Goal: Information Seeking & Learning: Check status

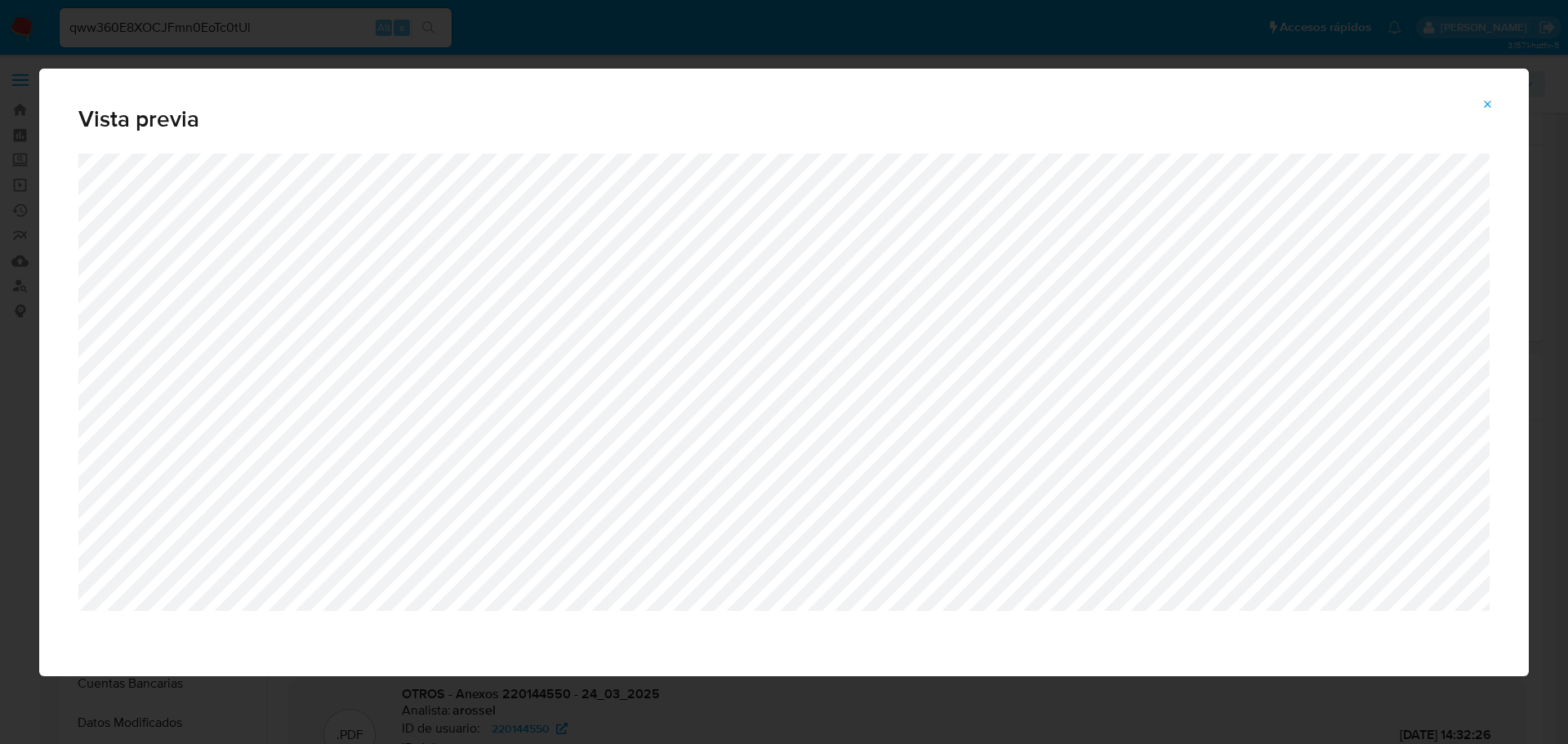
select select "10"
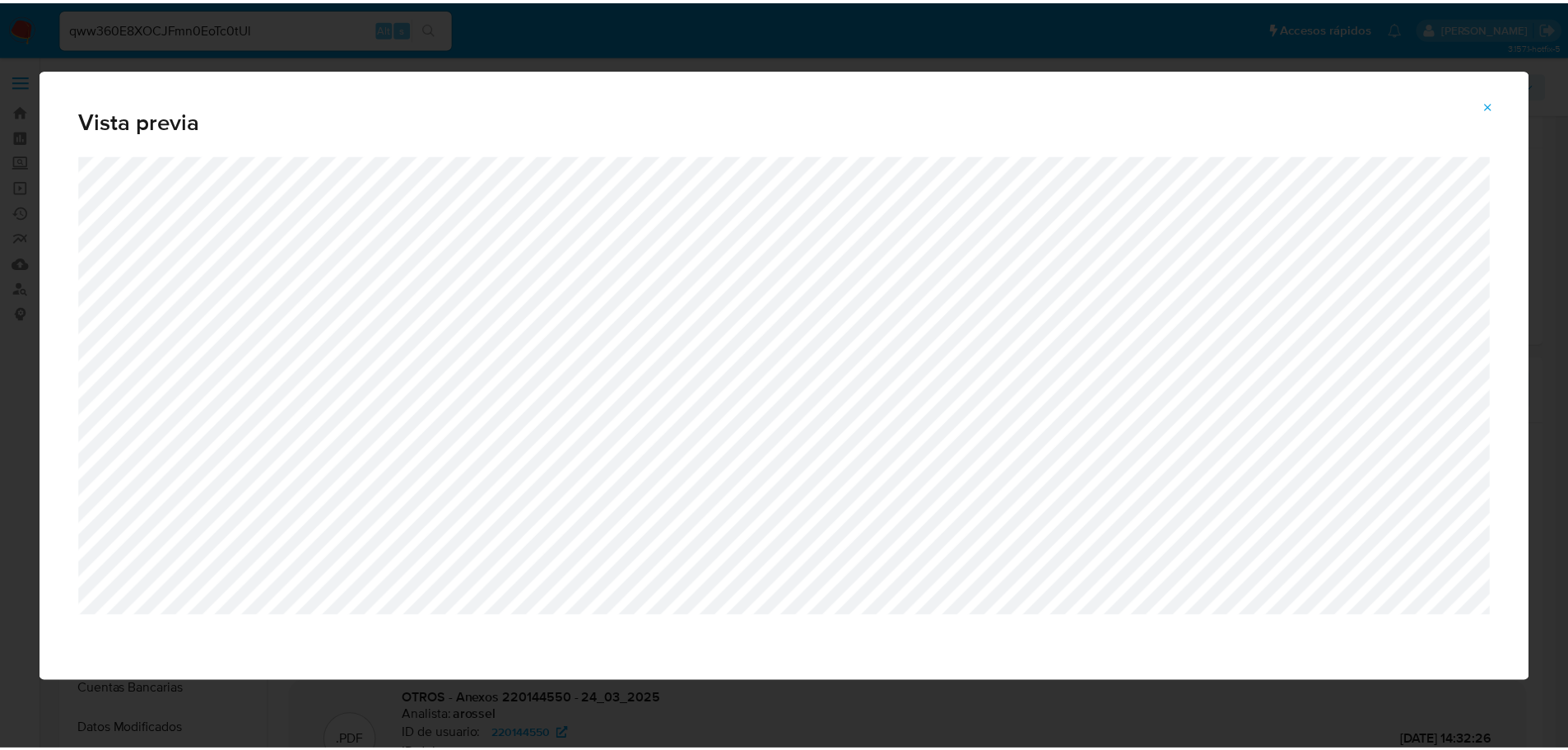
scroll to position [165, 0]
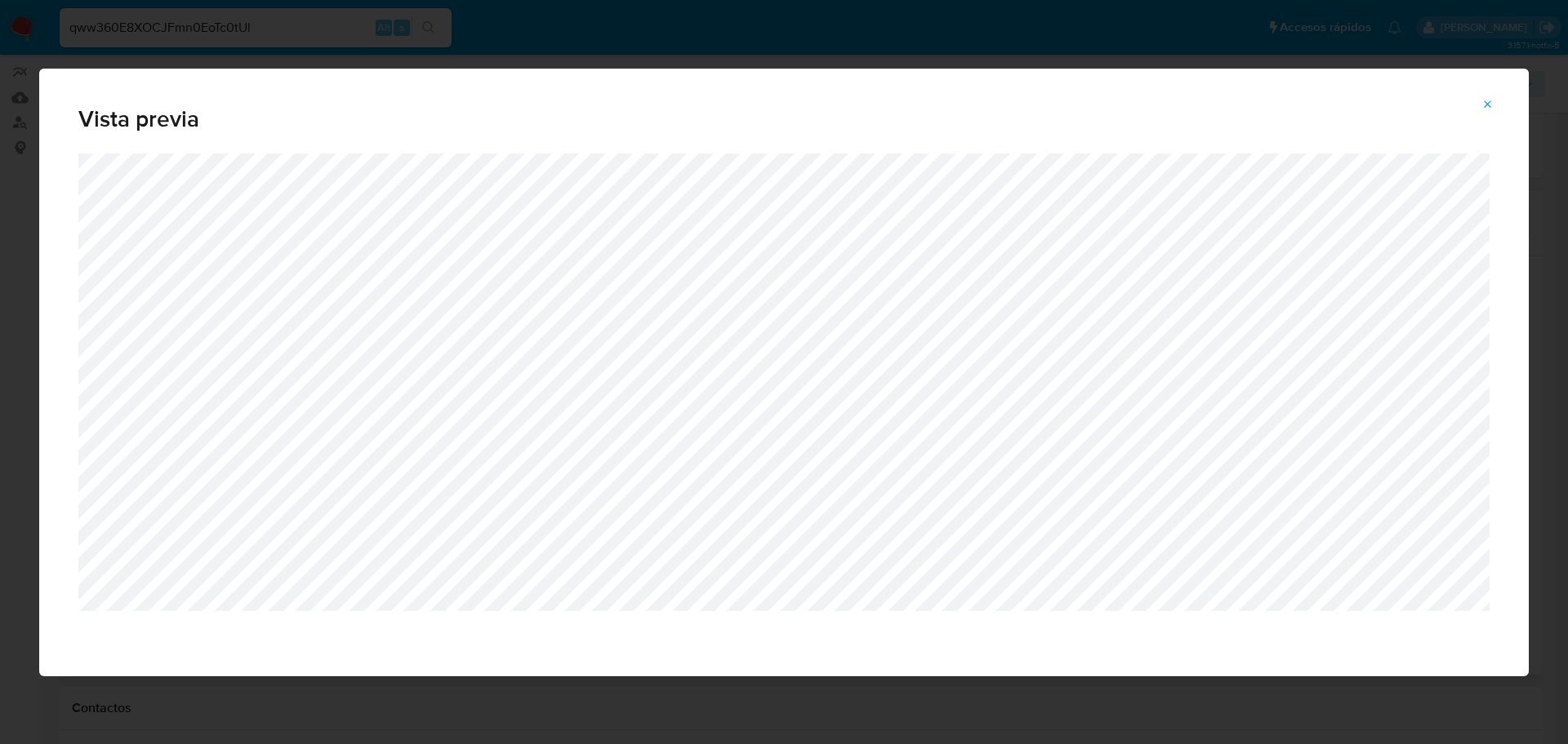
click at [1499, 106] on button "Attachment preview" at bounding box center [1488, 105] width 36 height 26
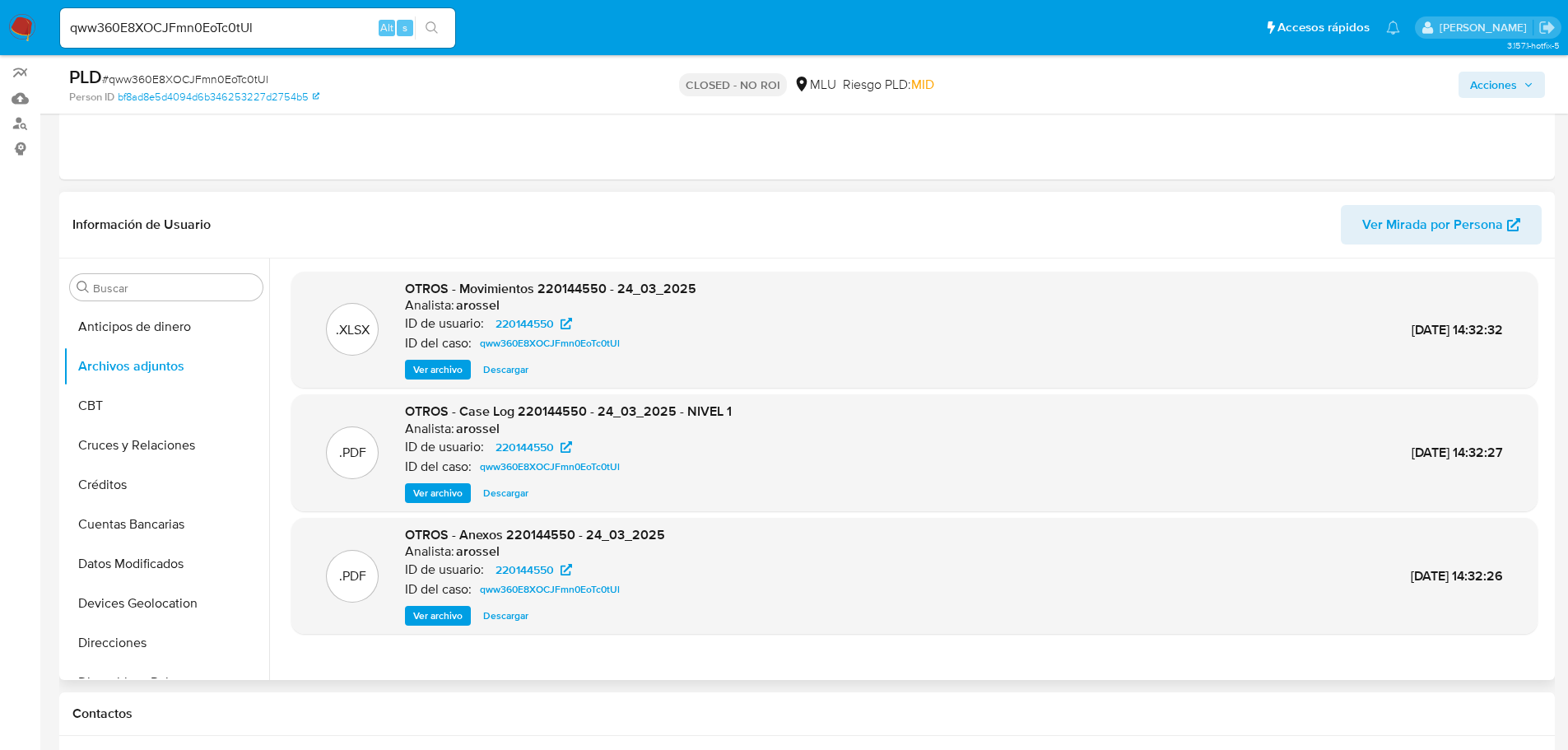
click at [162, 41] on div "qww360E8XOCJFmn0EoTc0tUl Alt s" at bounding box center [257, 28] width 395 height 39
click at [172, 25] on input "qww360E8XOCJFmn0EoTc0tUl" at bounding box center [257, 28] width 395 height 22
click at [173, 25] on input "qww360E8XOCJFmn0EoTc0tUl" at bounding box center [257, 28] width 395 height 22
paste input "dpJEQY05IEpzDDql7UV1sSsB"
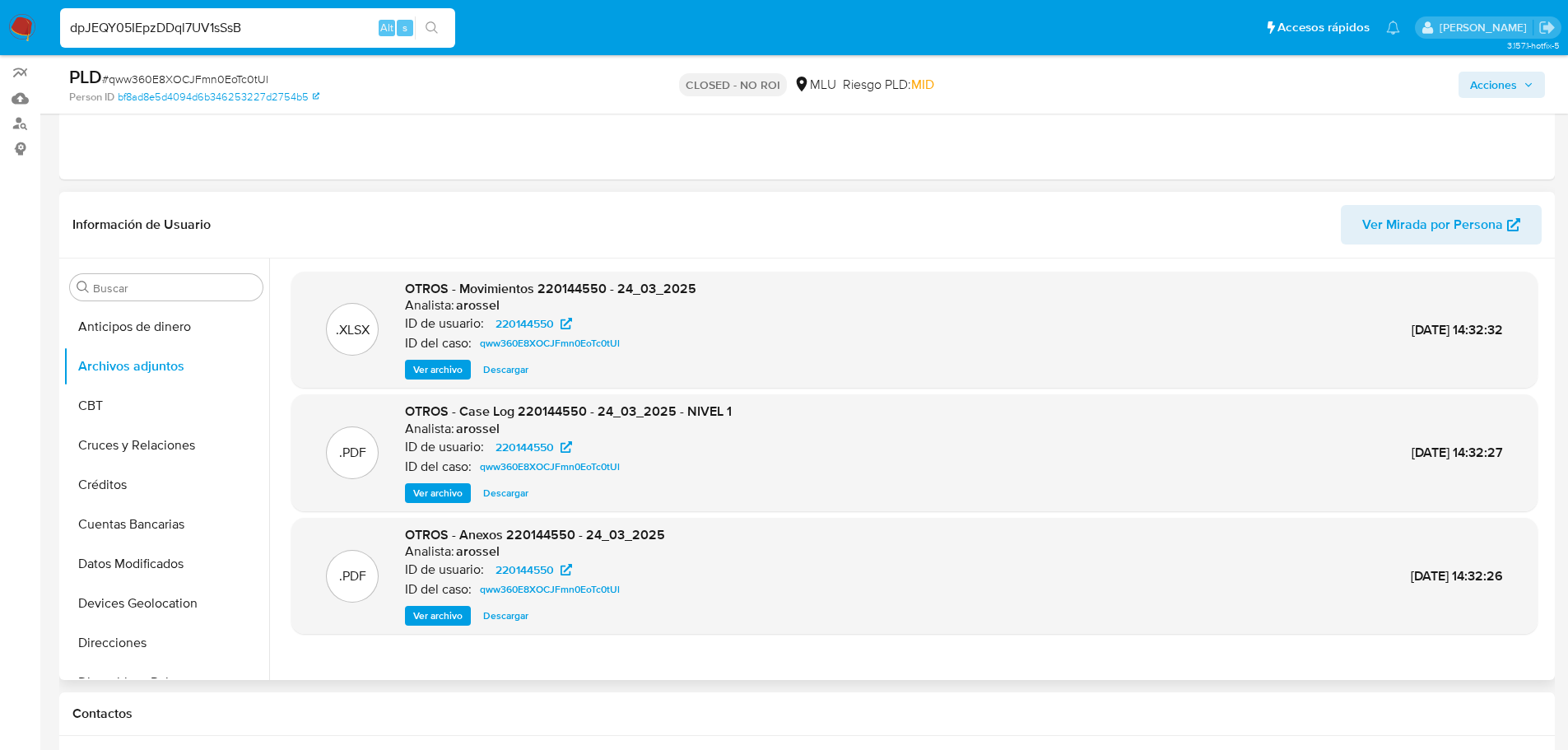
type input "dpJEQY05IEpzDDql7UV1sSsB"
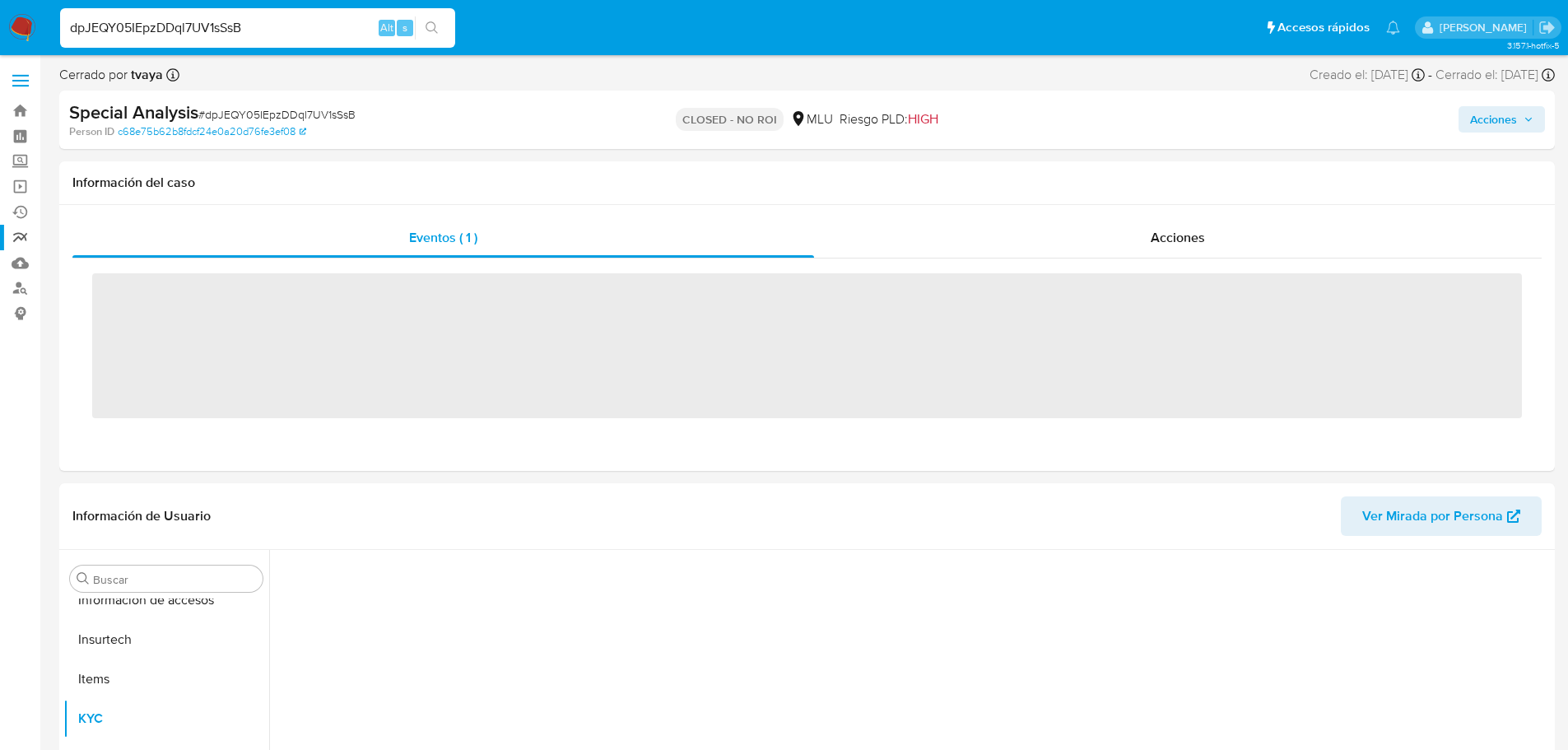
scroll to position [735, 0]
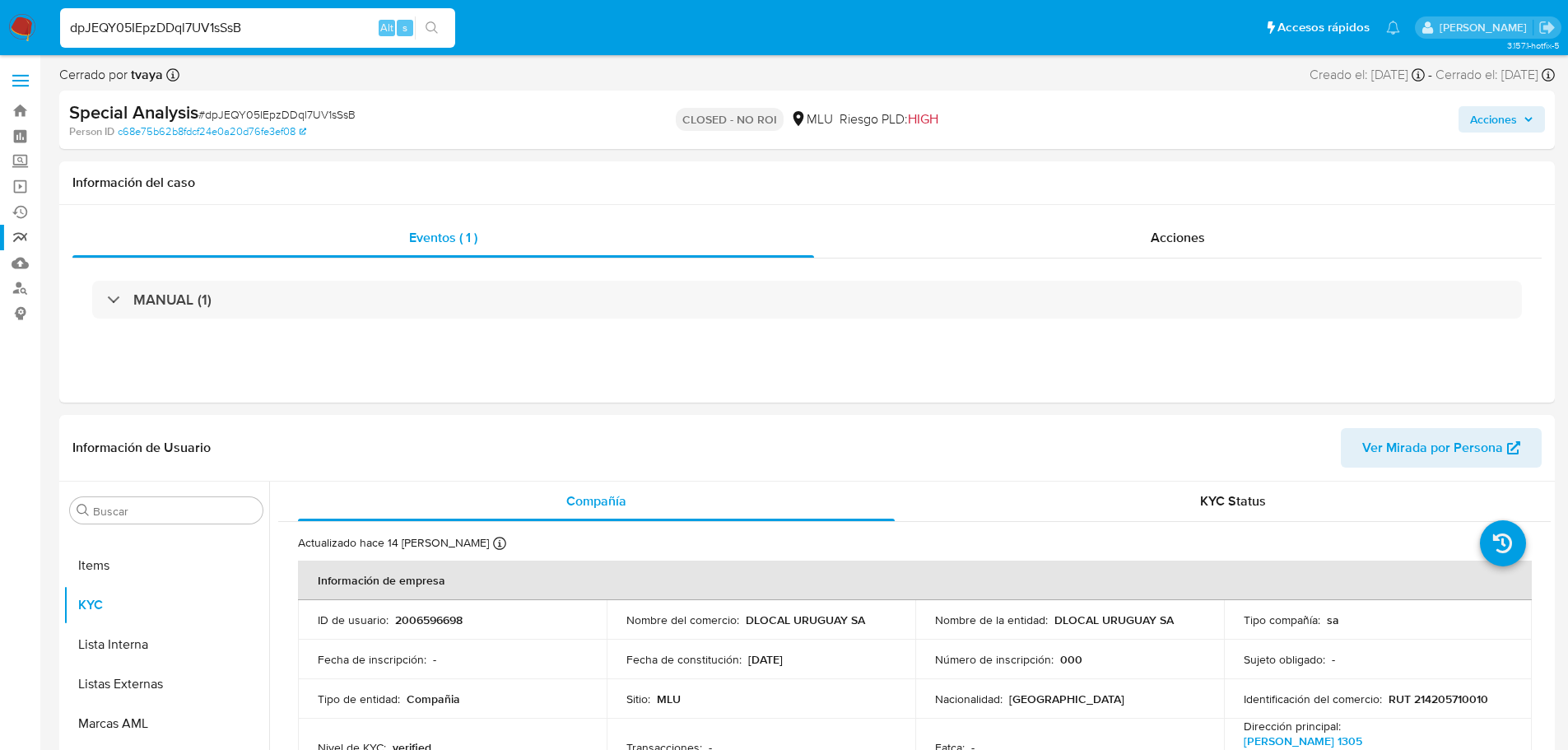
select select "10"
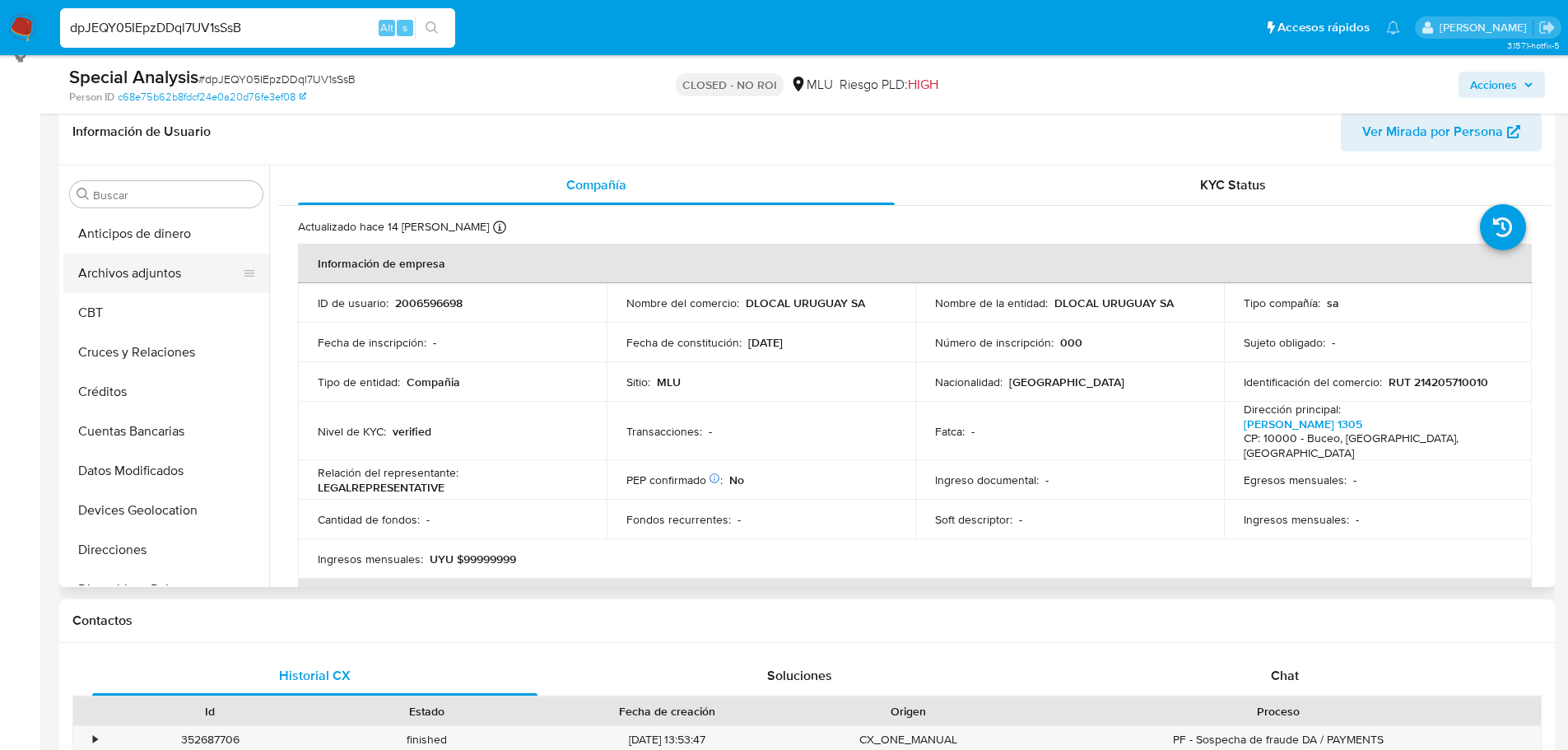
scroll to position [165, 0]
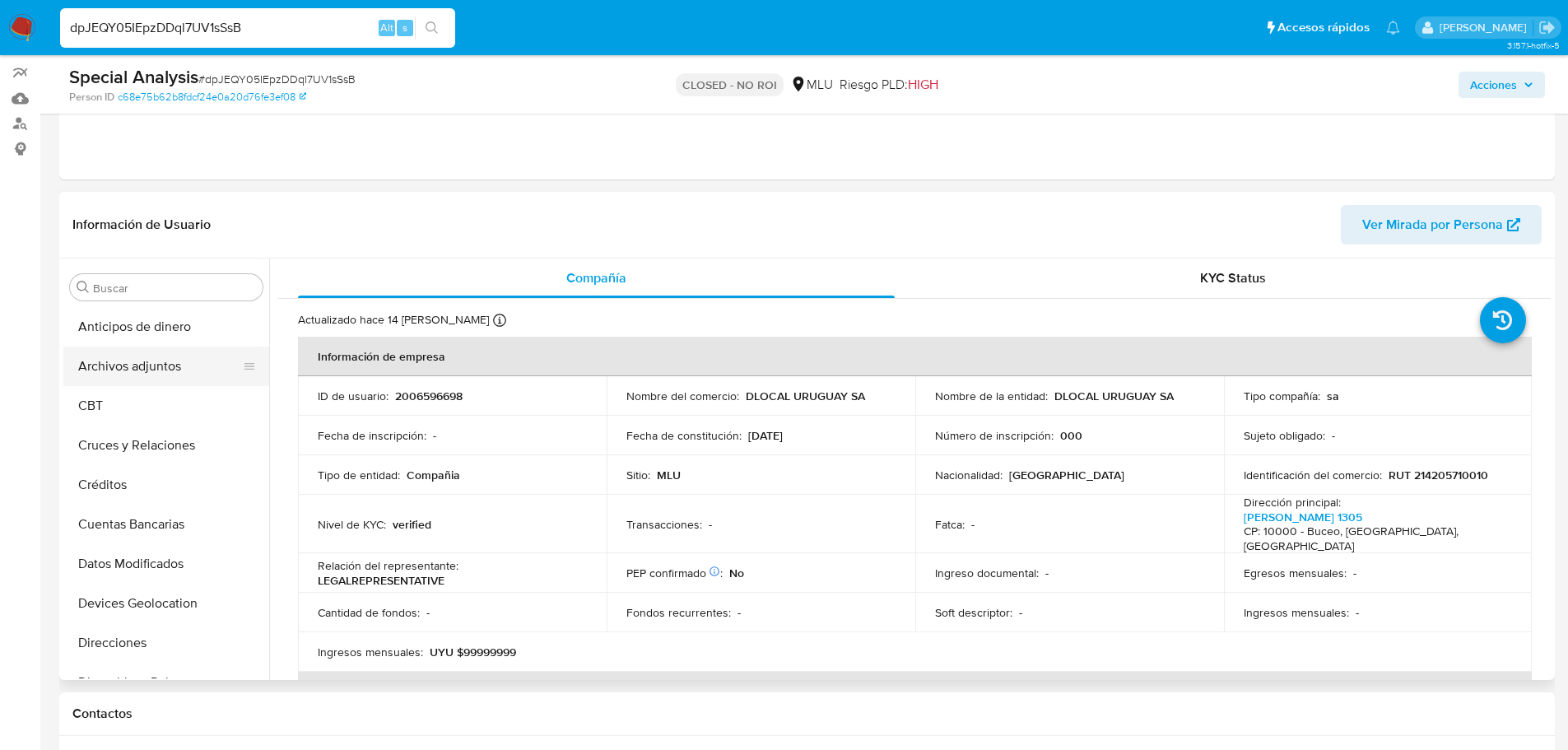
click at [148, 362] on button "Archivos adjuntos" at bounding box center [159, 366] width 192 height 39
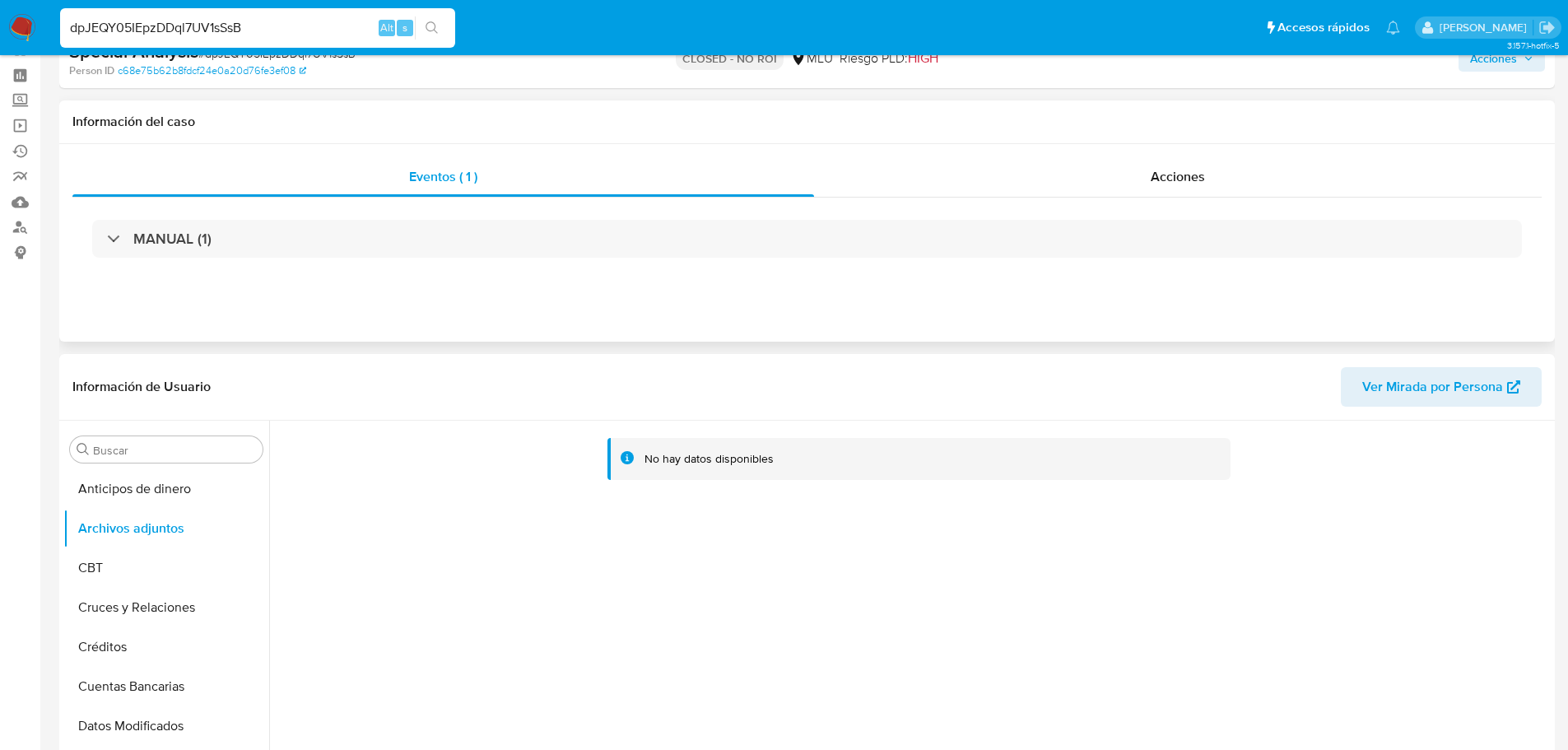
scroll to position [0, 0]
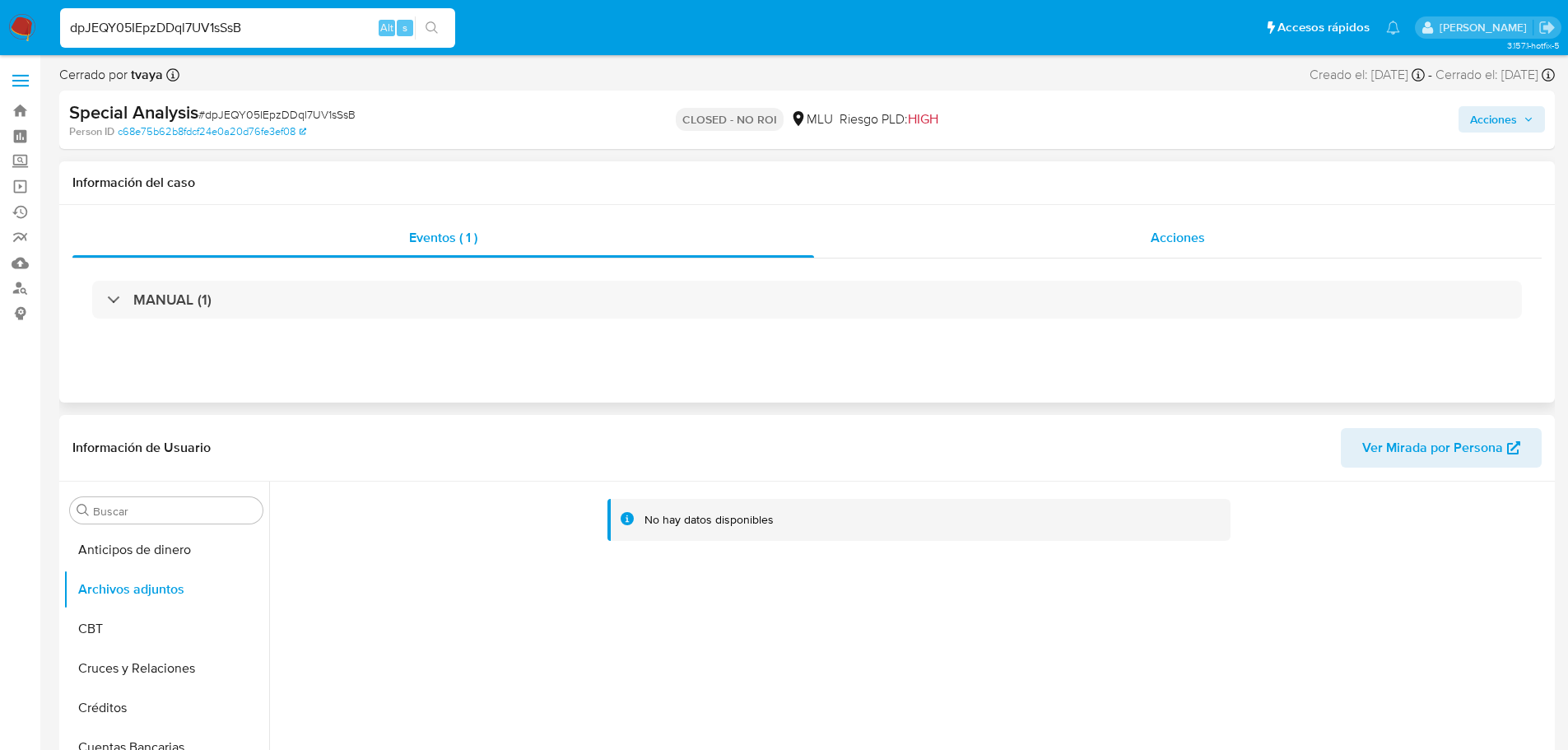
click at [1163, 235] on span "Acciones" at bounding box center [1177, 238] width 54 height 19
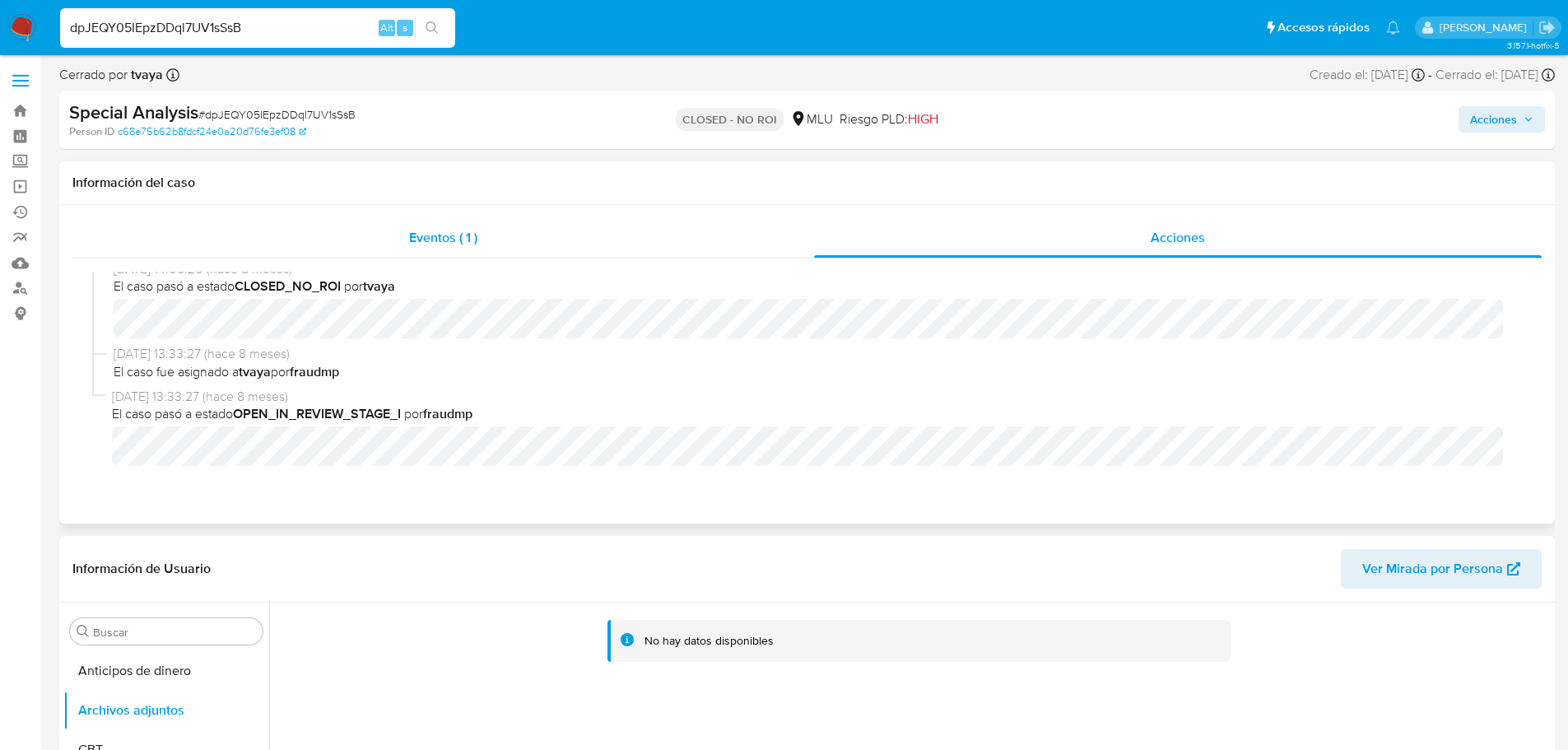
scroll to position [15, 0]
click at [242, 18] on input "dpJEQY05IEpzDDql7UV1sSsB" at bounding box center [257, 28] width 395 height 22
paste input "suxRCXswa2nd2XWJKhxo6Rd8"
type input "suxRCXswa2nd2XWJKhxo6Rd8"
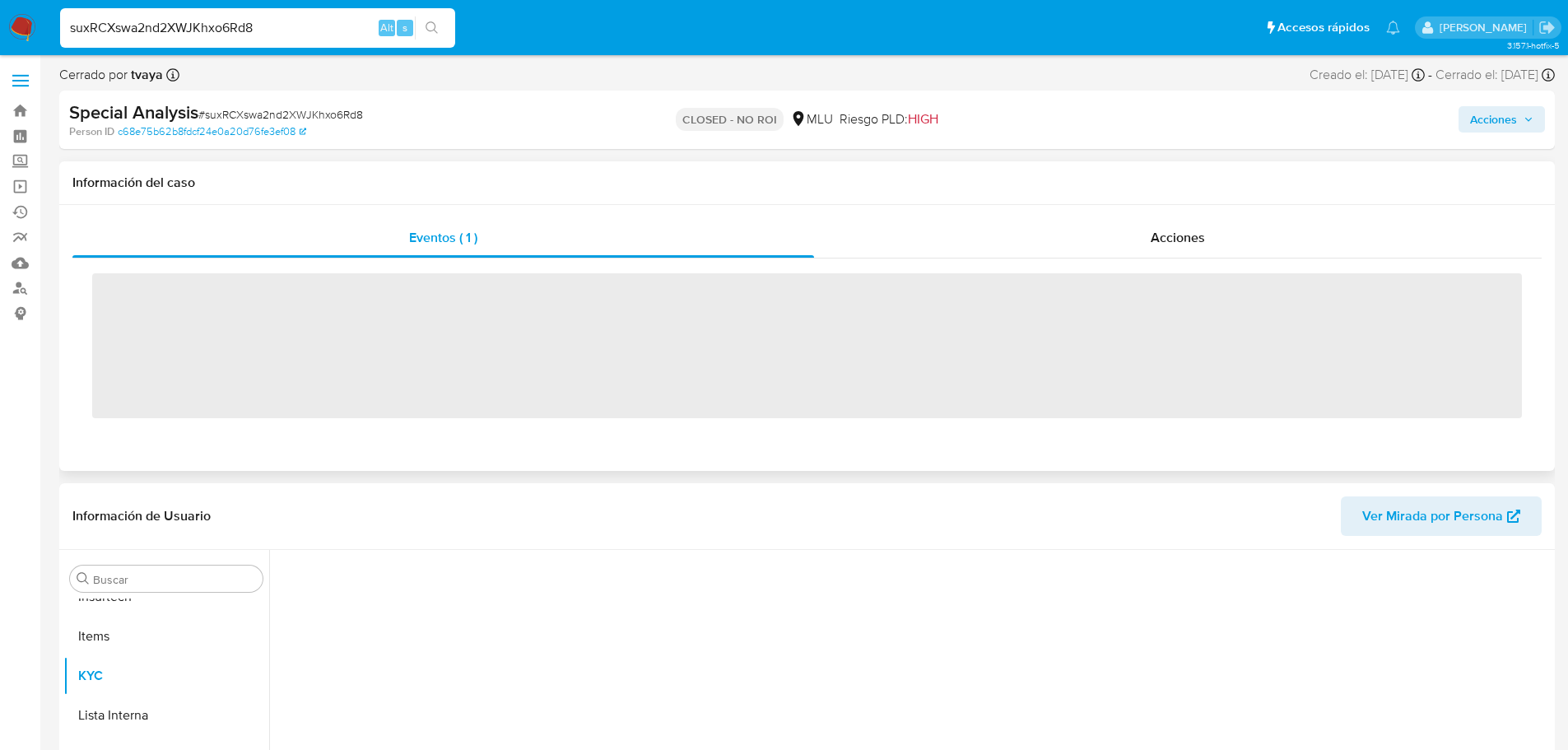
scroll to position [735, 0]
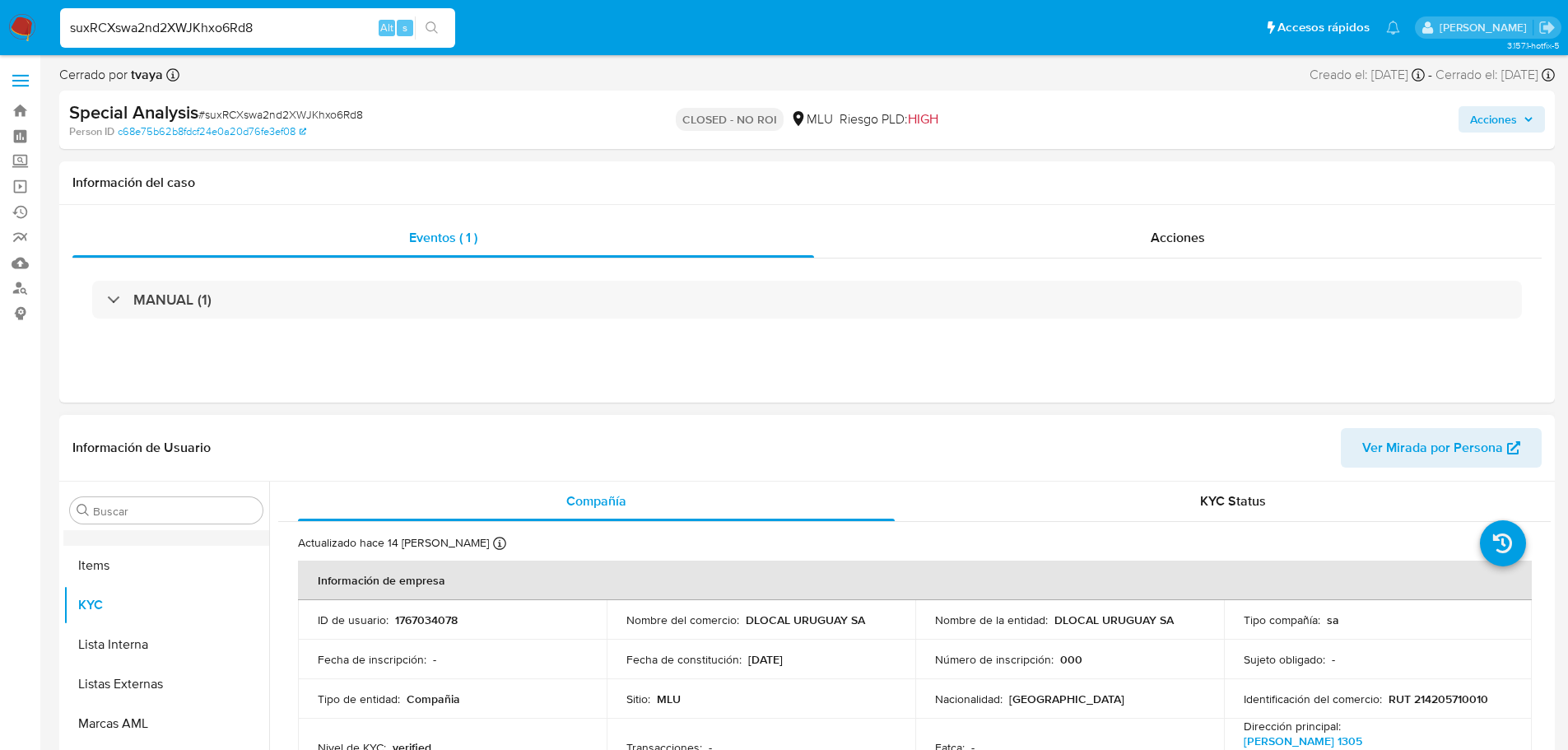
select select "10"
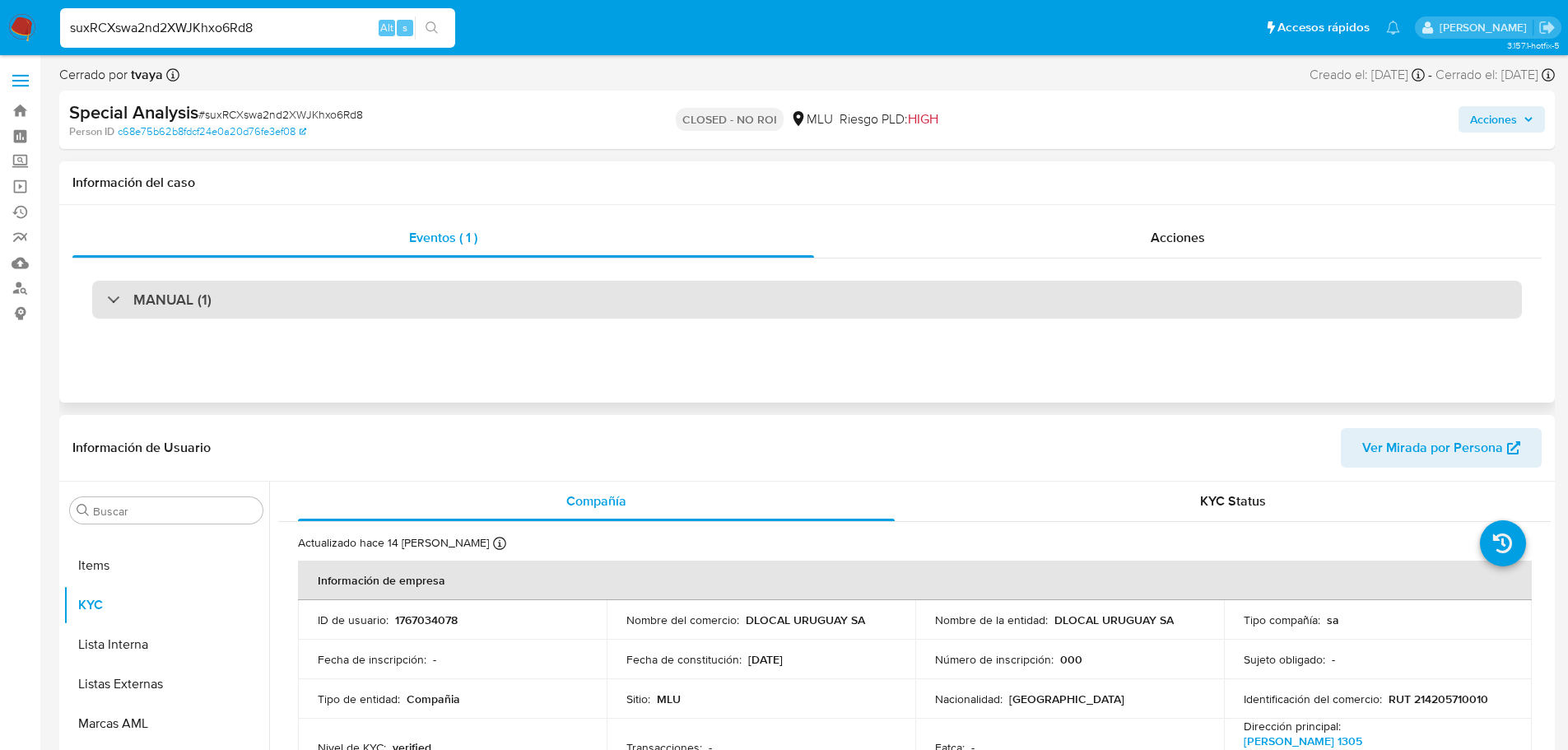
click at [1373, 316] on div "MANUAL (1)" at bounding box center [807, 299] width 1430 height 38
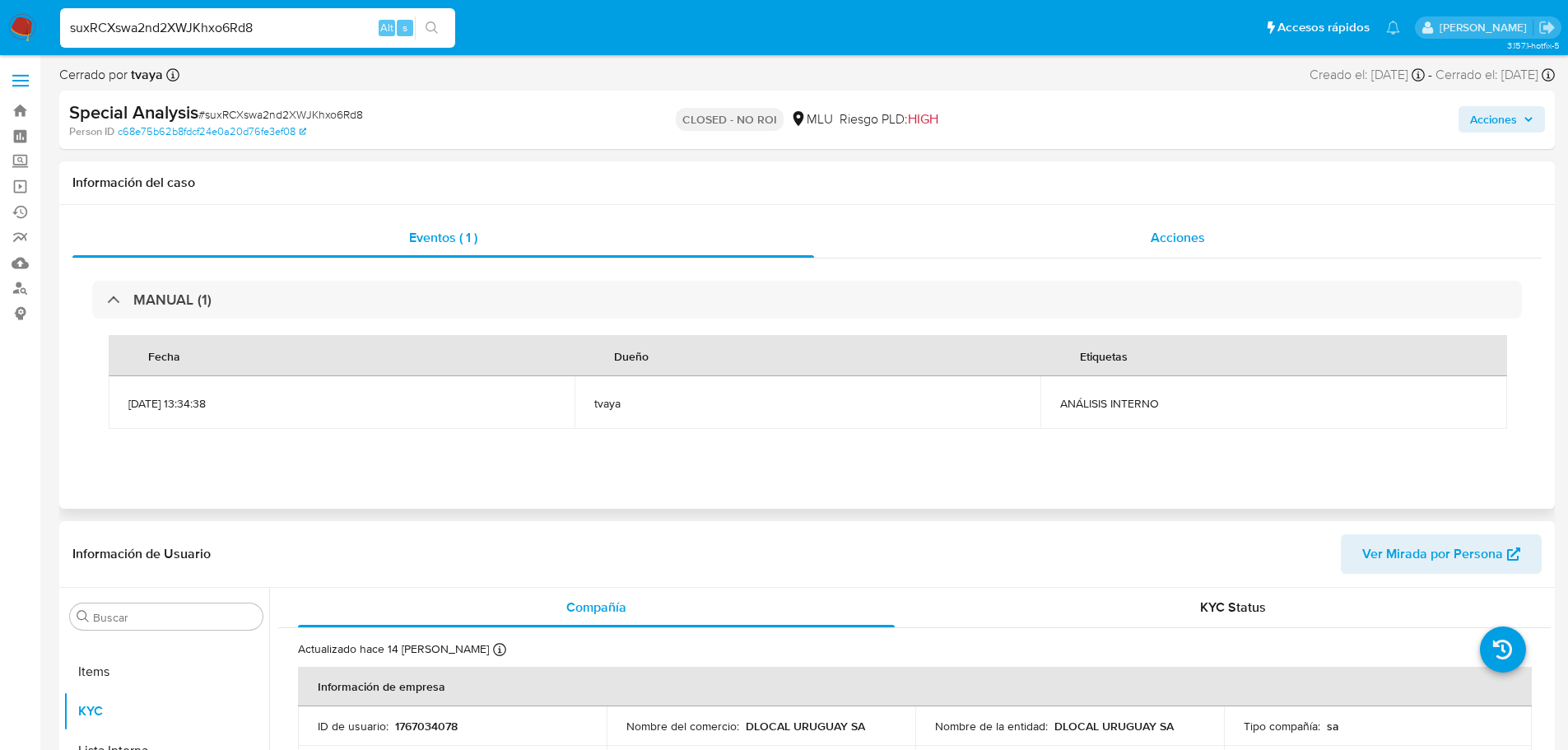
click at [1164, 246] on span "Acciones" at bounding box center [1177, 238] width 54 height 19
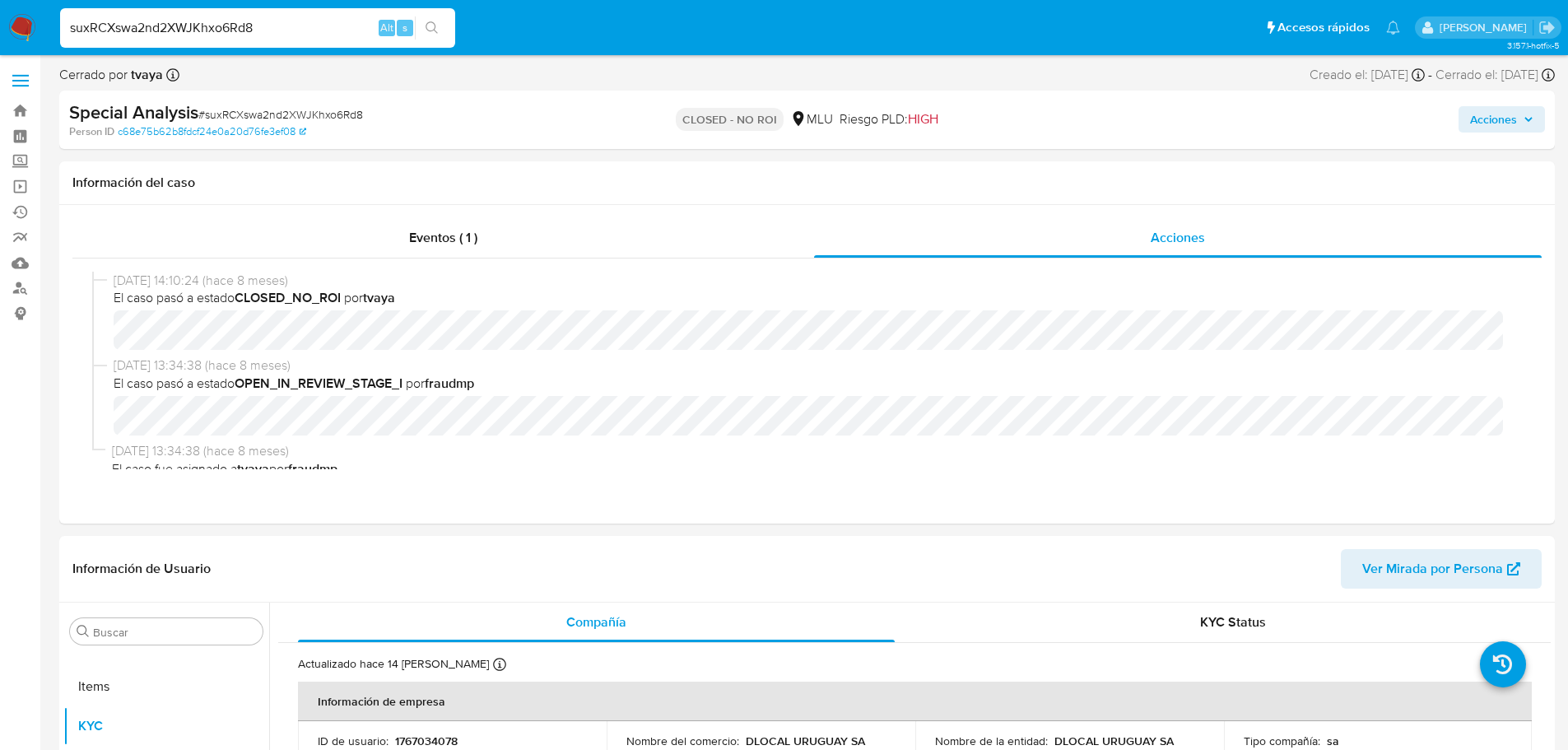
click at [162, 36] on input "suxRCXswa2nd2XWJKhxo6Rd8" at bounding box center [257, 28] width 395 height 22
paste input "ZzzWumrKteCb0tQ1mGwGgHCp"
type input "ZzzWumrKteCb0tQ1mGwGgHCp"
click at [444, 26] on button "search-icon" at bounding box center [432, 28] width 34 height 23
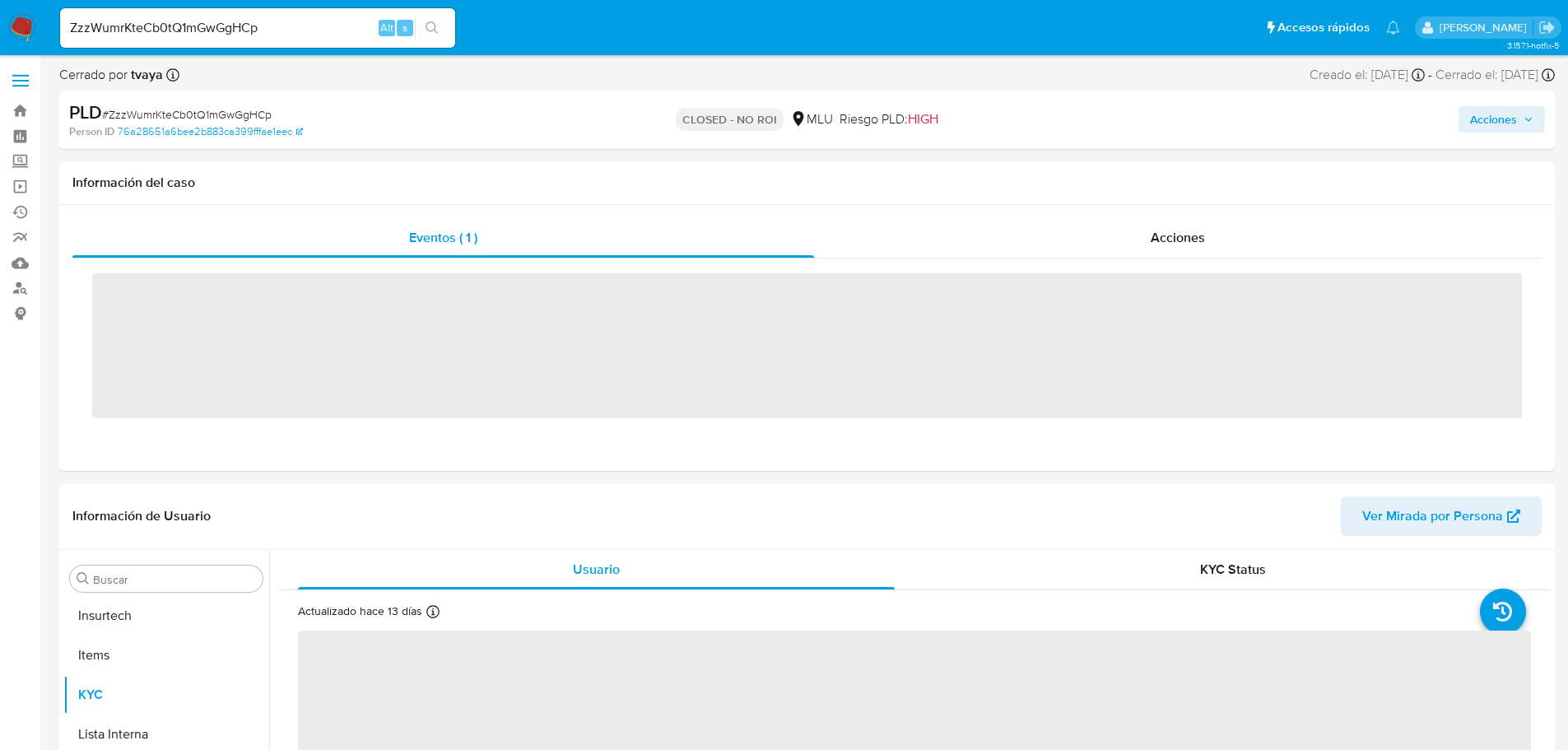
scroll to position [735, 0]
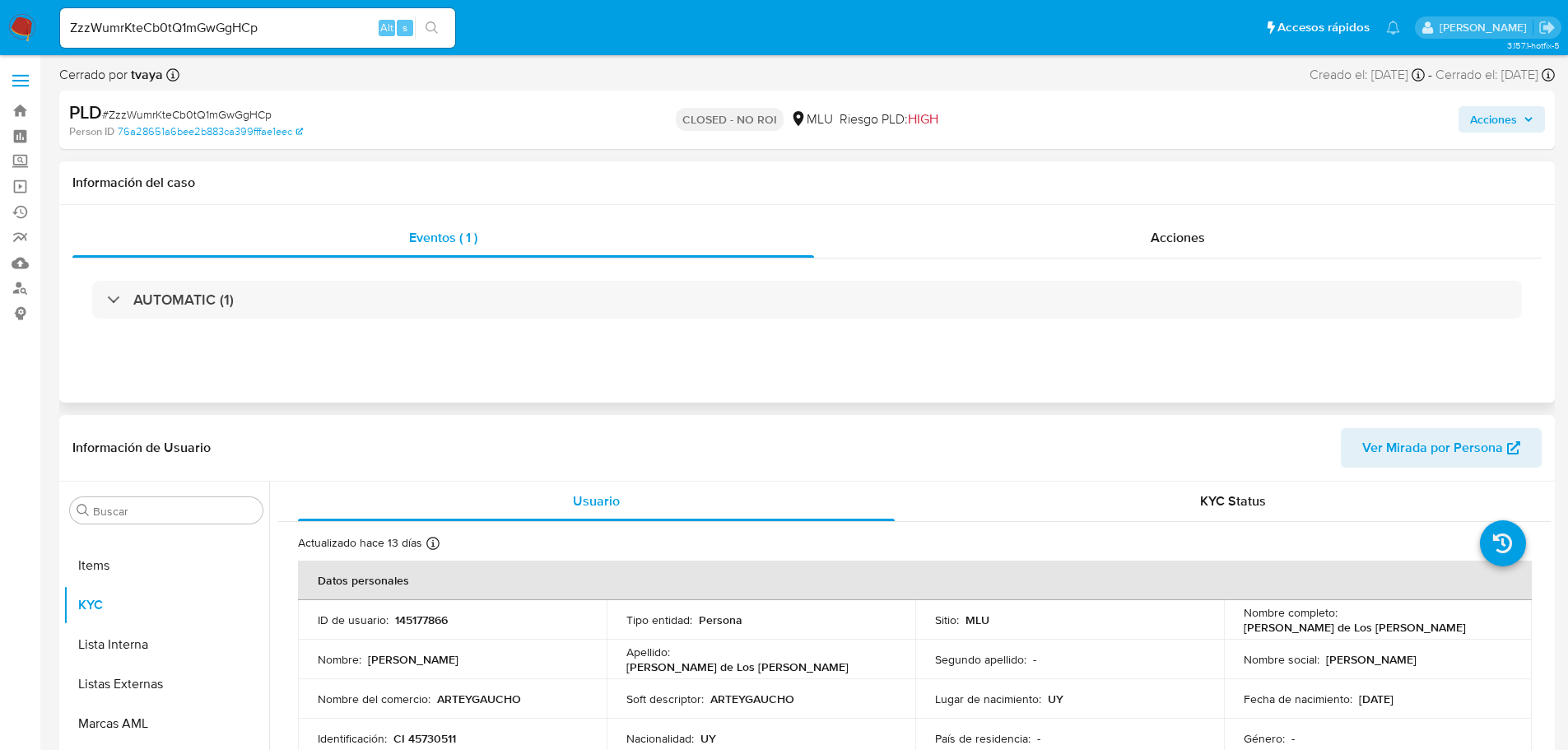
select select "10"
click at [1131, 243] on div "Acciones" at bounding box center [1178, 238] width 728 height 39
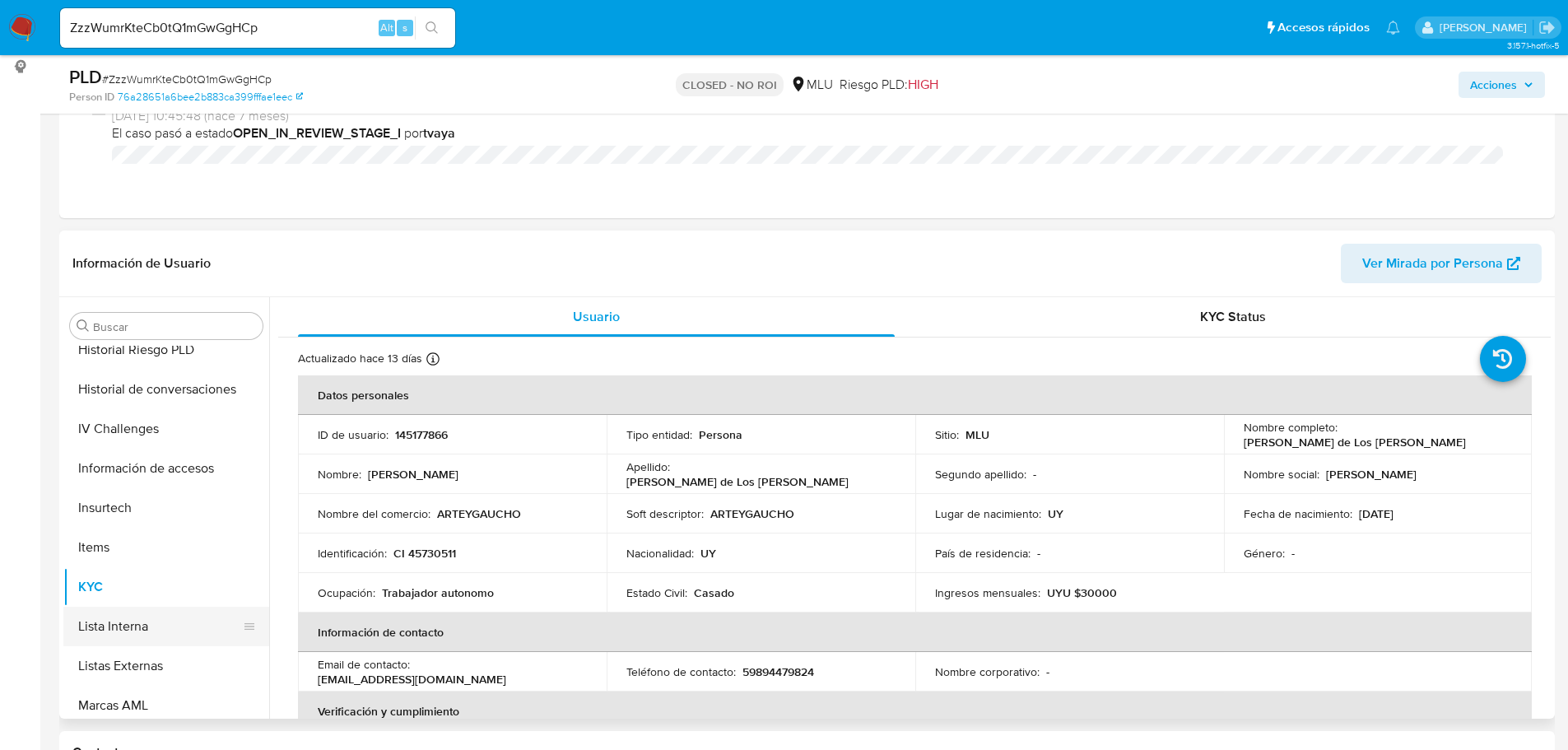
scroll to position [242, 0]
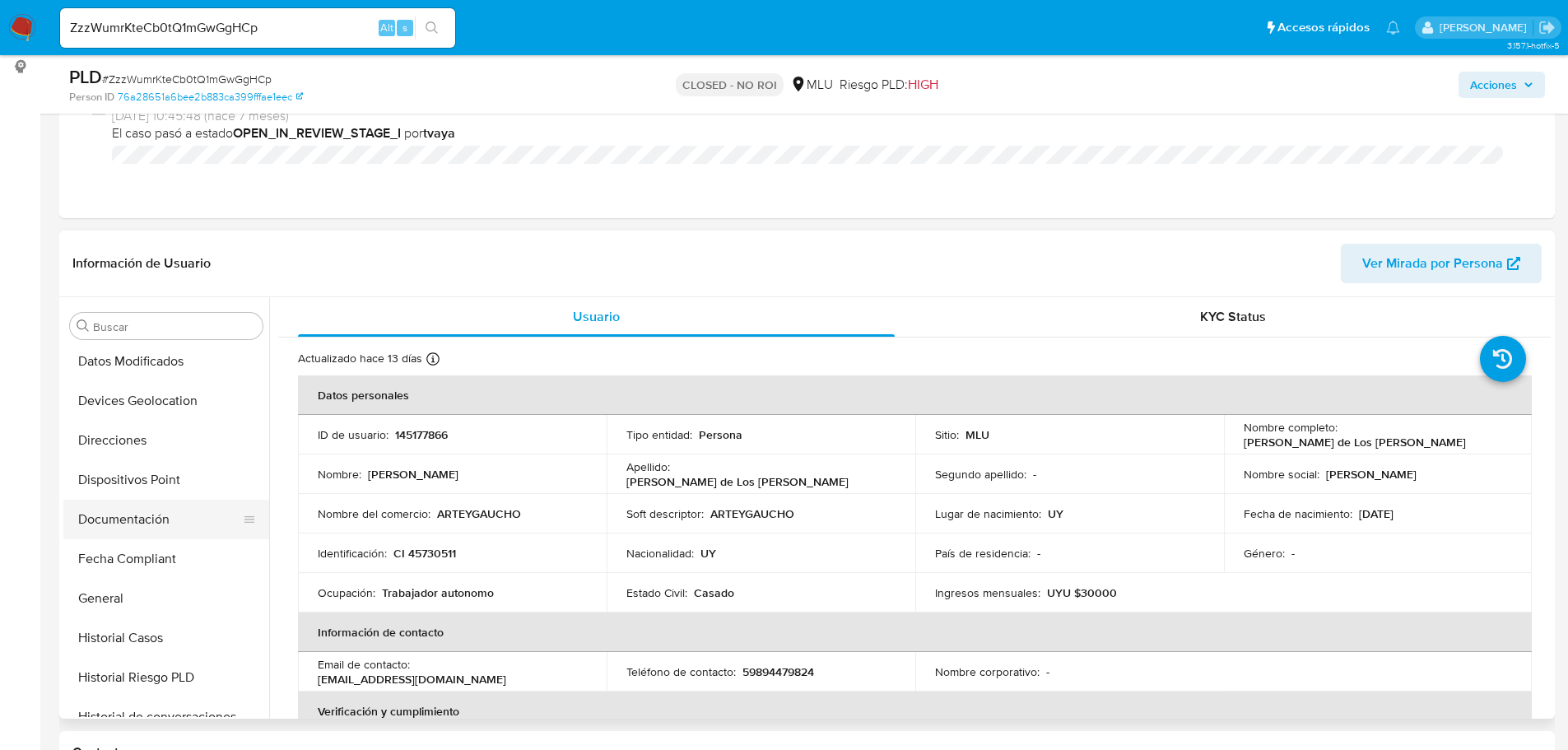
click at [183, 520] on button "Documentación" at bounding box center [159, 519] width 192 height 39
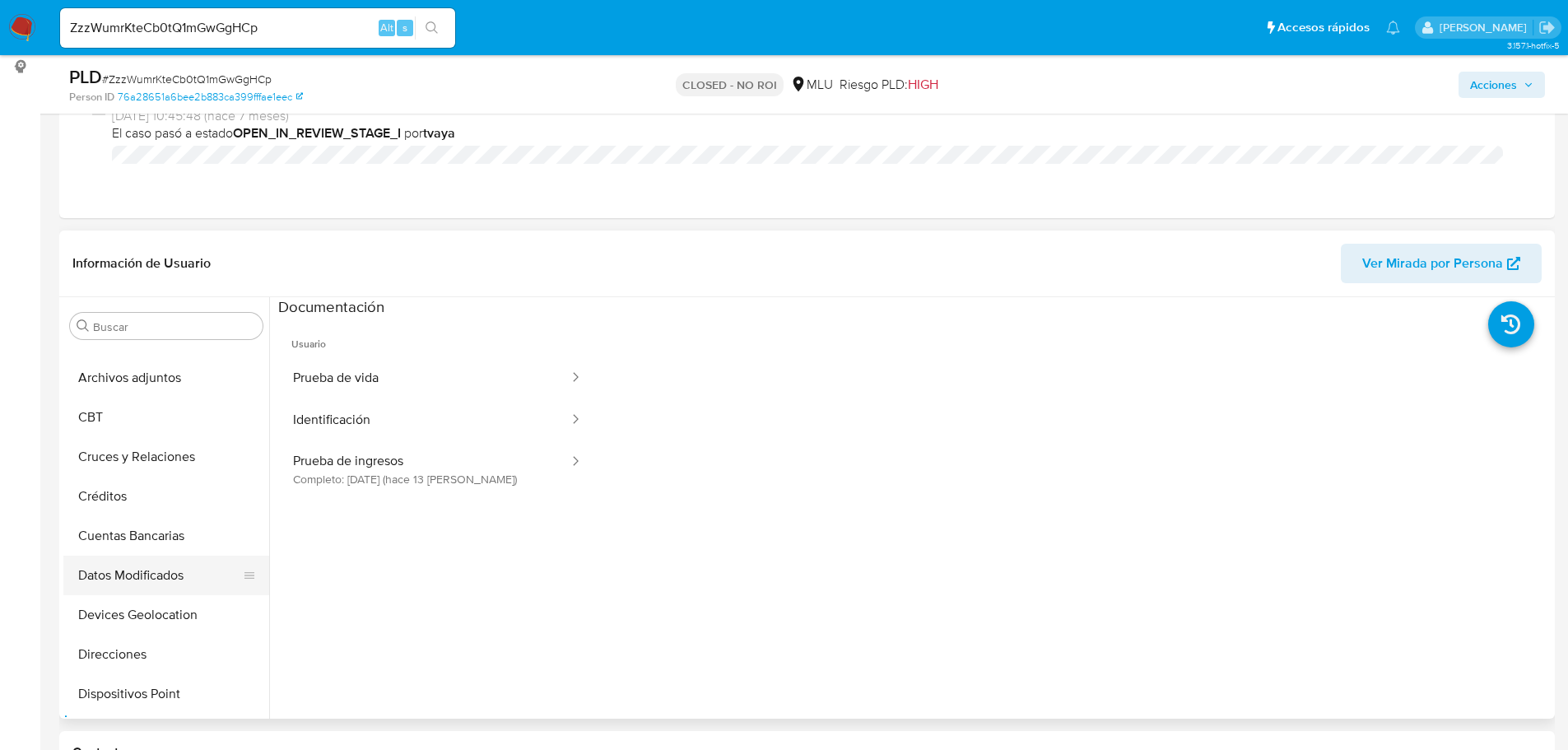
scroll to position [0, 0]
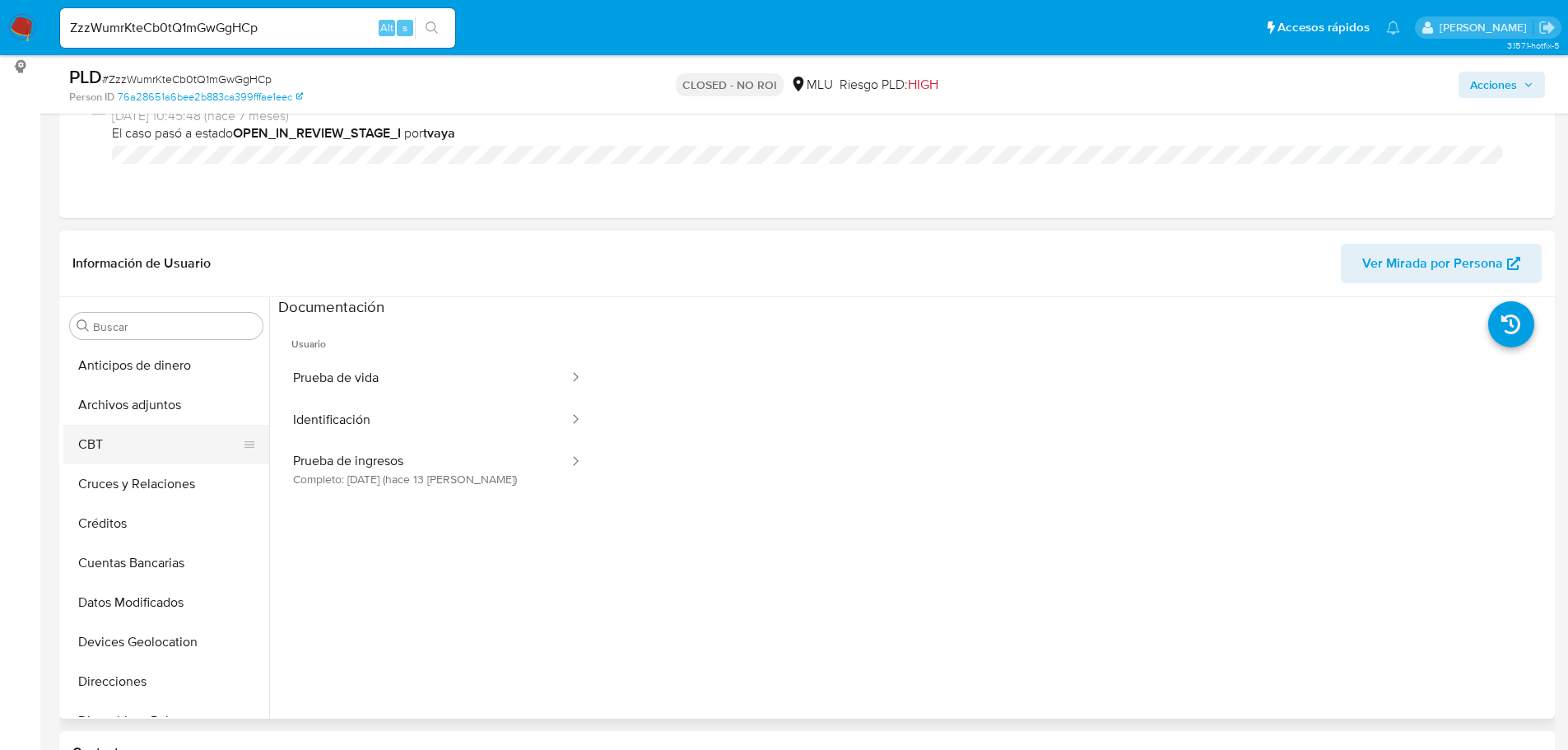
click at [159, 425] on button "CBT" at bounding box center [159, 444] width 192 height 39
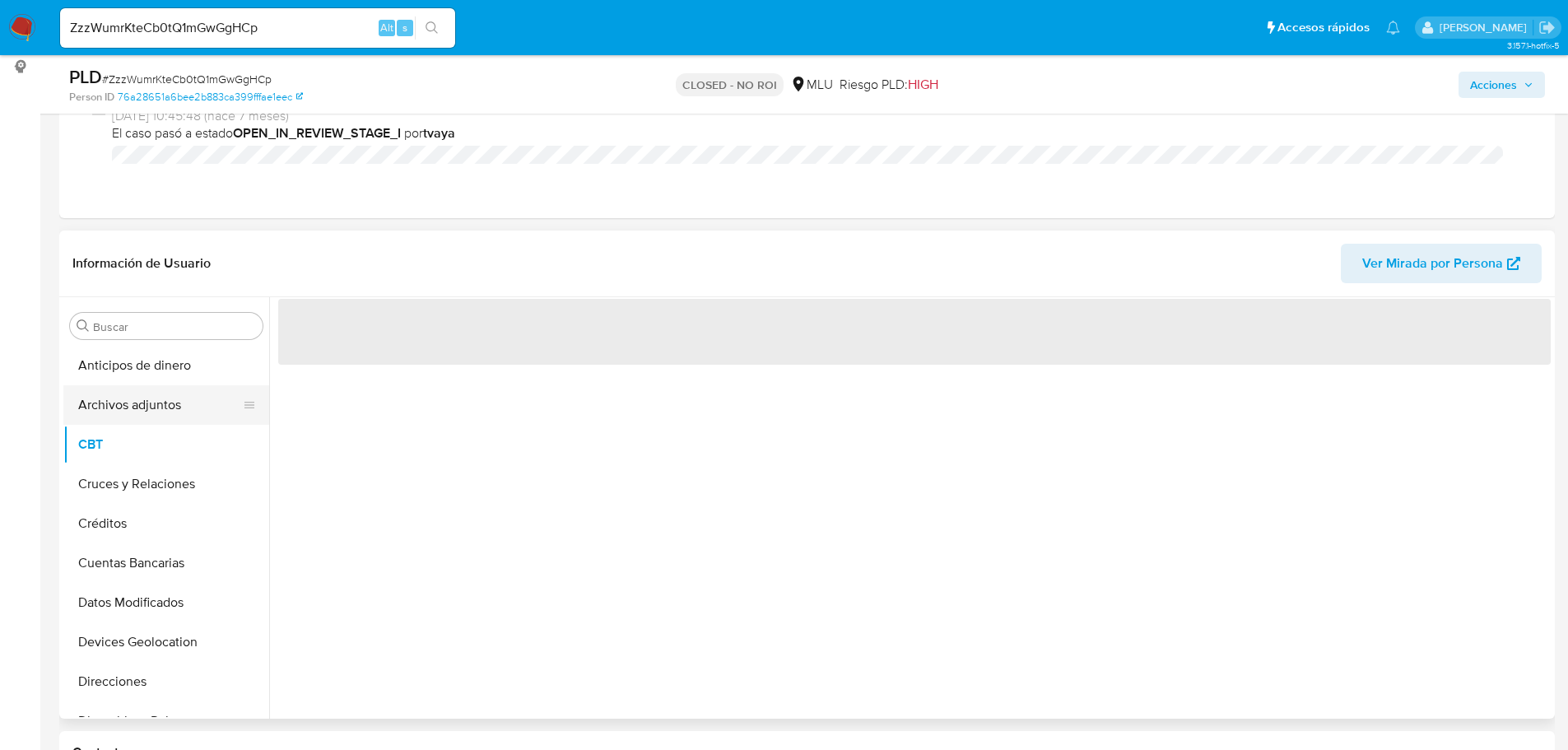
click at [162, 396] on button "Archivos adjuntos" at bounding box center [159, 404] width 192 height 39
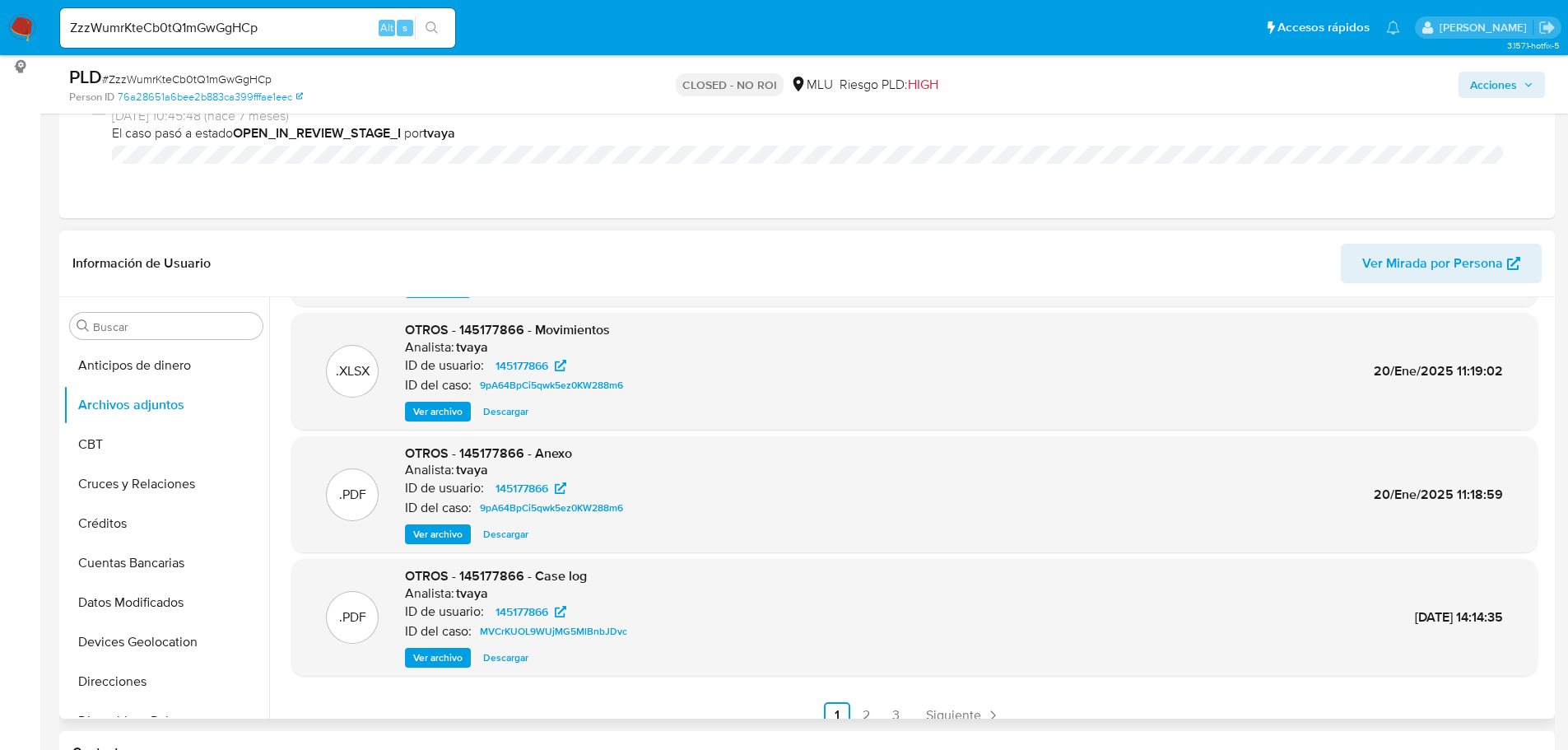
scroll to position [138, 0]
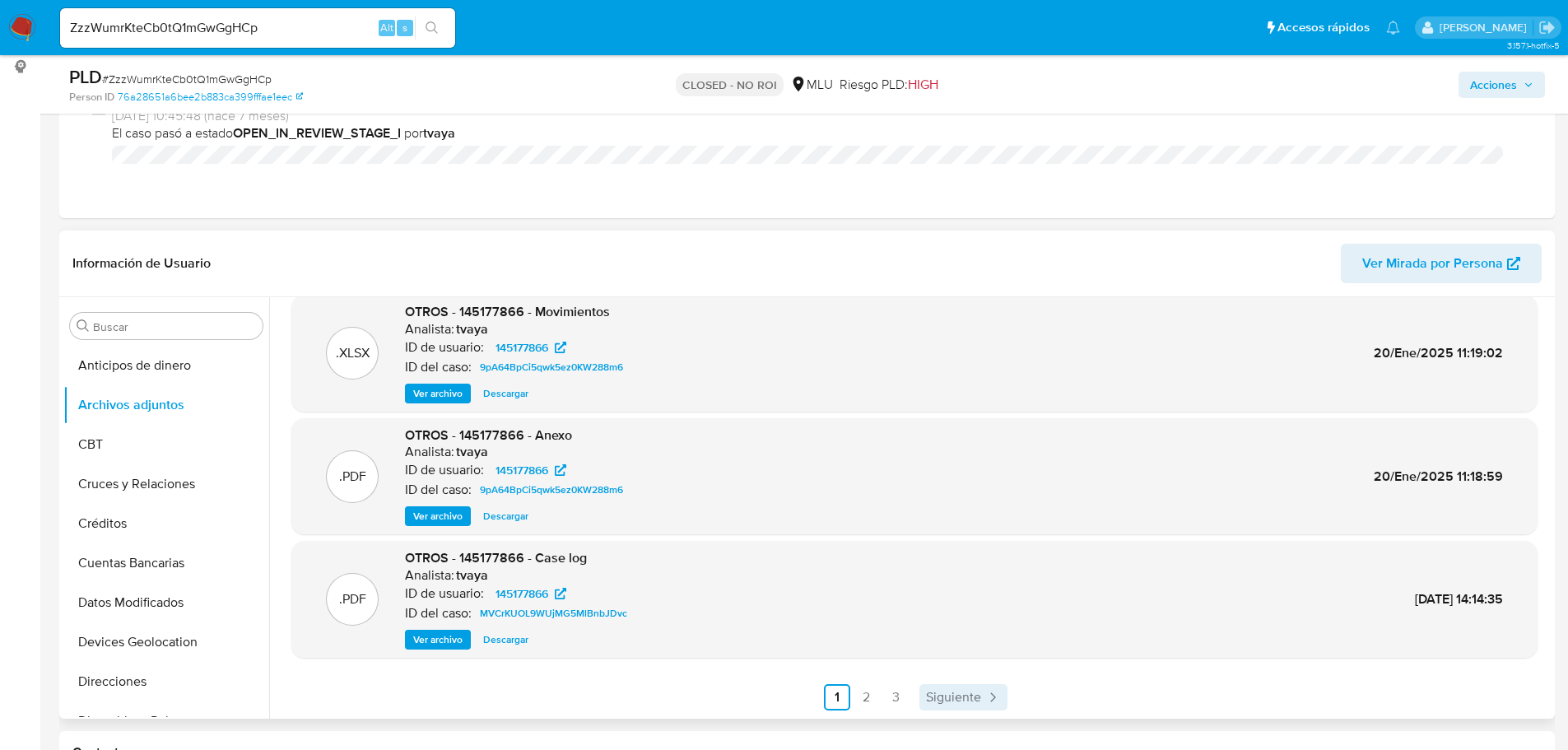
click at [941, 695] on span "Siguiente" at bounding box center [954, 698] width 55 height 13
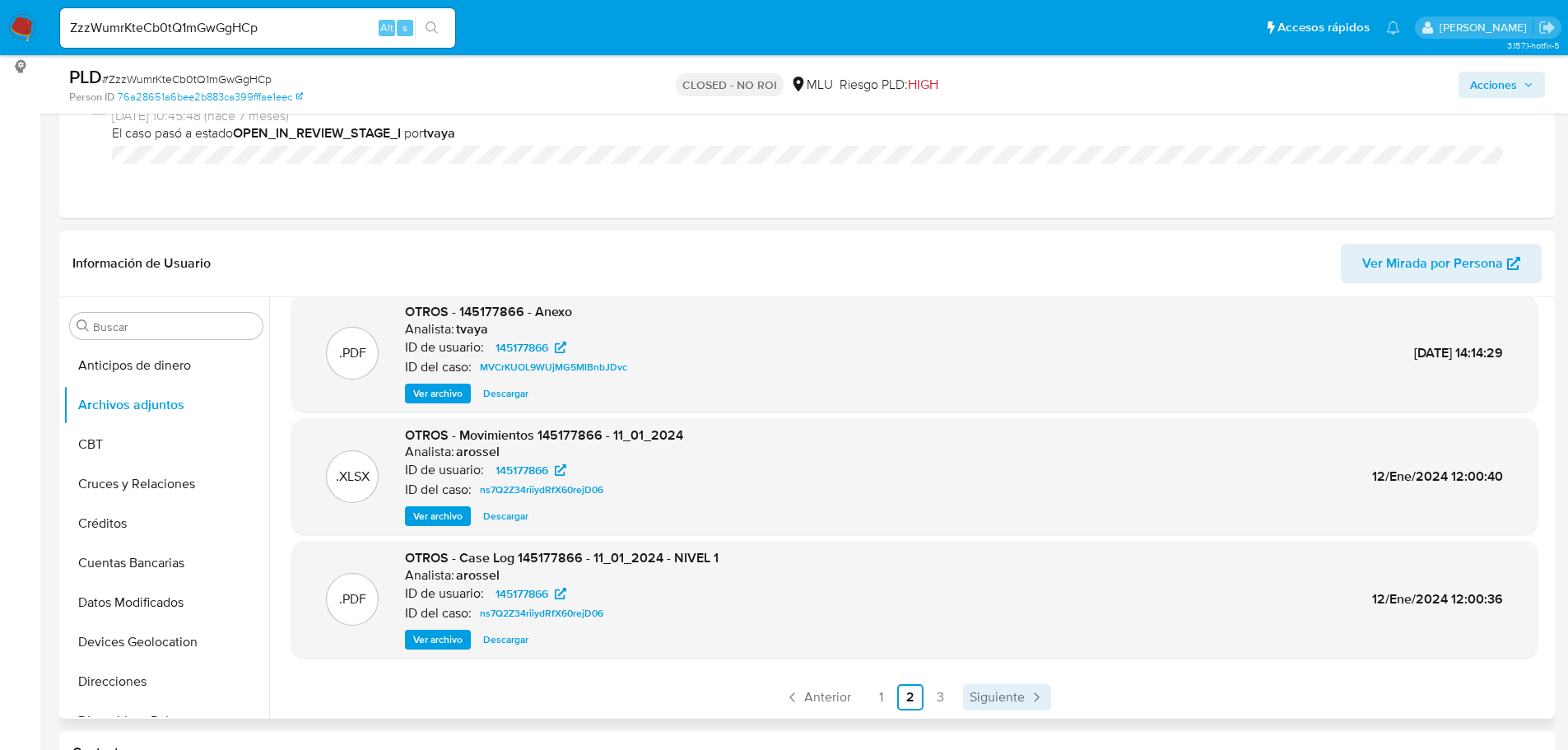
click at [975, 698] on span "Siguiente" at bounding box center [997, 698] width 55 height 13
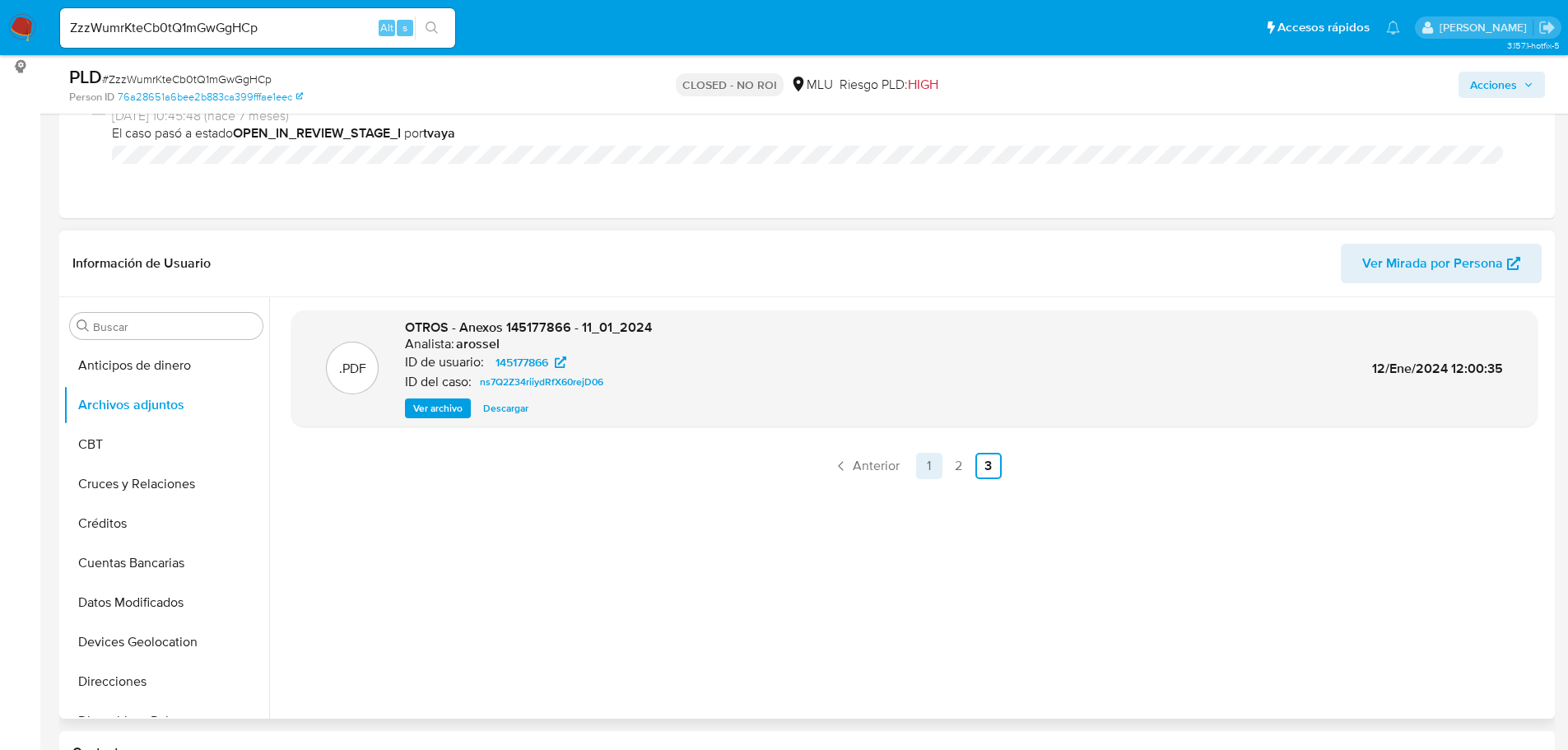
click at [934, 467] on link "1" at bounding box center [930, 466] width 27 height 27
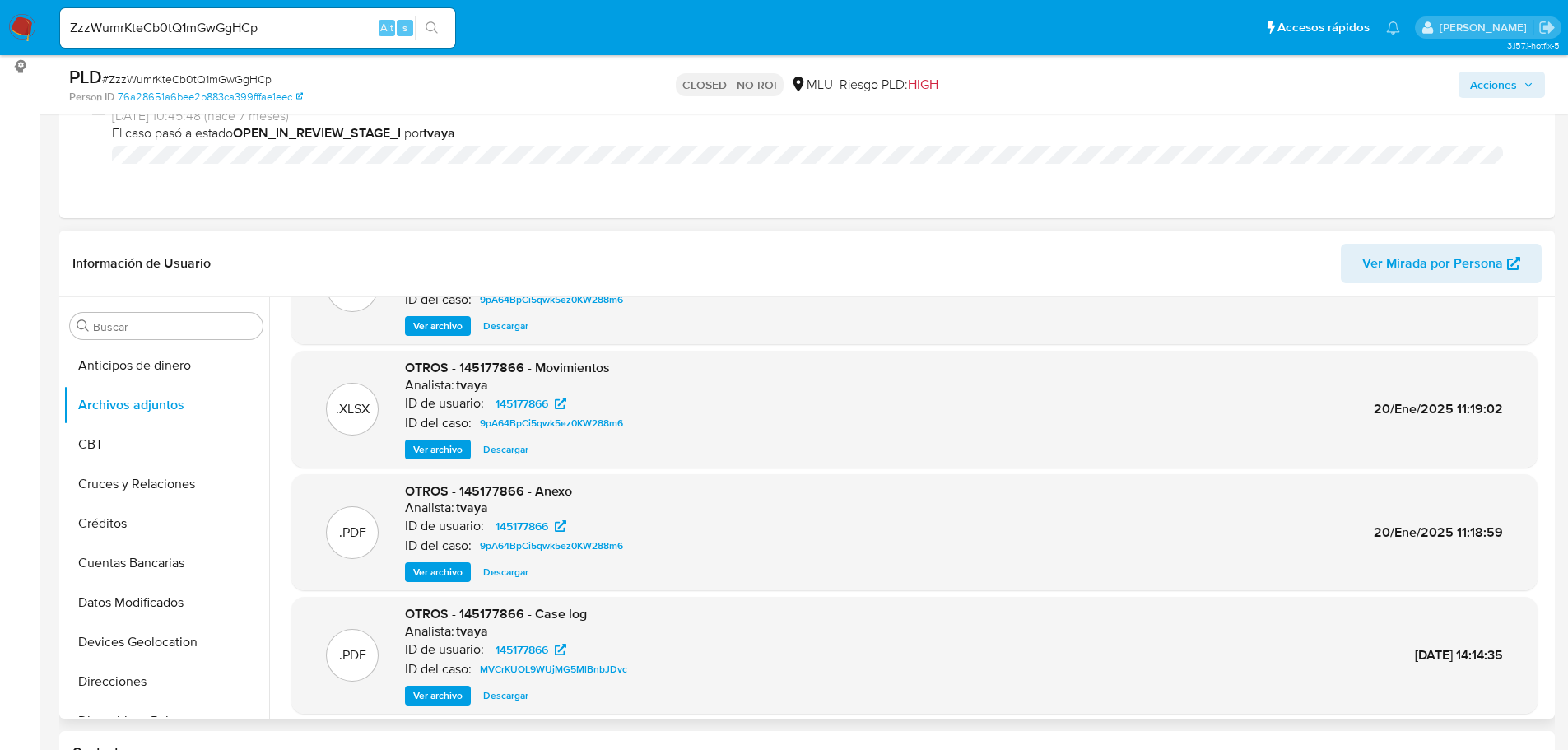
scroll to position [138, 0]
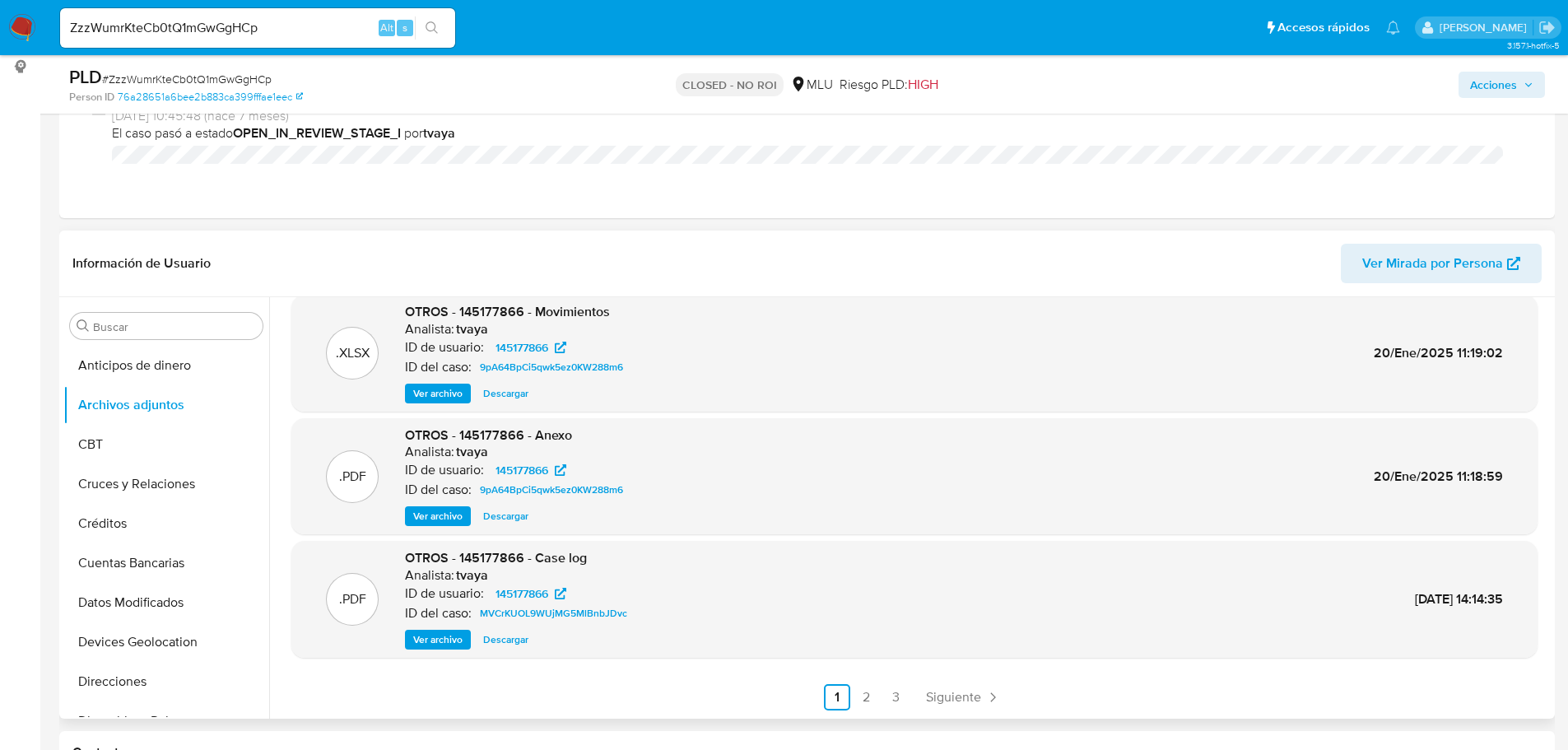
click at [429, 632] on span "Ver archivo" at bounding box center [437, 640] width 49 height 17
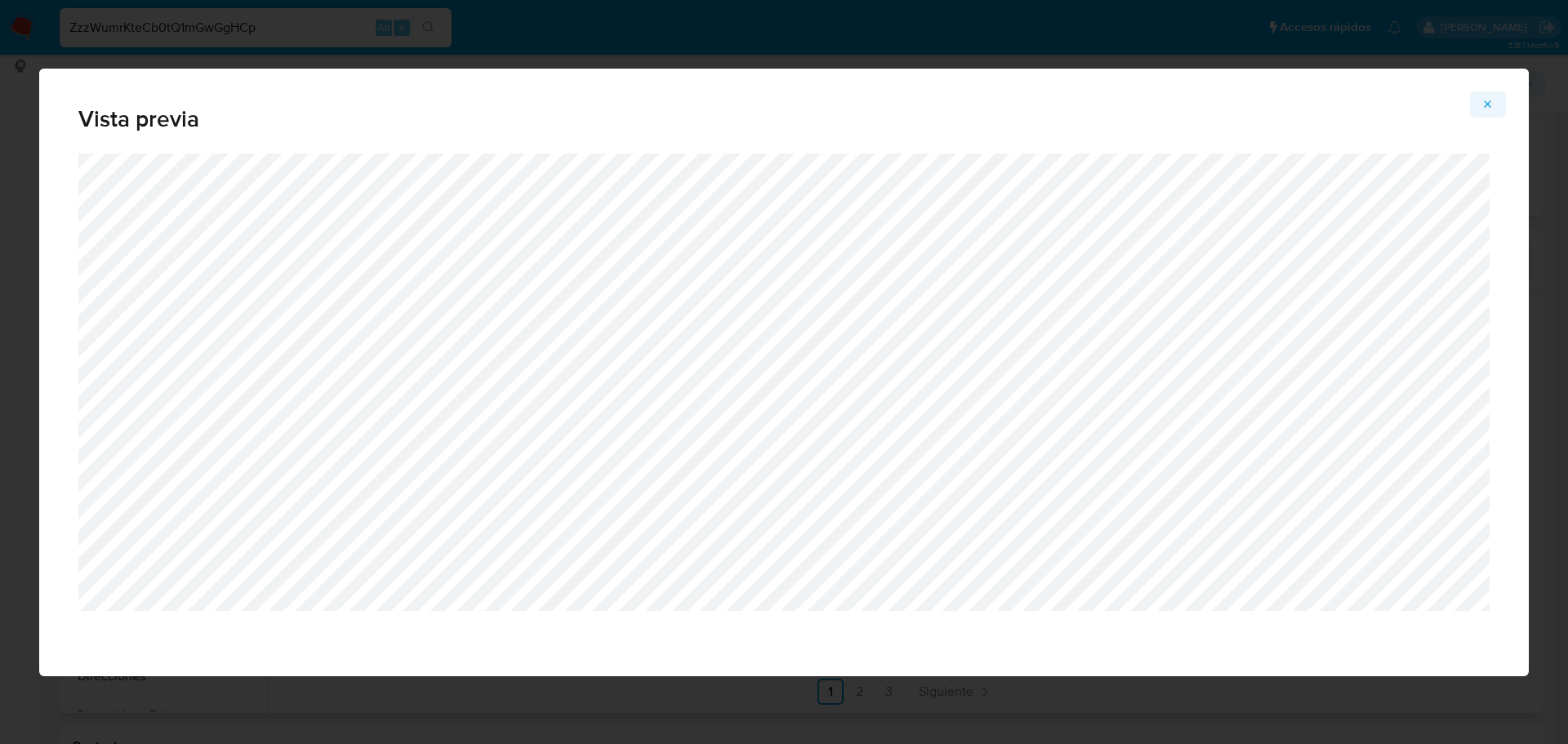
click at [1489, 108] on icon "Attachment preview" at bounding box center [1489, 105] width 13 height 13
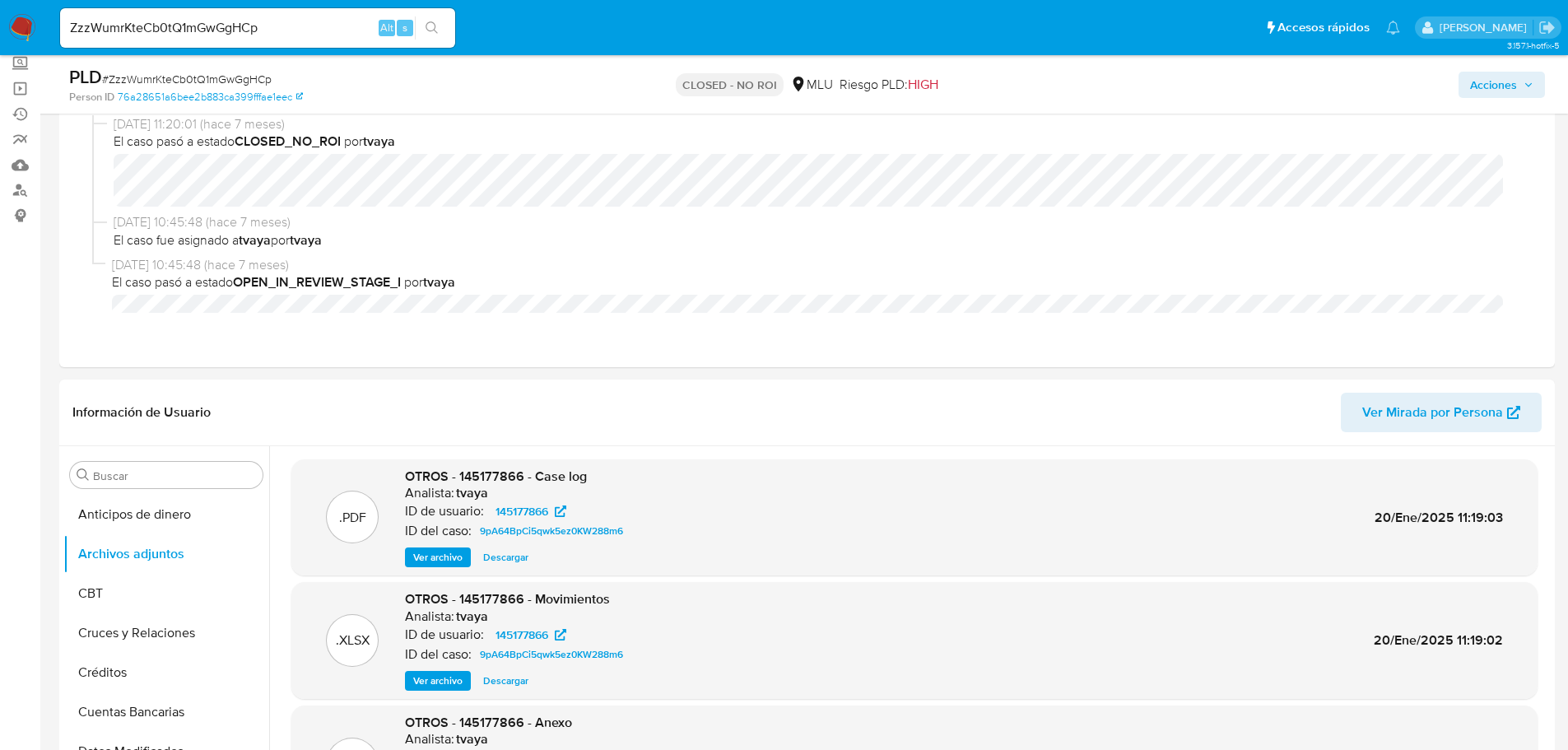
scroll to position [247, 0]
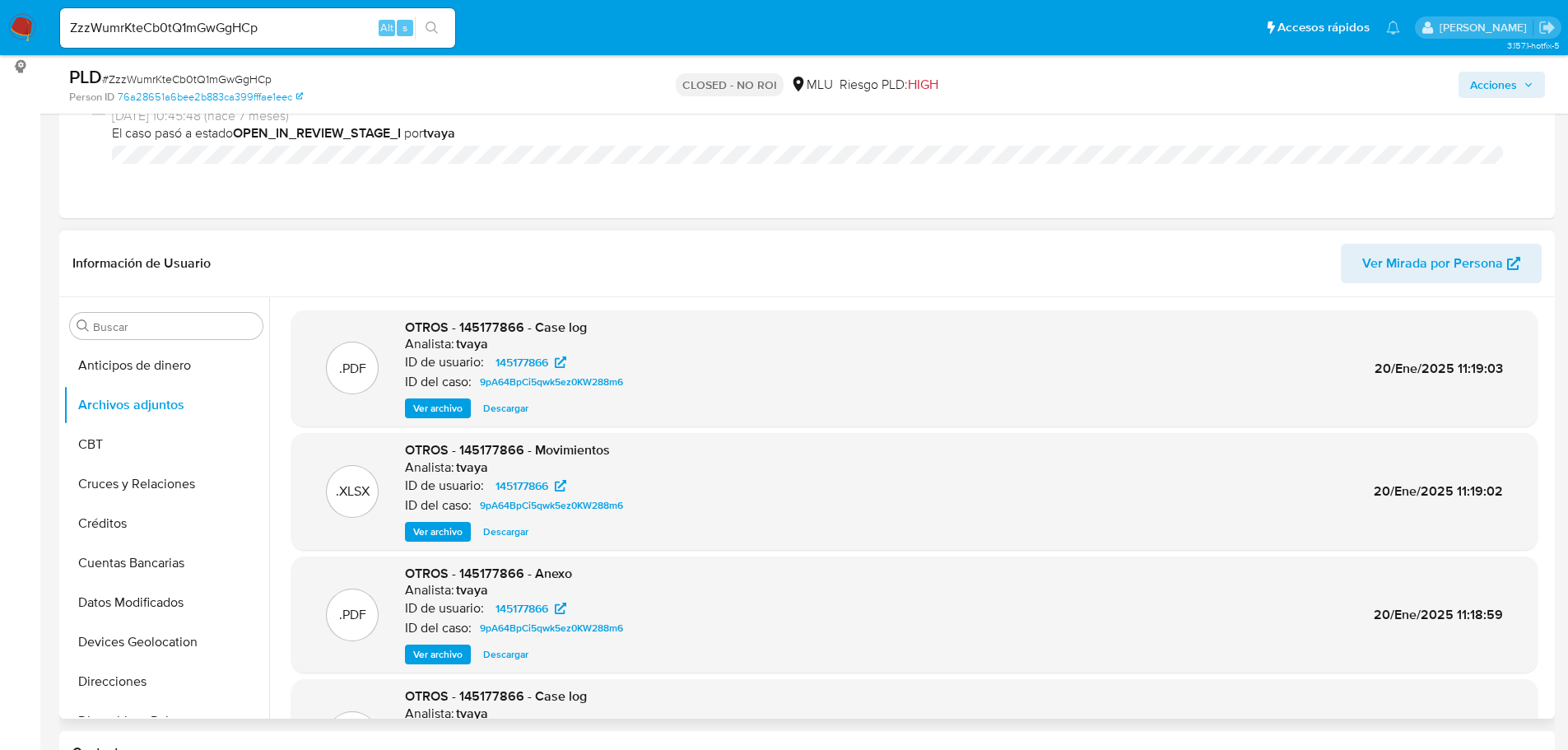
click at [448, 408] on span "Ver archivo" at bounding box center [437, 408] width 49 height 17
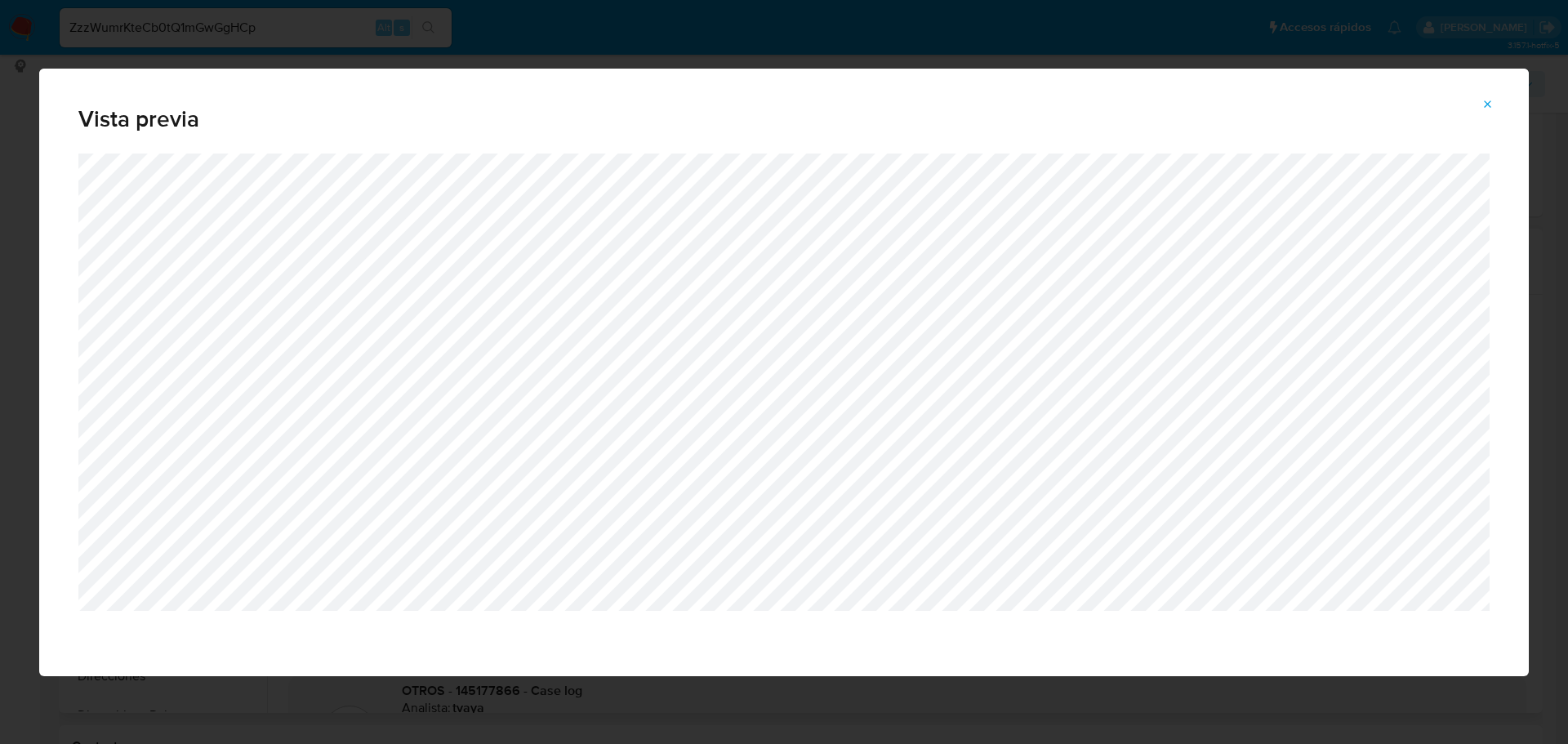
click at [1507, 86] on div "Vista previa" at bounding box center [784, 111] width 1489 height 85
click at [1485, 107] on icon "Attachment preview" at bounding box center [1489, 104] width 7 height 7
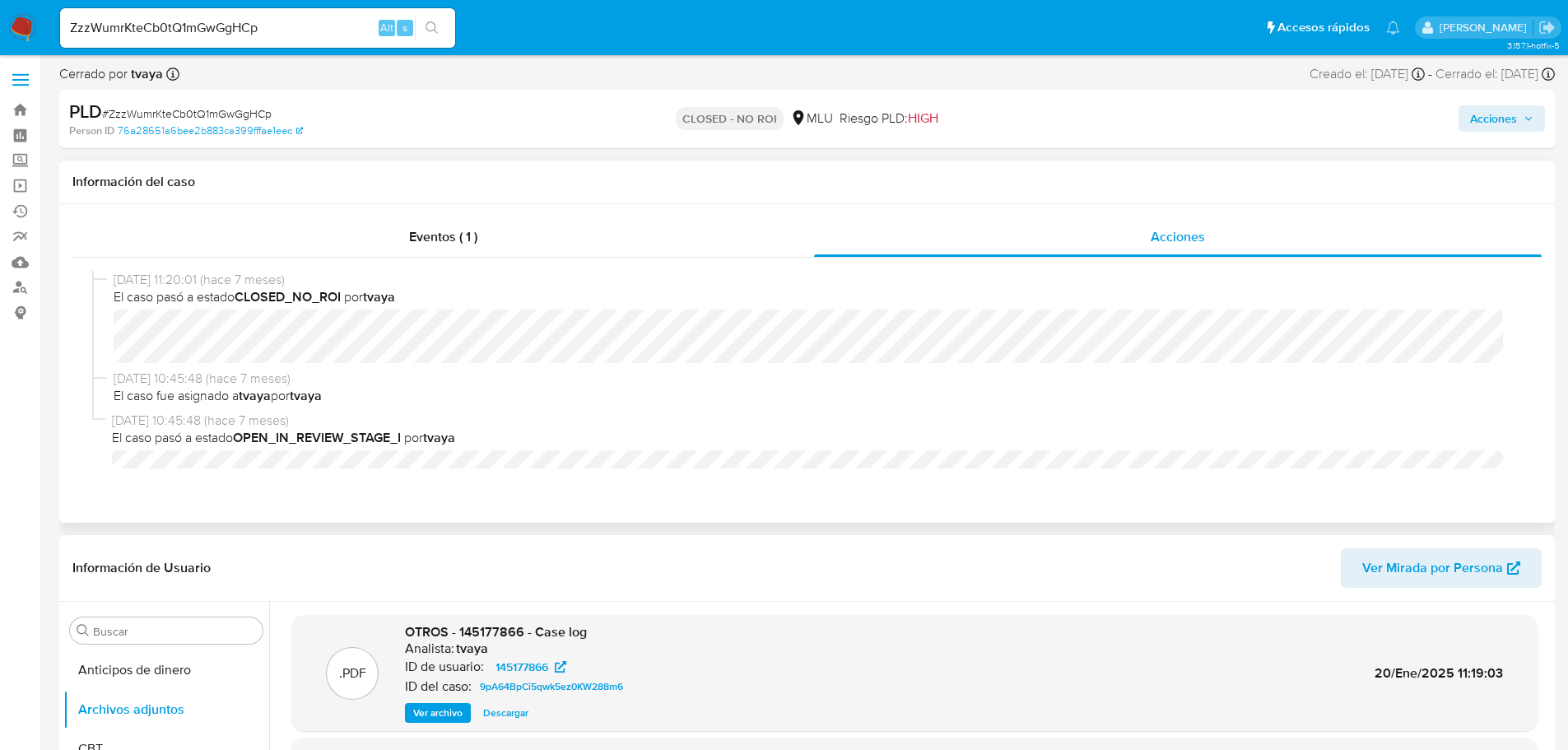
scroll to position [0, 0]
click at [432, 236] on span "Eventos ( 1 )" at bounding box center [443, 238] width 68 height 19
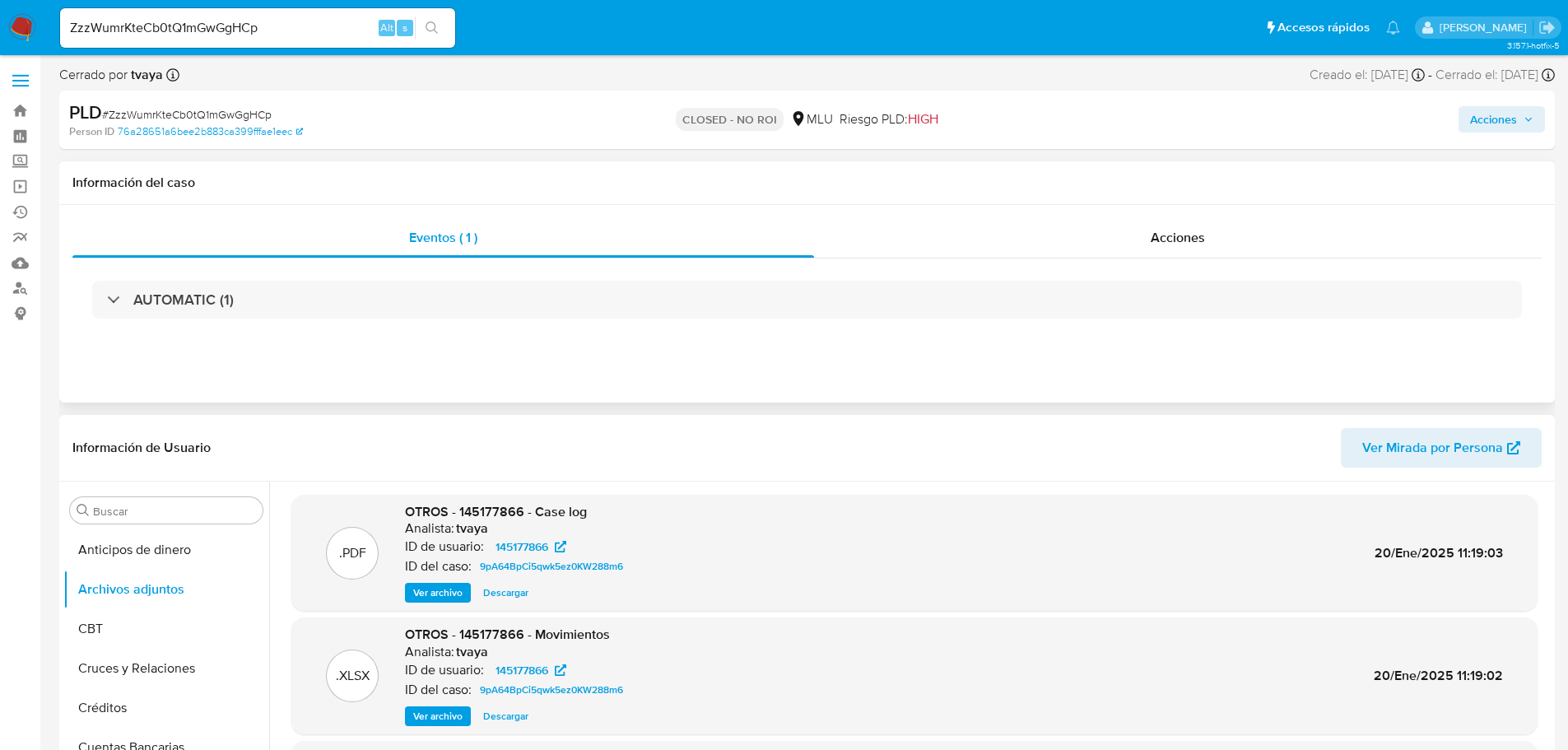
click at [476, 313] on div "AUTOMATIC (1)" at bounding box center [807, 299] width 1430 height 38
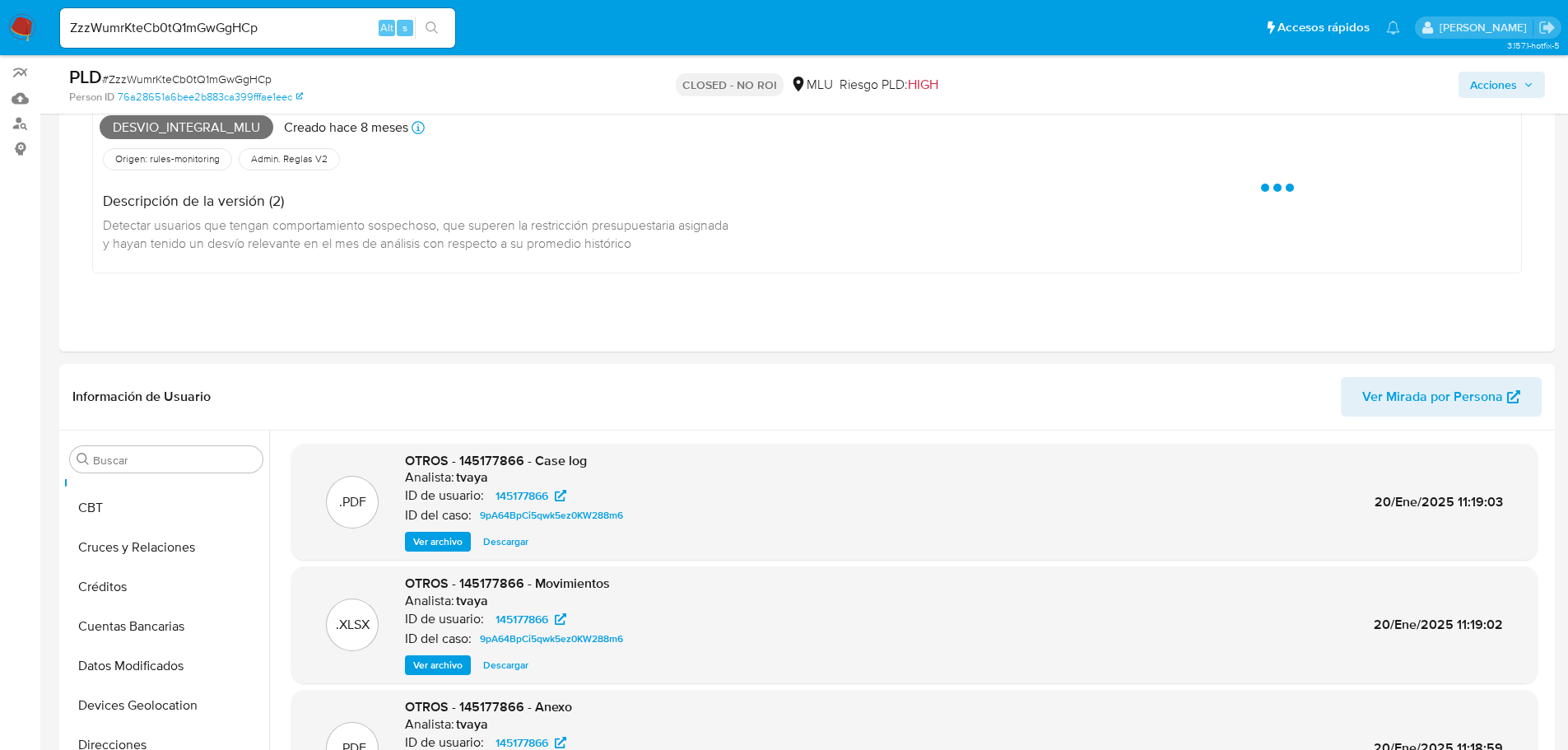
scroll to position [165, 0]
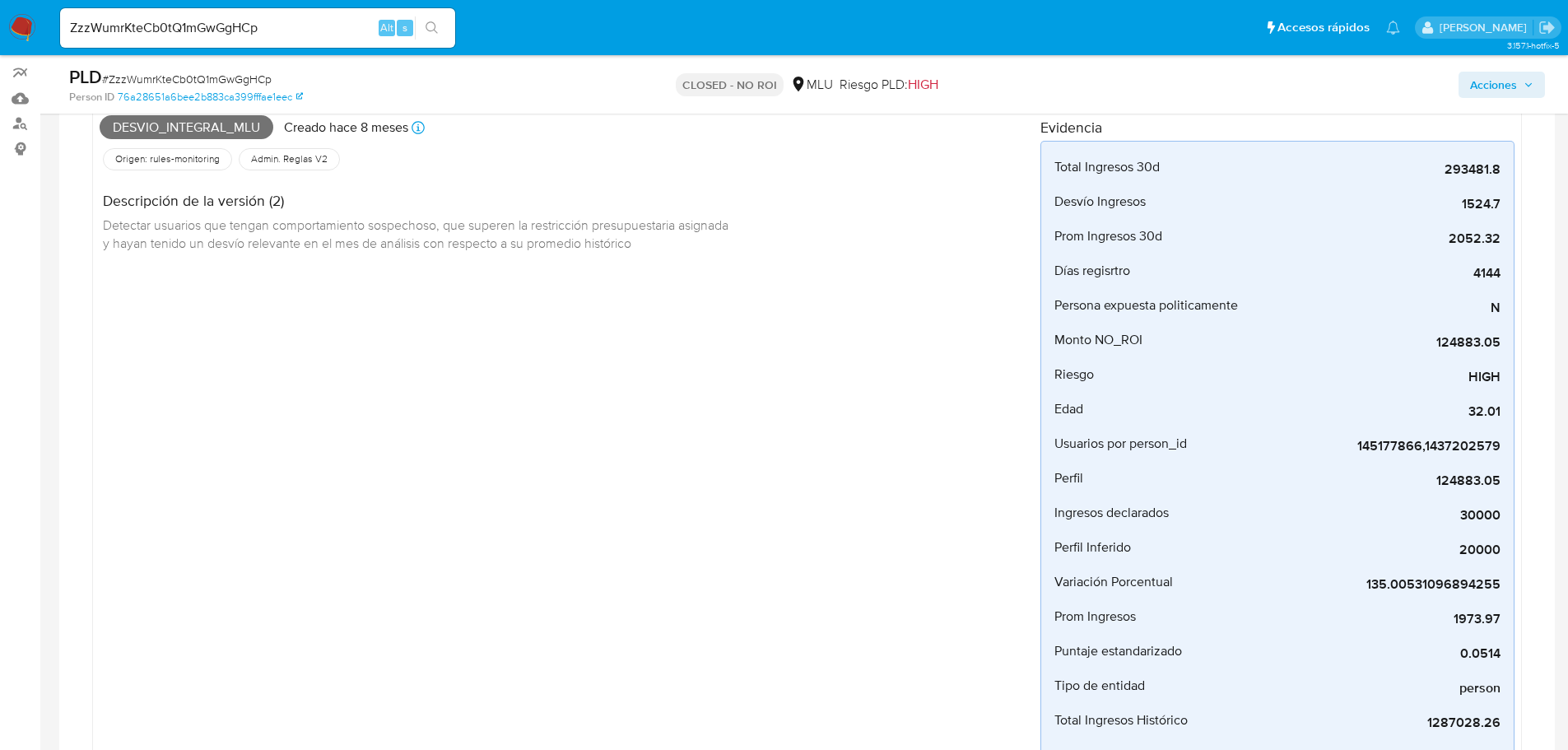
click at [437, 556] on div "Desvio_integral_mlu Creado hace 8 meses Creado: [DATE] 06:36:18 Origen: rules-m…" at bounding box center [570, 462] width 941 height 707
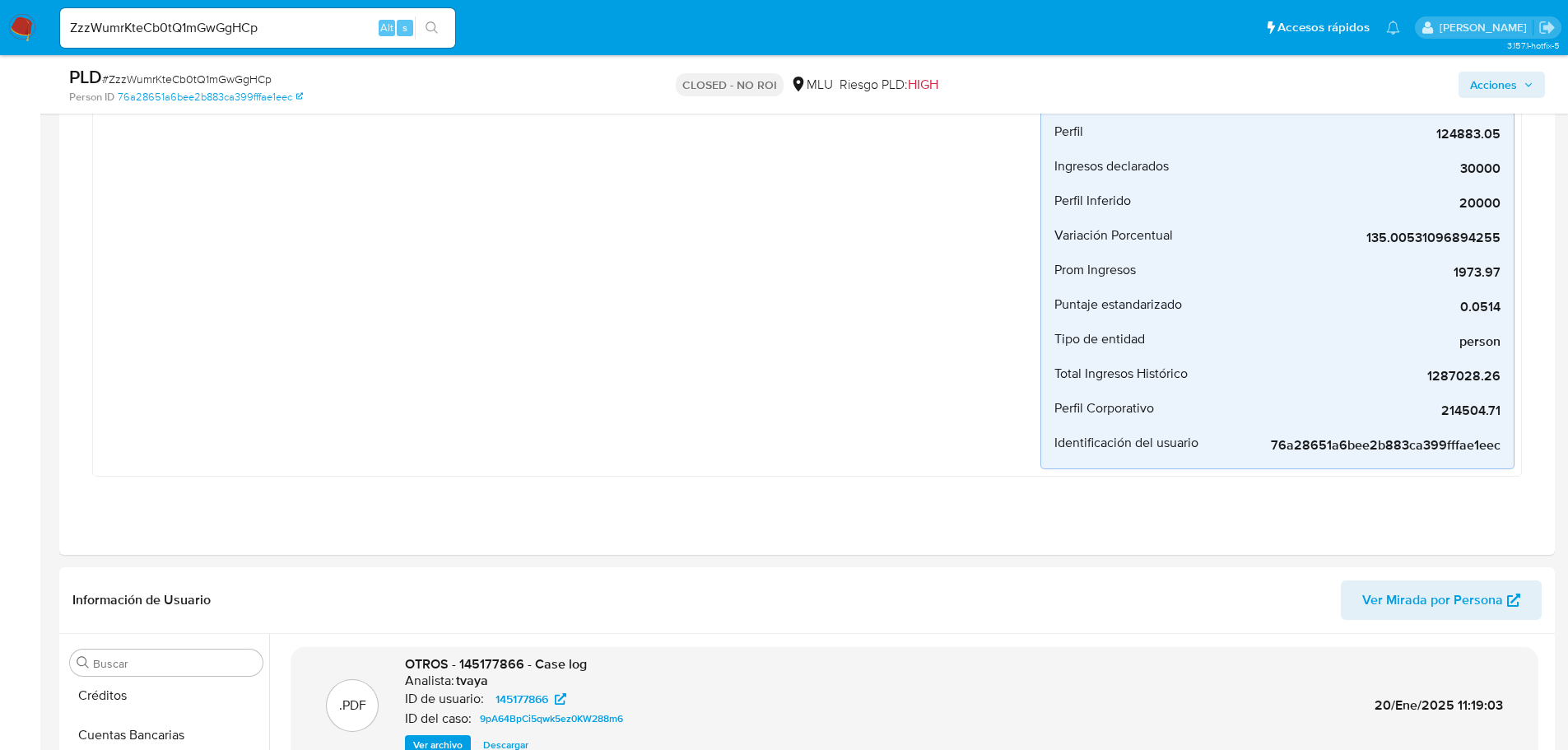
scroll to position [741, 0]
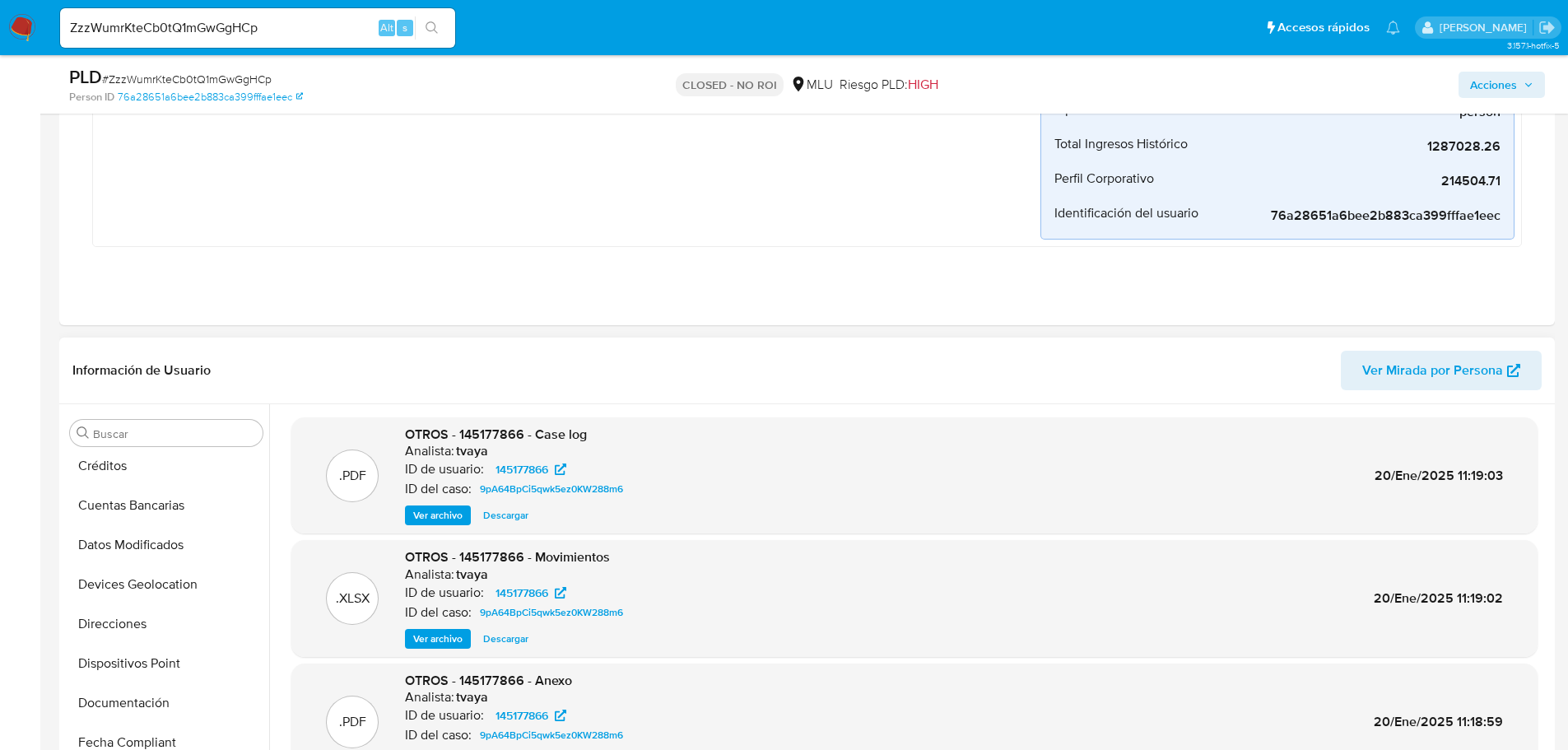
click at [435, 512] on span "Ver archivo" at bounding box center [437, 516] width 49 height 17
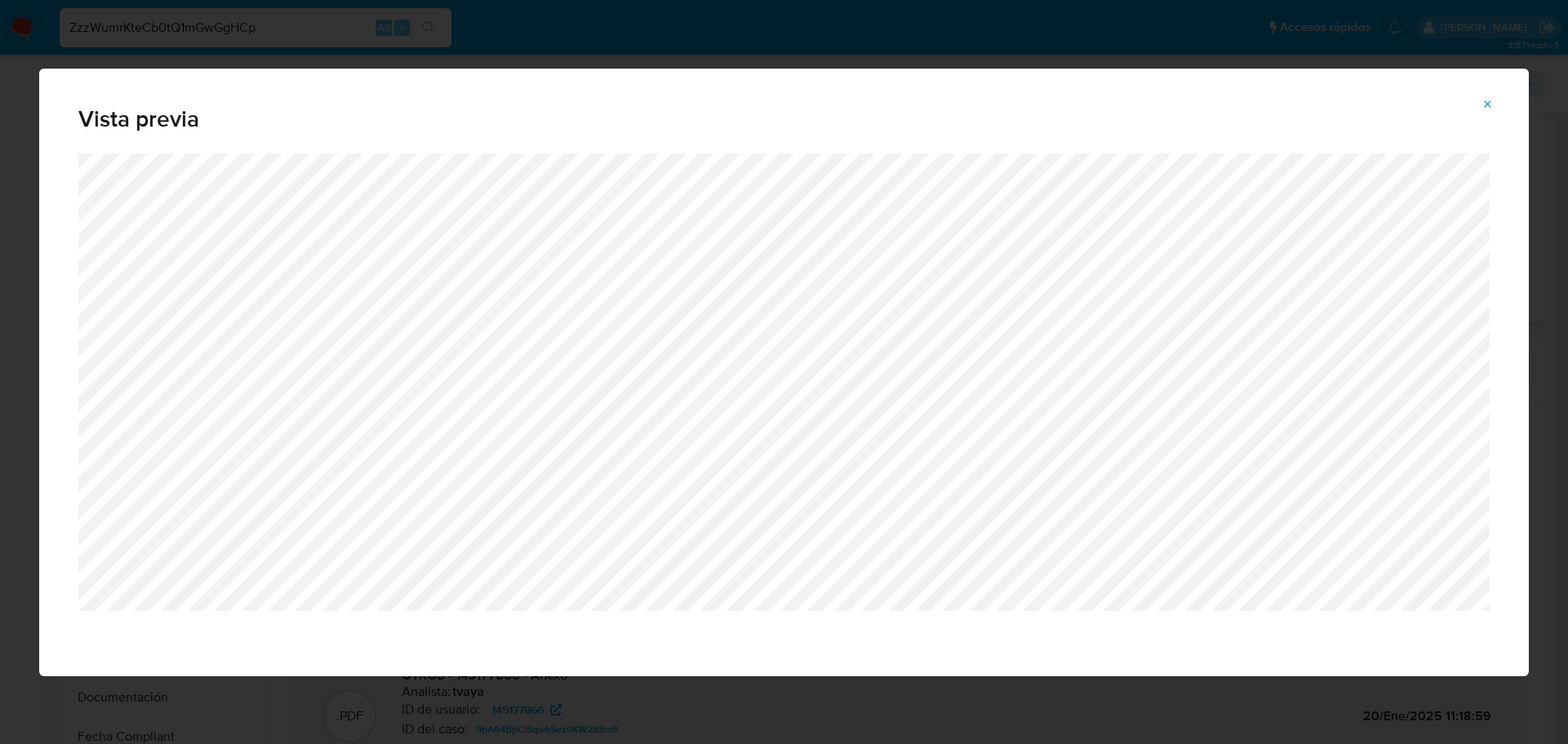
click at [1495, 110] on button "Attachment preview" at bounding box center [1488, 105] width 36 height 26
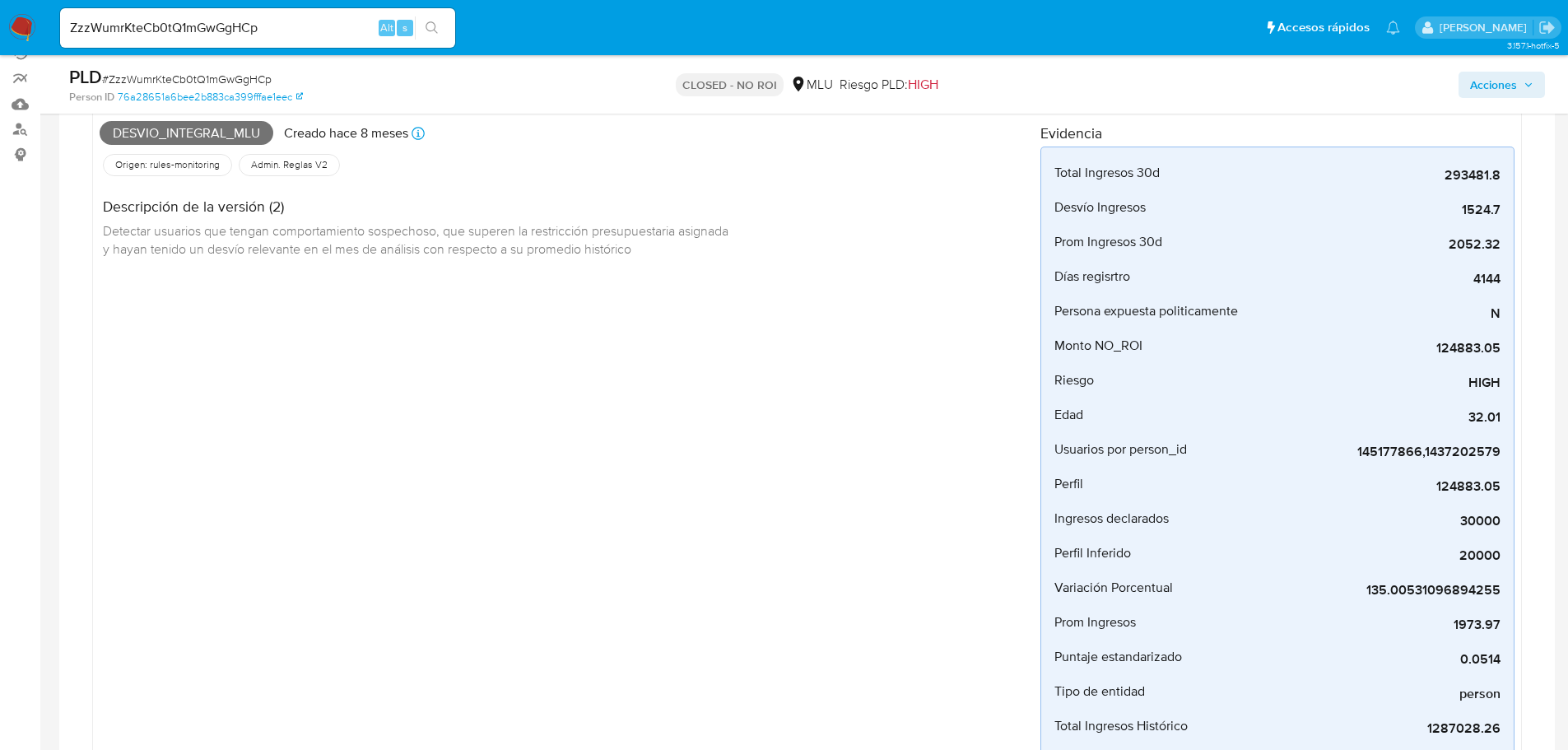
scroll to position [0, 0]
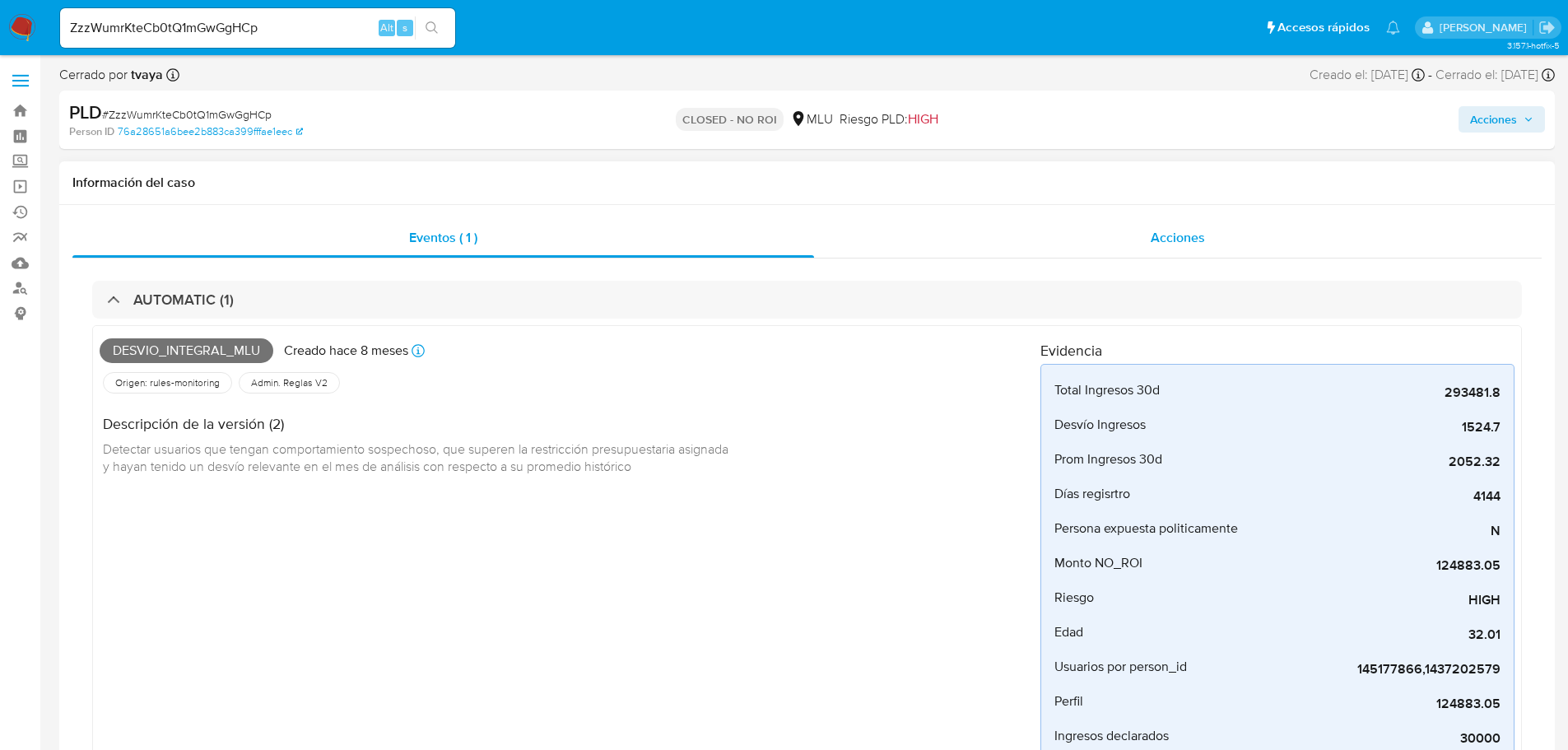
click at [1143, 222] on div "Acciones" at bounding box center [1178, 238] width 728 height 39
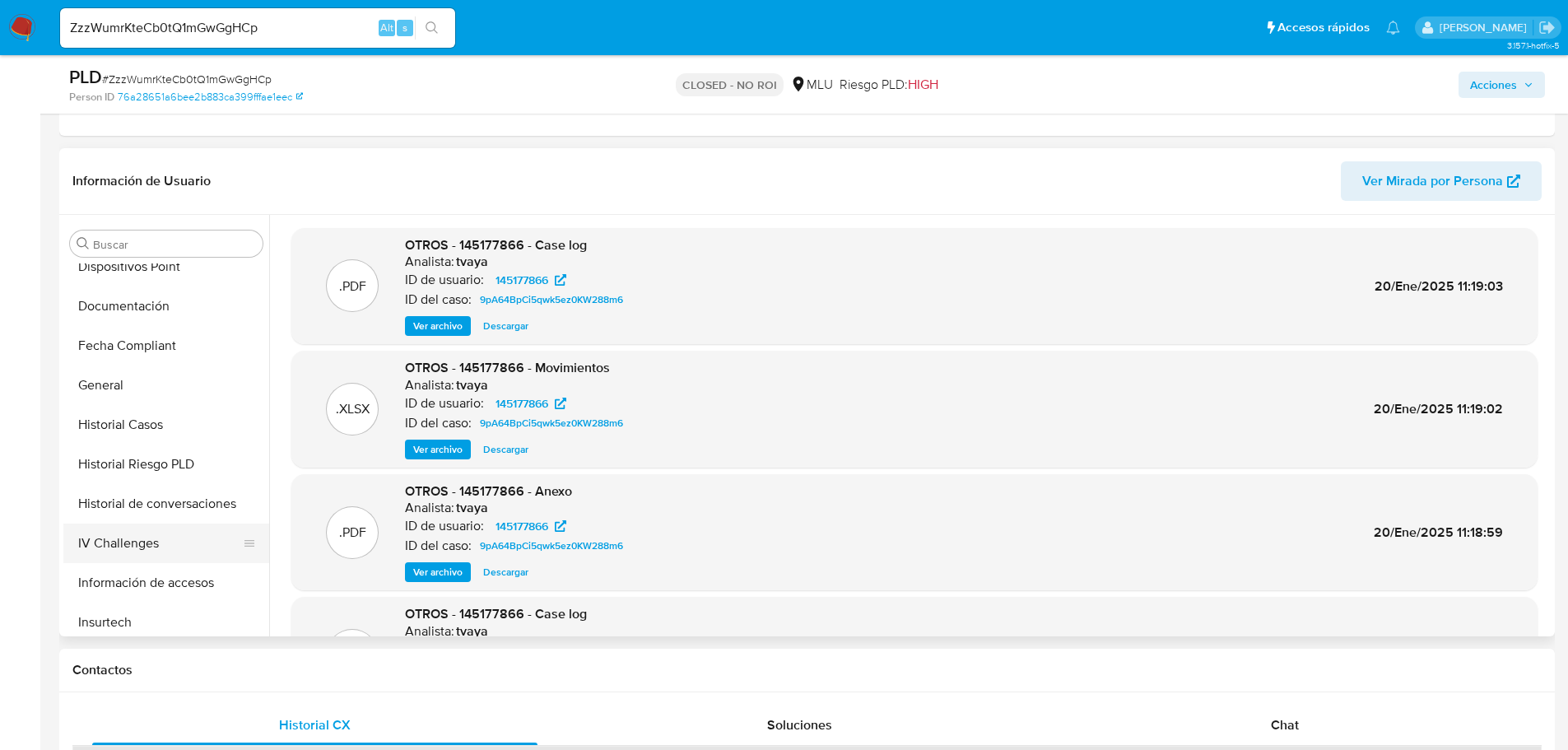
scroll to position [412, 0]
click at [144, 428] on button "Historial Riesgo PLD" at bounding box center [159, 424] width 192 height 39
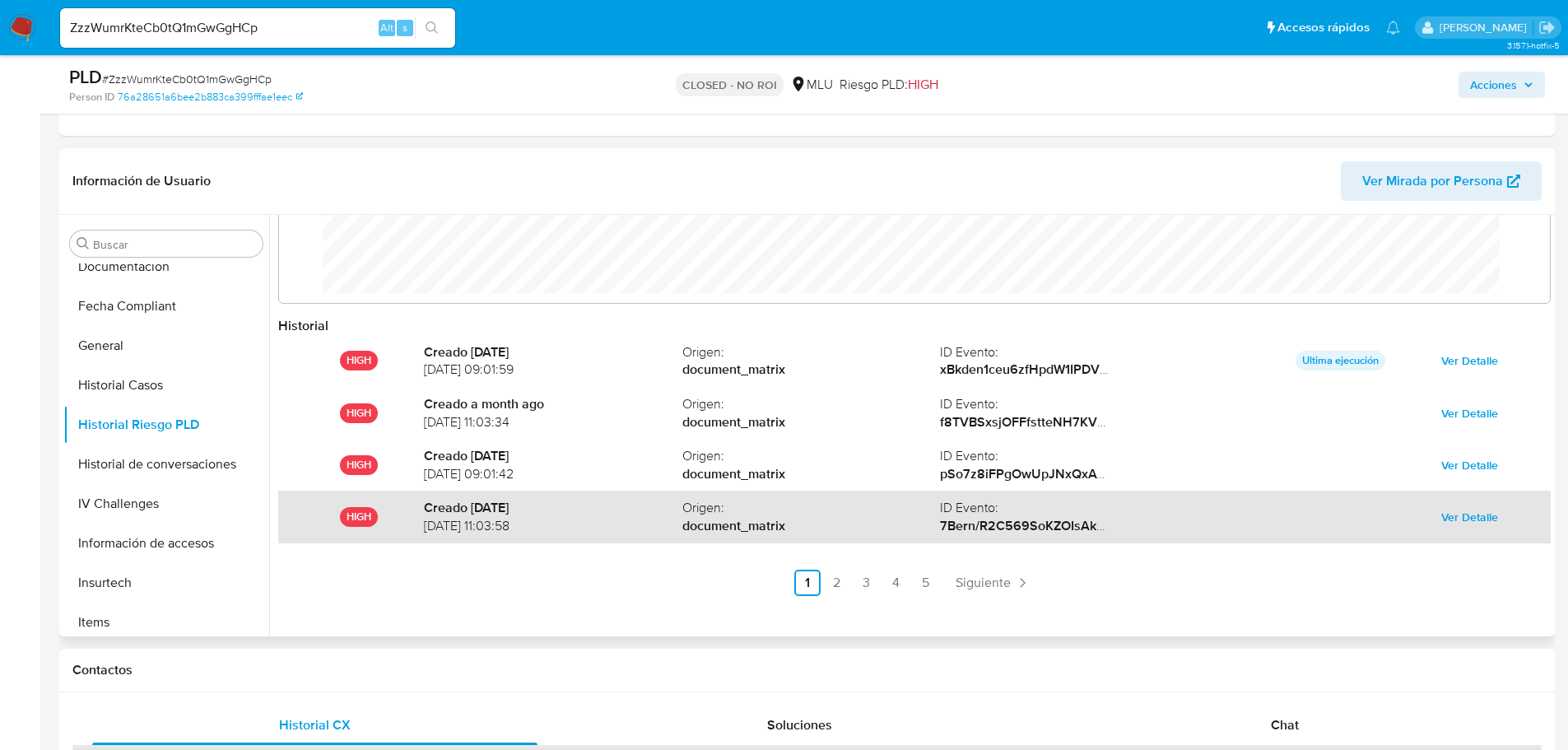
scroll to position [88, 0]
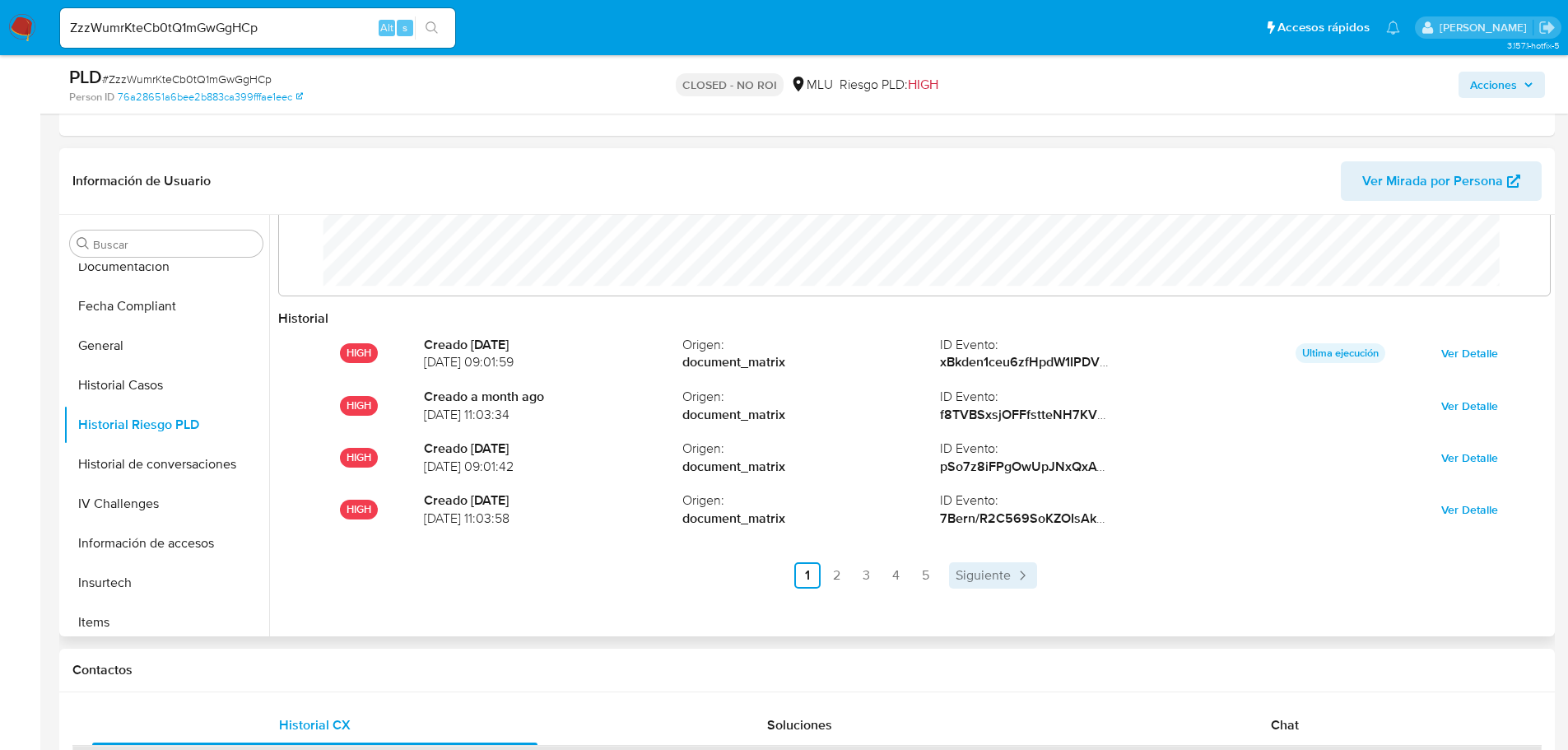
click at [992, 582] on span "Siguiente" at bounding box center [983, 576] width 55 height 13
click at [1033, 578] on span "Siguiente" at bounding box center [1027, 576] width 55 height 13
click at [1058, 578] on icon "Paginación" at bounding box center [1066, 576] width 17 height 17
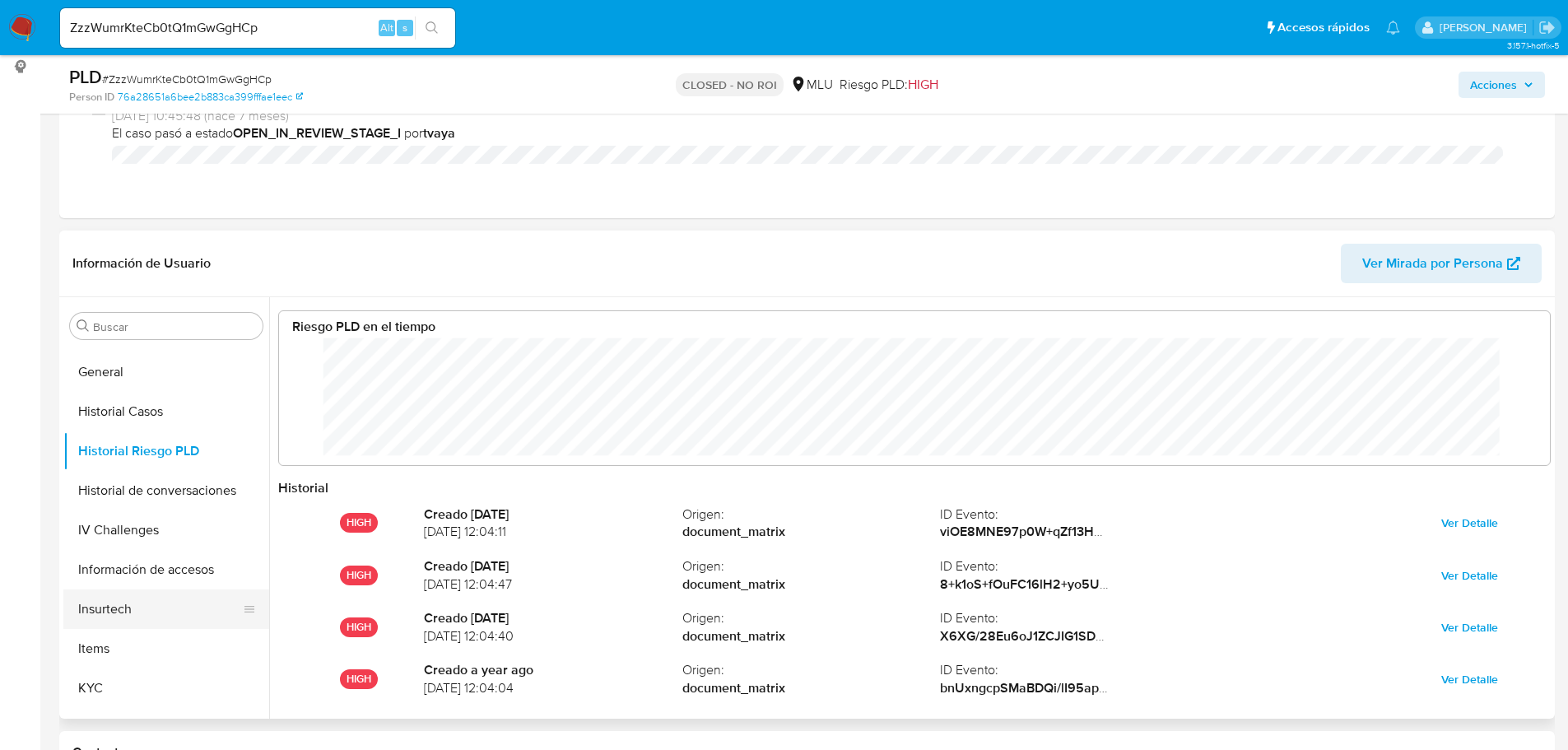
scroll to position [494, 0]
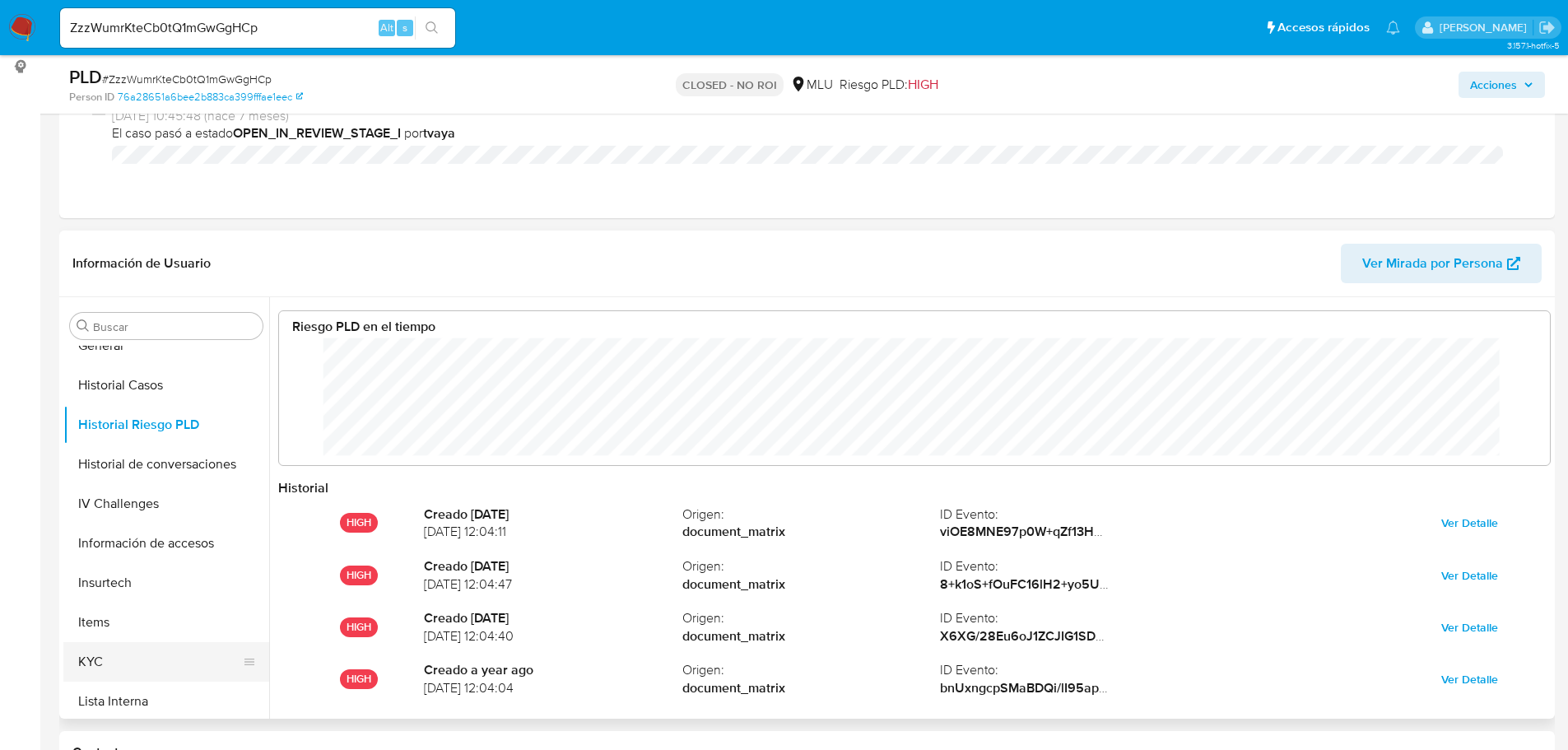
click at [162, 654] on button "KYC" at bounding box center [159, 662] width 192 height 39
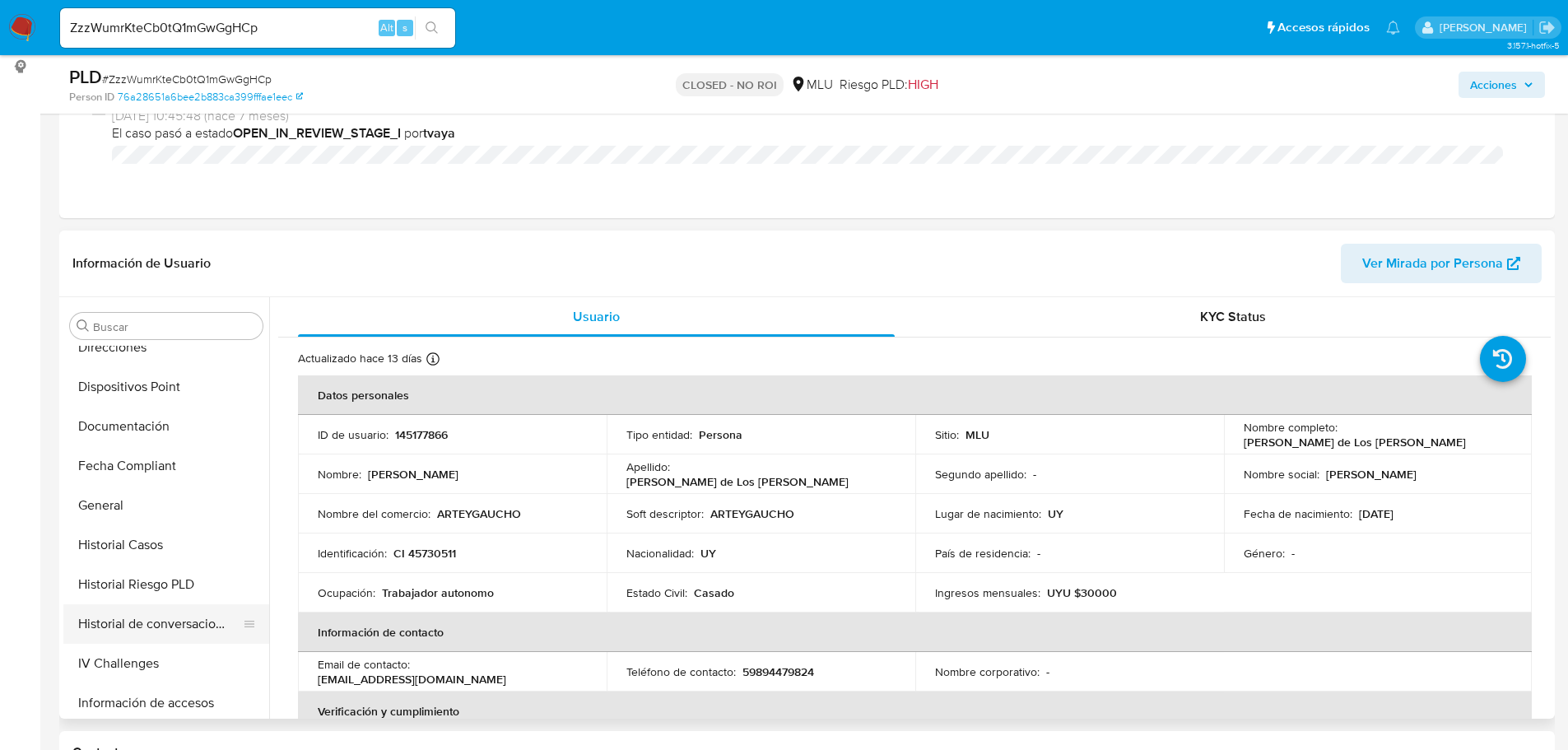
scroll to position [329, 0]
click at [172, 540] on button "Historial Casos" at bounding box center [159, 549] width 192 height 39
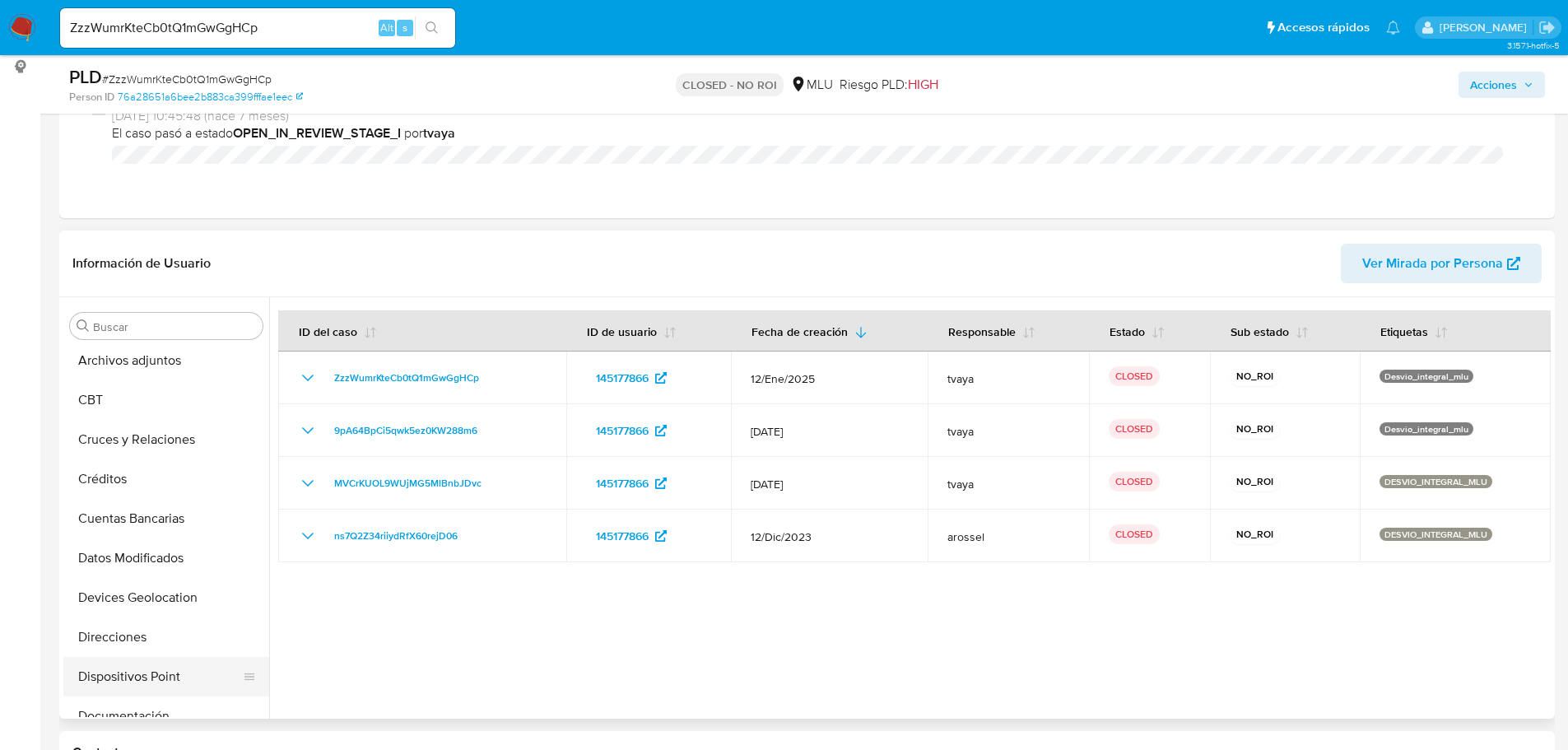
scroll to position [0, 0]
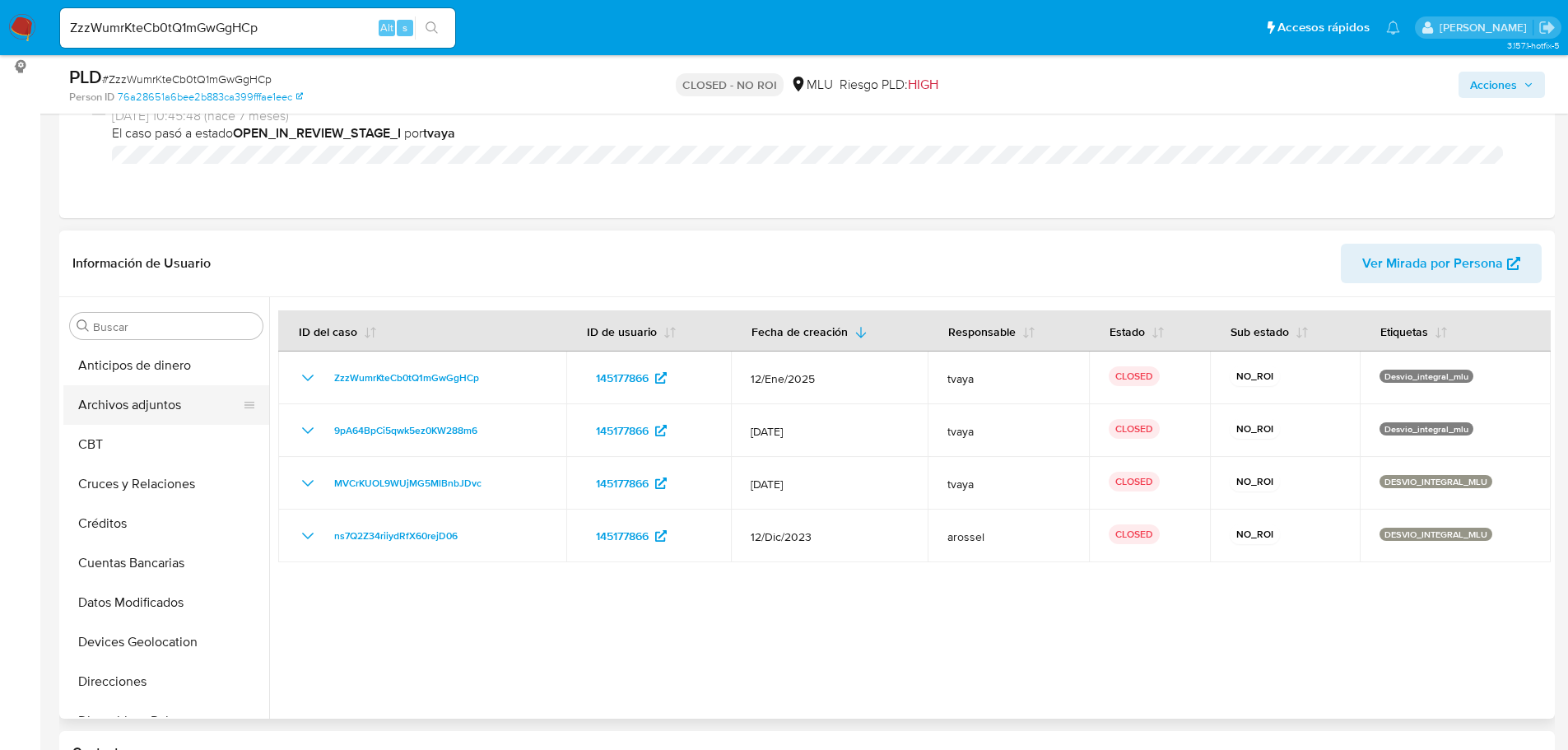
click at [180, 423] on button "Archivos adjuntos" at bounding box center [159, 404] width 192 height 39
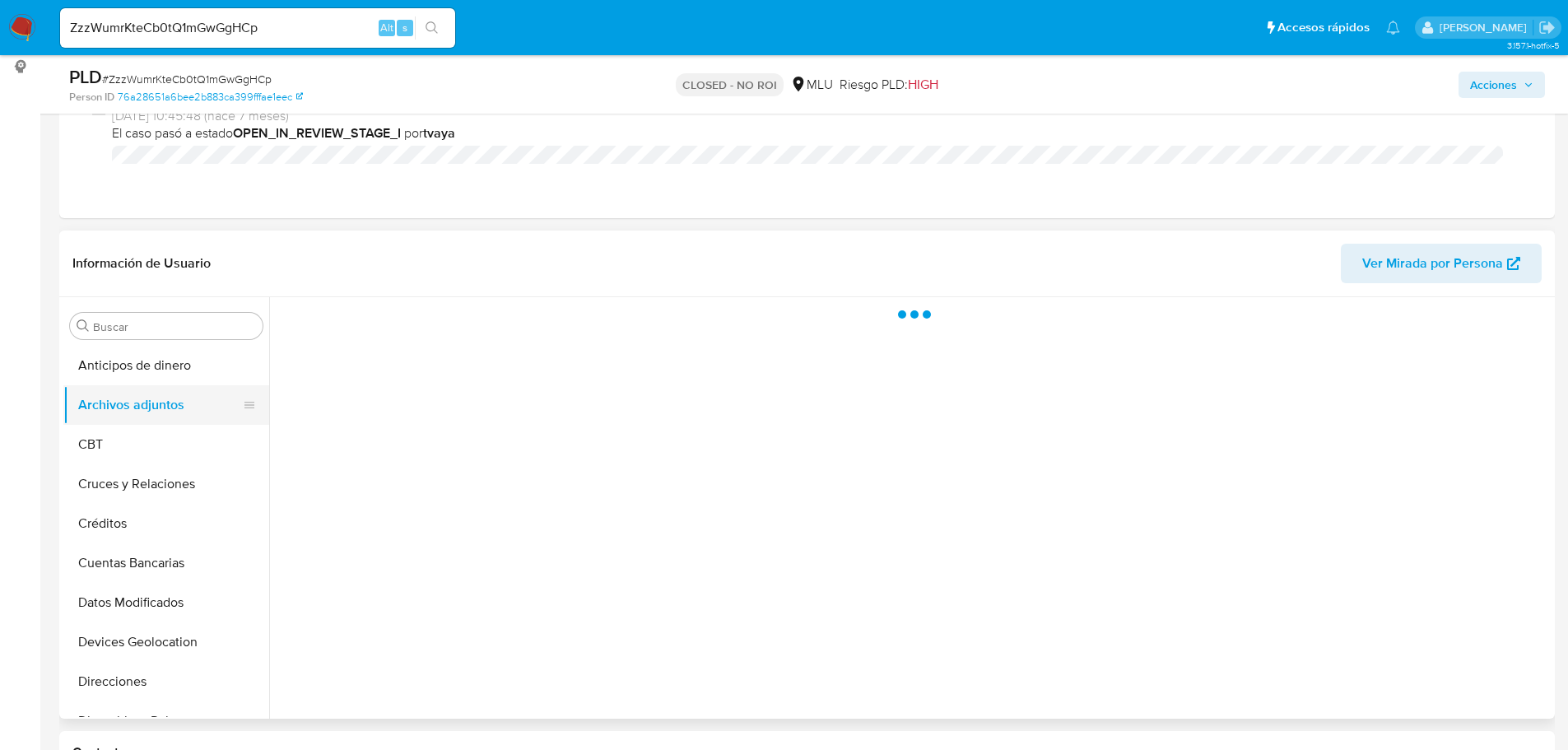
click at [182, 412] on button "Archivos adjuntos" at bounding box center [159, 404] width 192 height 39
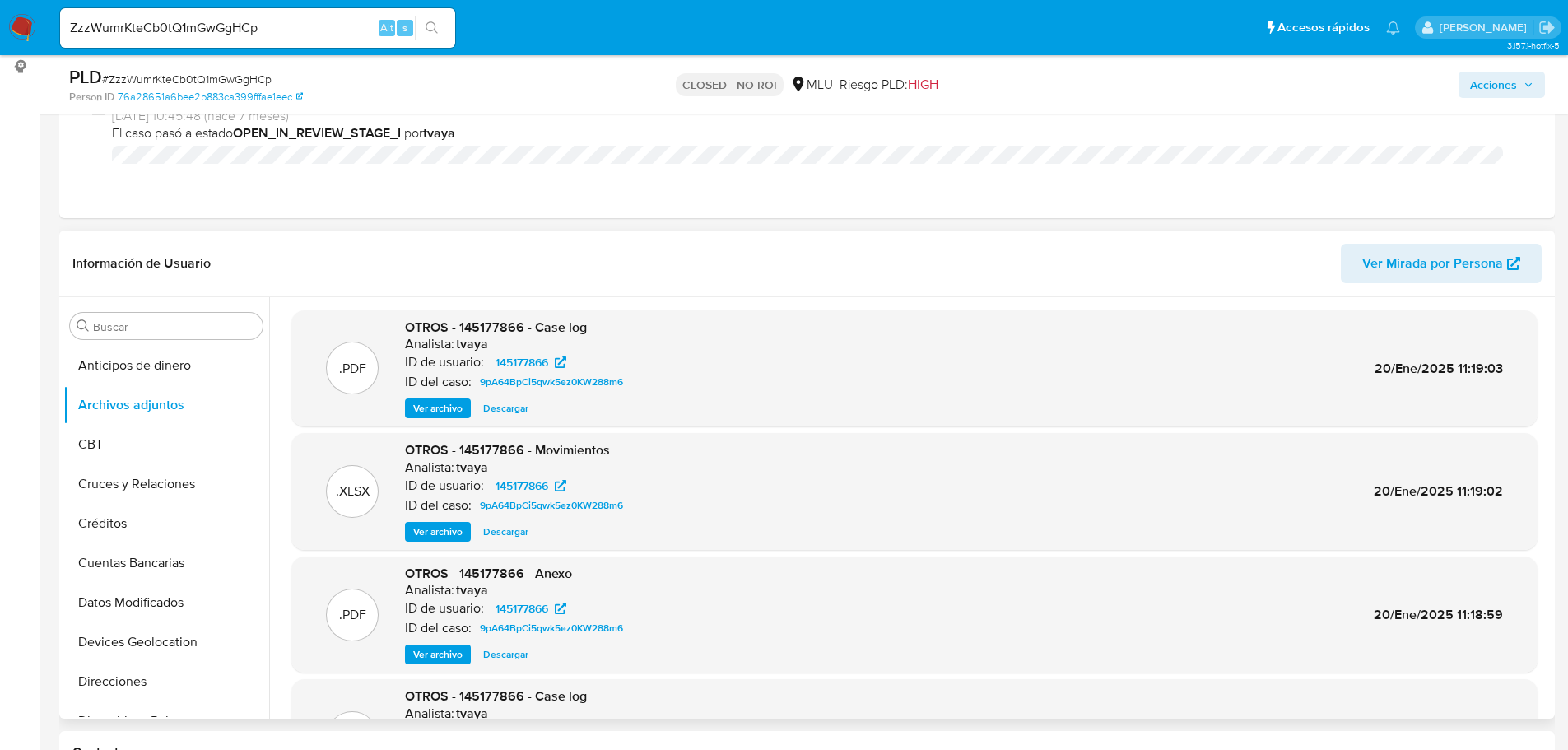
click at [415, 409] on span "Ver archivo" at bounding box center [437, 408] width 49 height 17
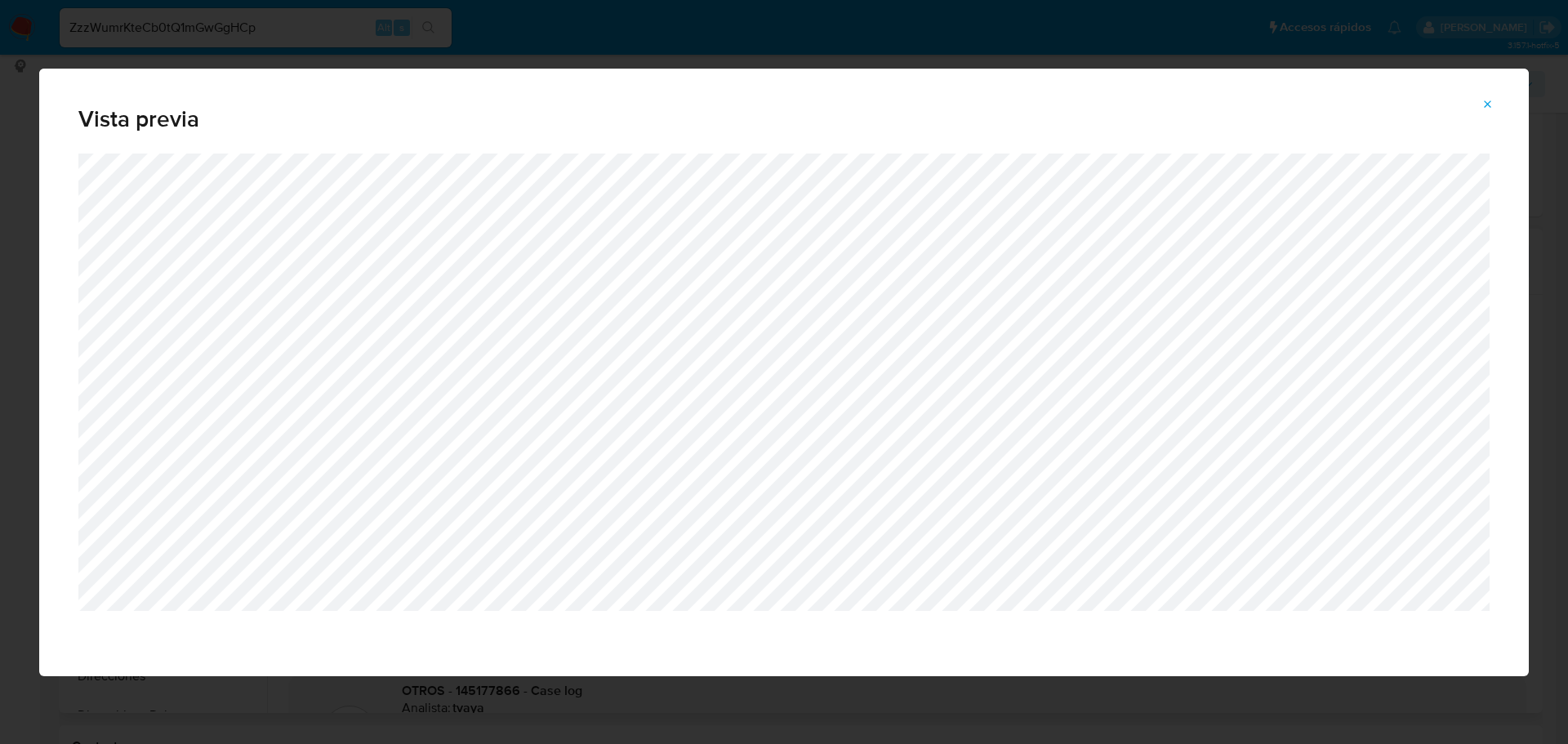
click at [1487, 102] on icon "Attachment preview" at bounding box center [1489, 105] width 13 height 13
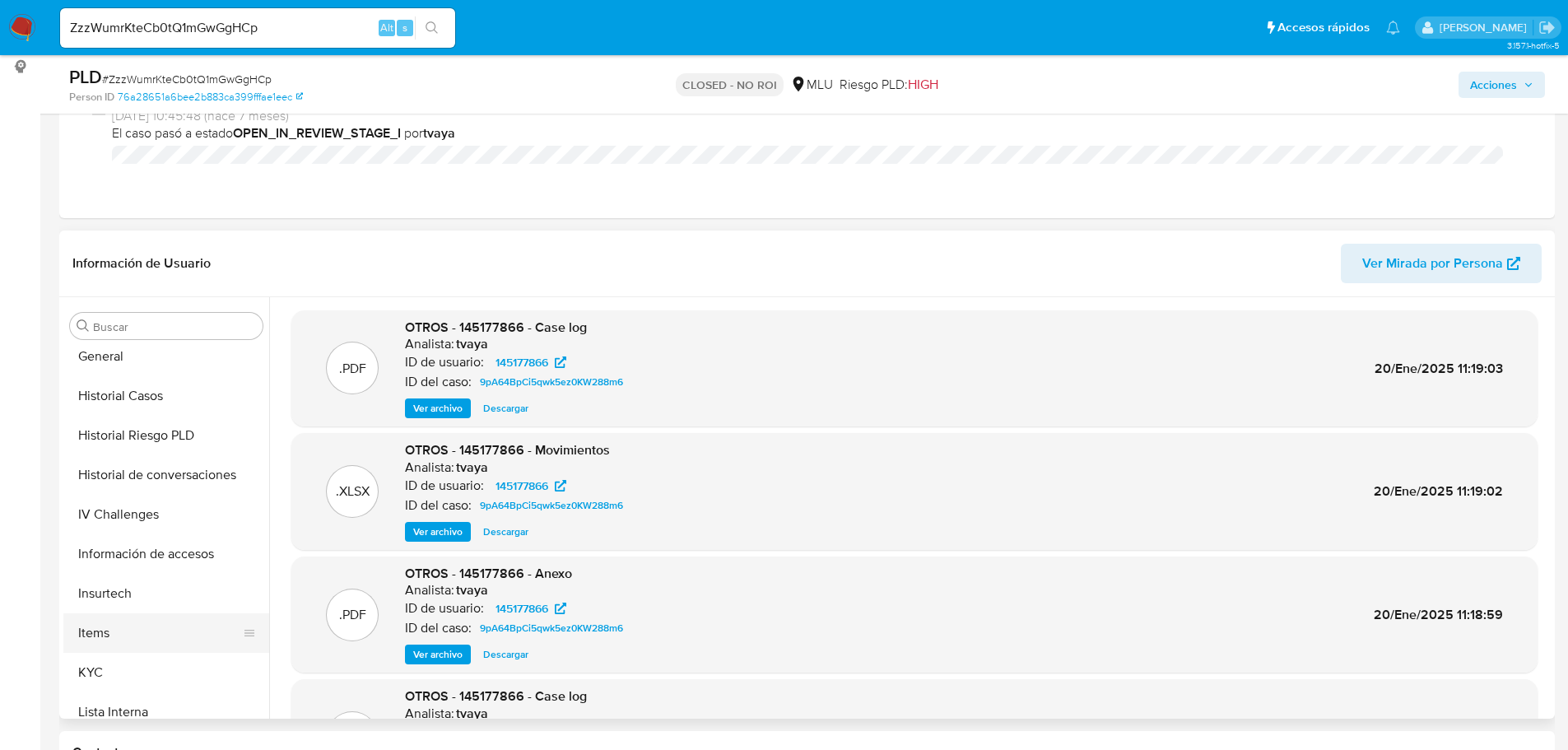
scroll to position [494, 0]
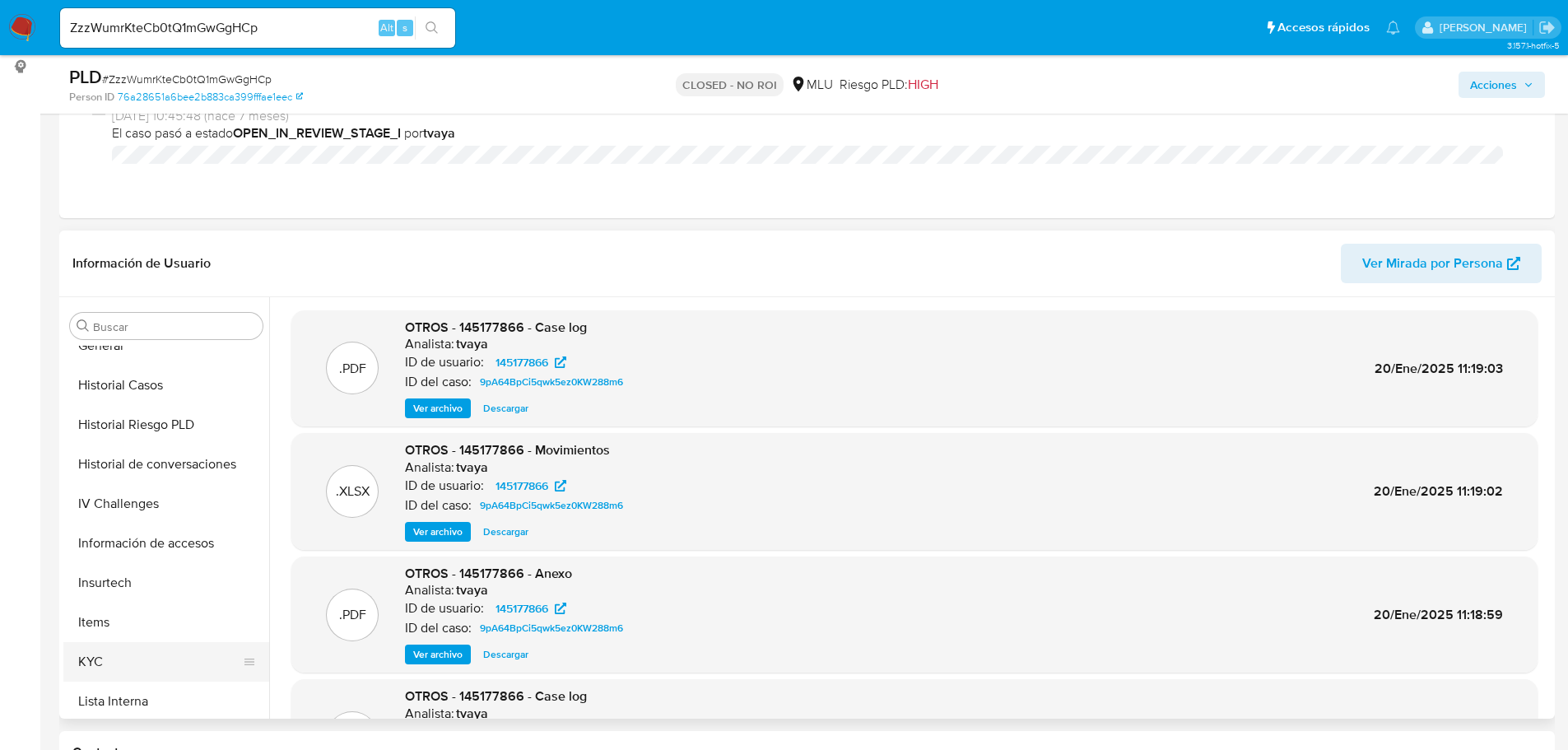
click at [147, 667] on button "KYC" at bounding box center [159, 662] width 192 height 39
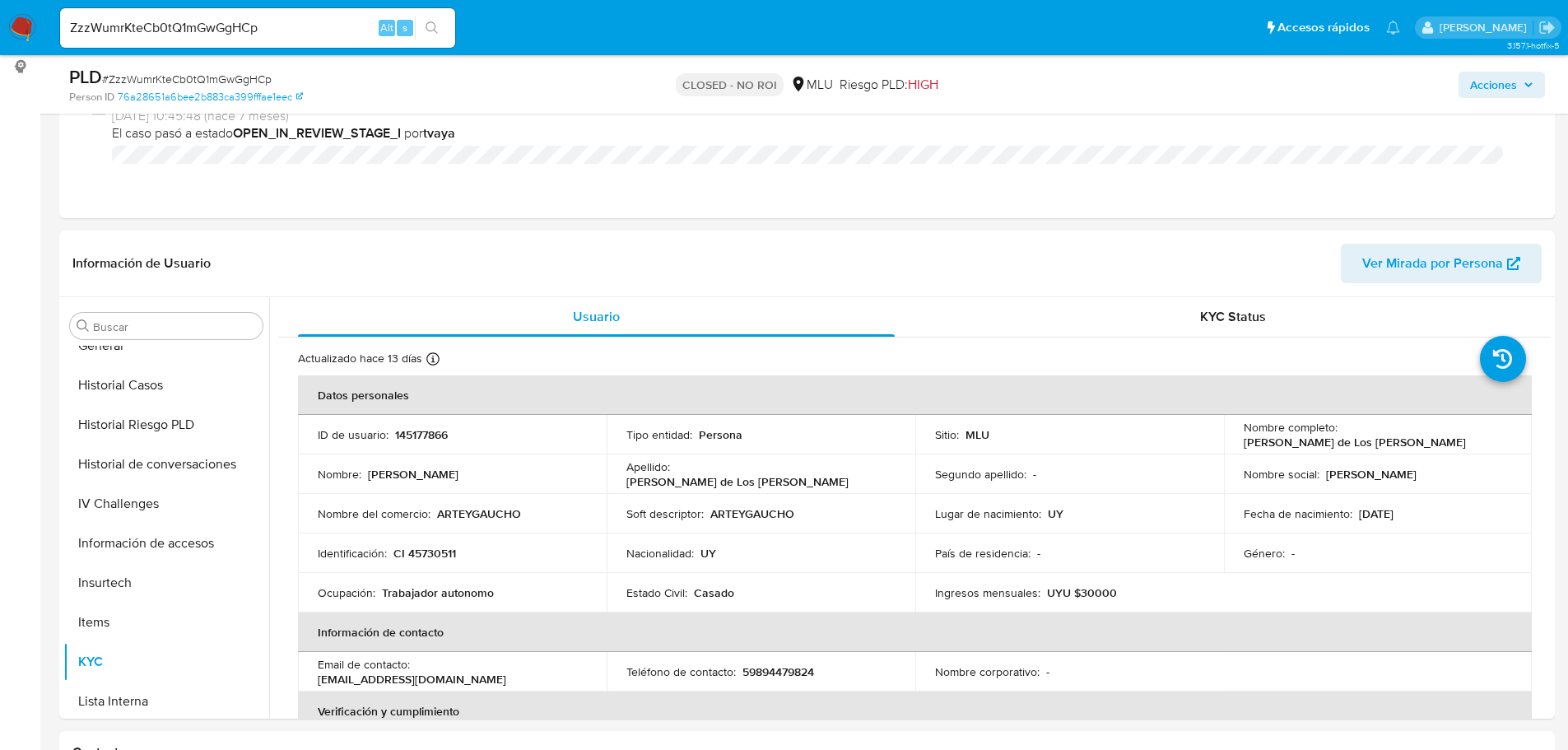
click at [1223, 352] on div "Actualizado hace 13 [PERSON_NAME] Creado: [DATE] 00:07:27 Actualizado: [DATE] 1…" at bounding box center [894, 362] width 1192 height 22
click at [1245, 322] on span "KYC Status" at bounding box center [1233, 317] width 66 height 19
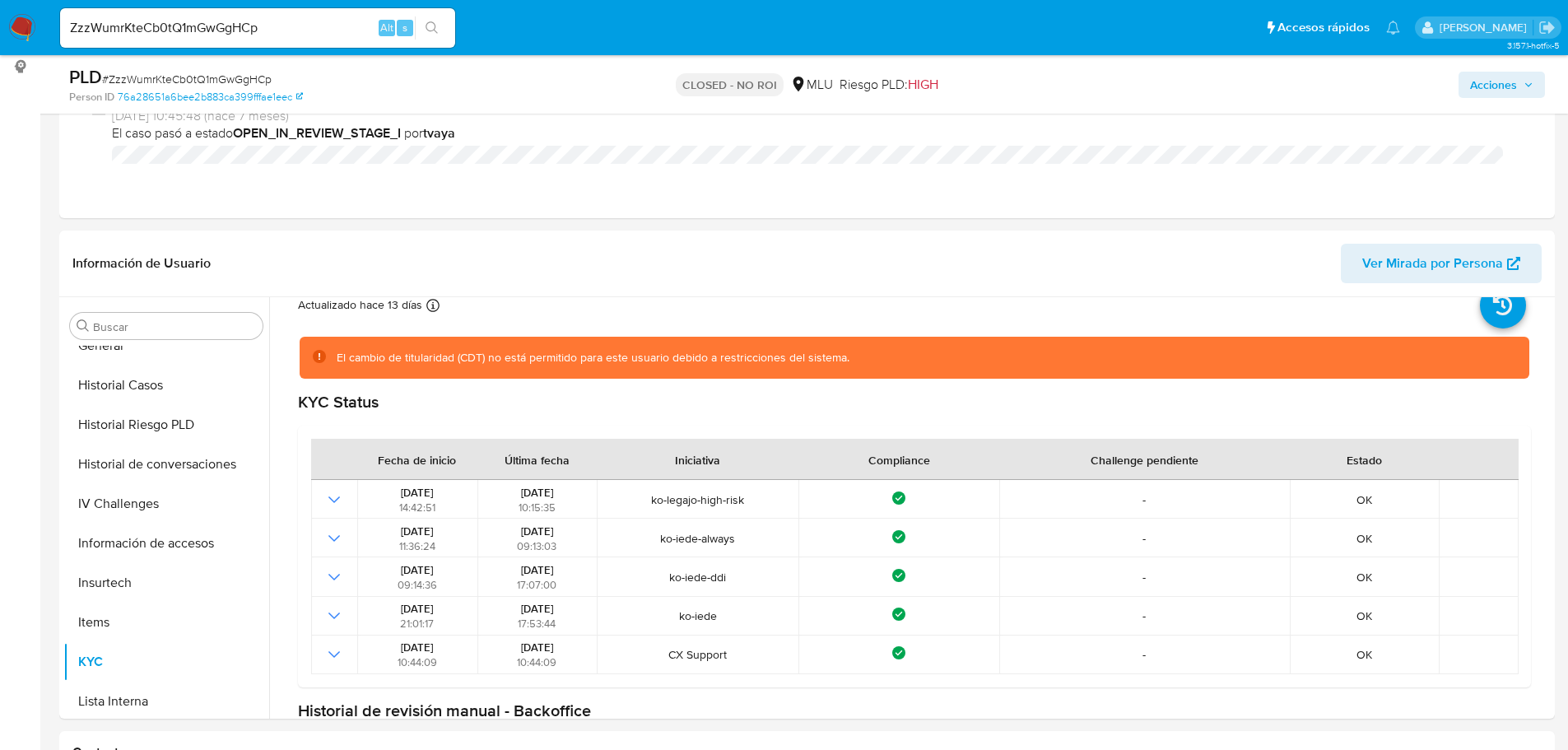
scroll to position [82, 0]
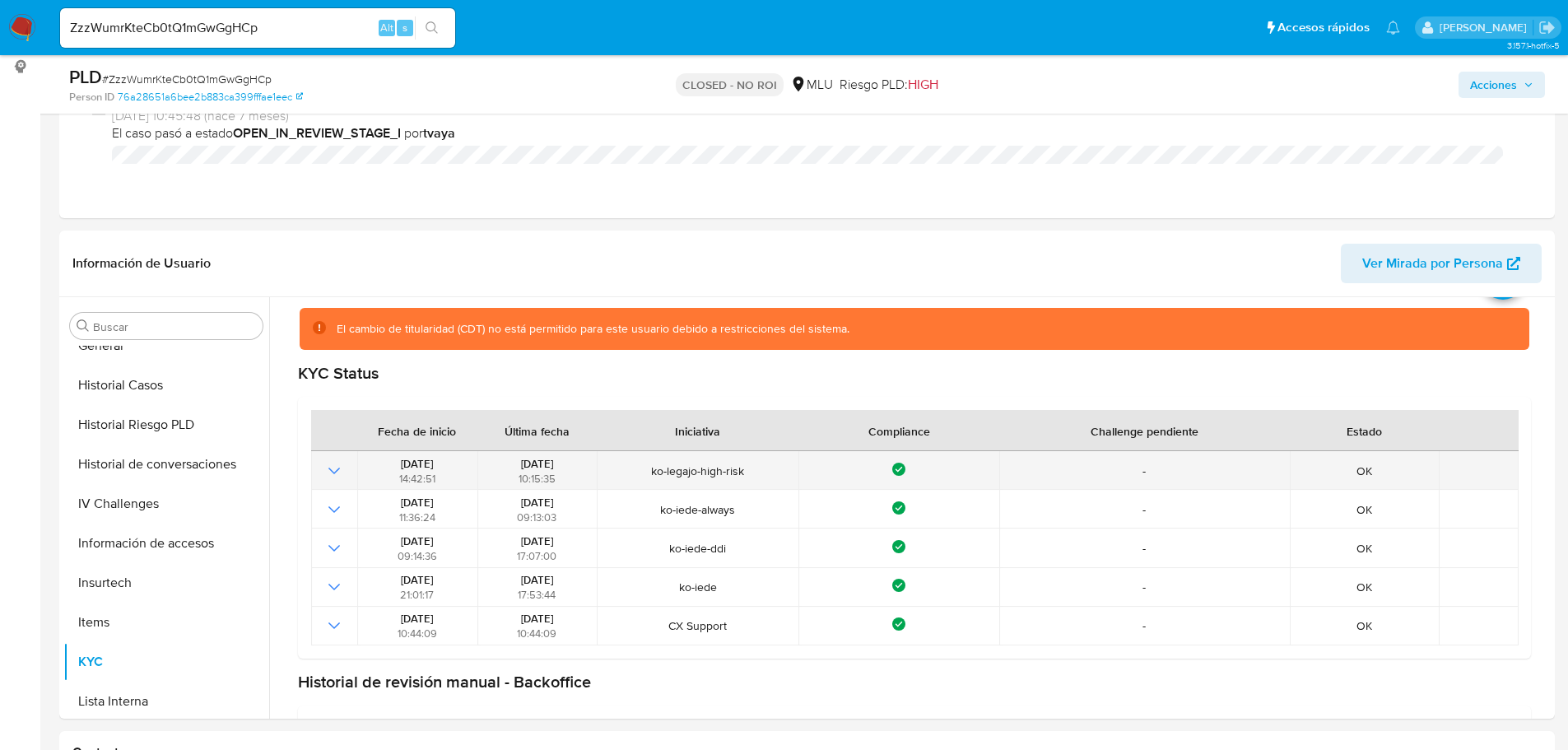
click at [340, 481] on td at bounding box center [334, 471] width 46 height 38
click at [333, 470] on icon "Mostrar operación" at bounding box center [334, 471] width 20 height 20
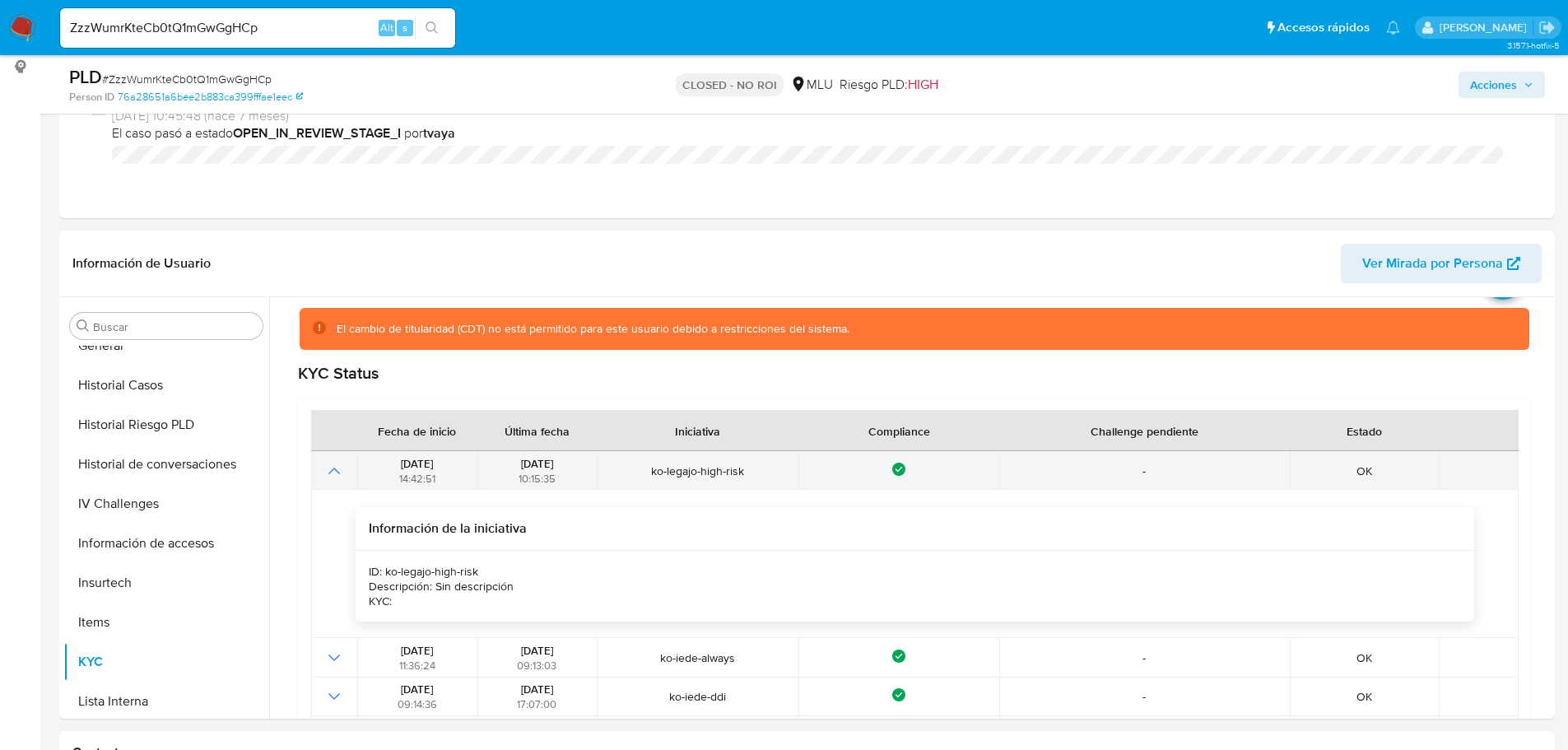
click at [333, 470] on icon "Mostrar operación" at bounding box center [334, 470] width 12 height 7
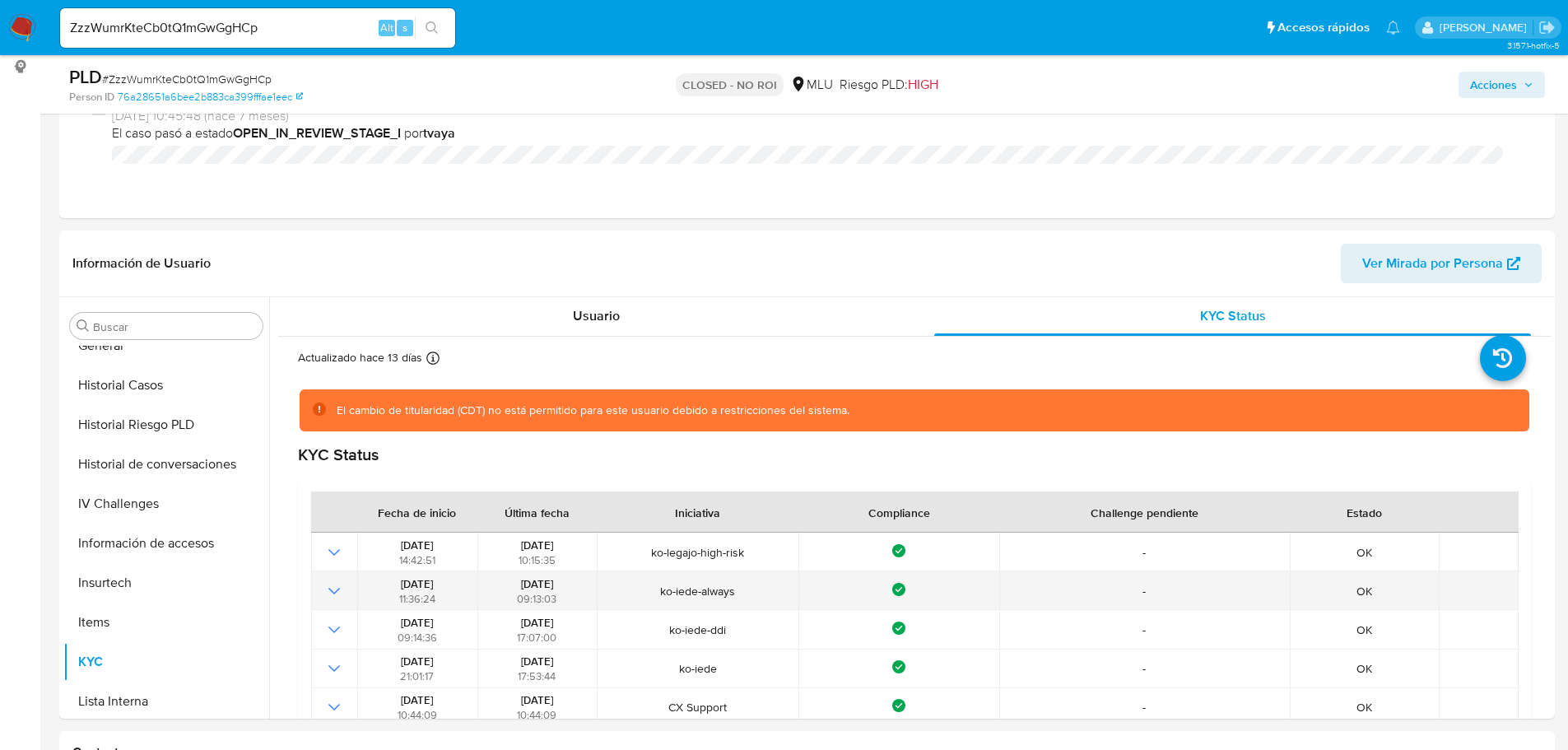
scroll to position [0, 0]
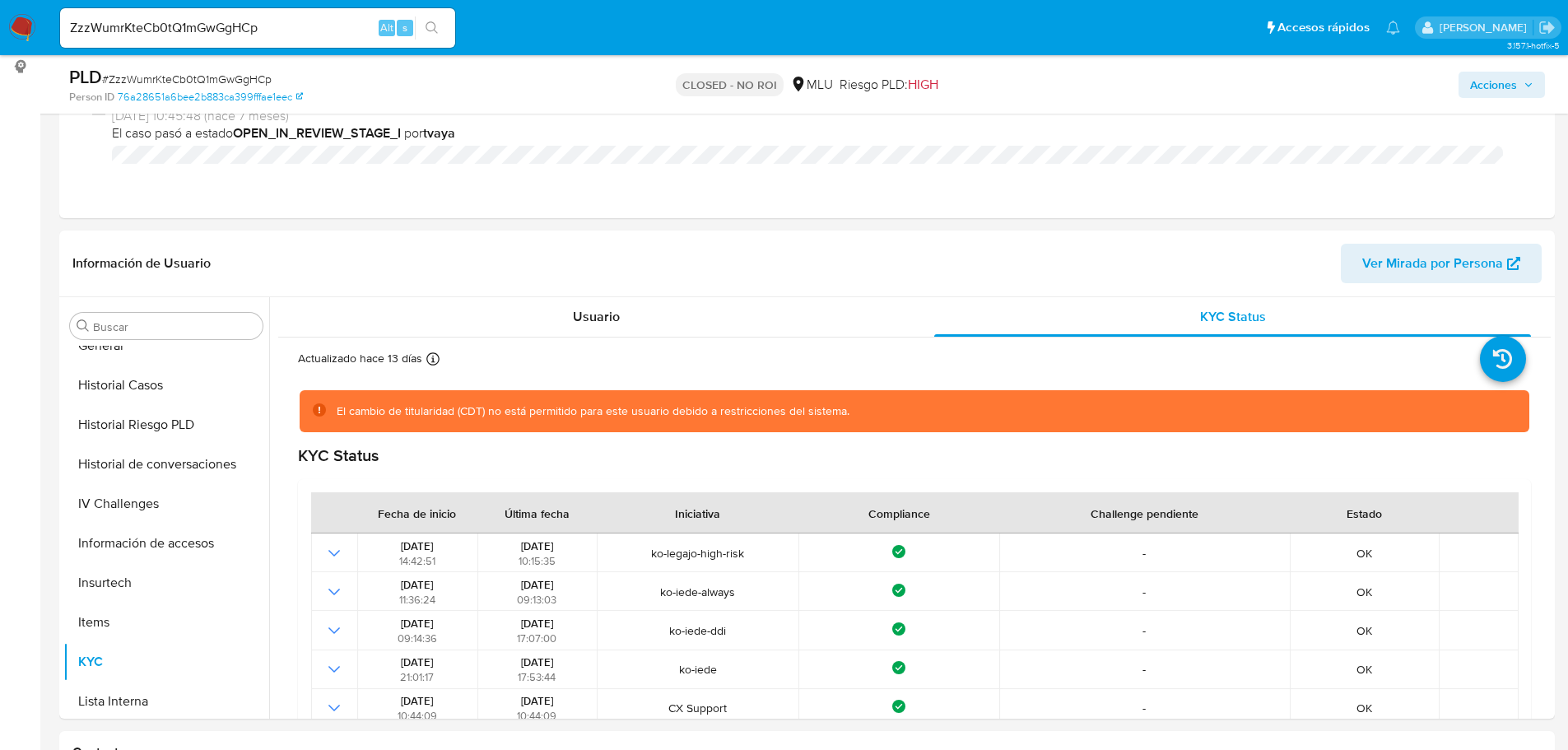
click at [172, 38] on input "ZzzWumrKteCb0tQ1mGwGgHCp" at bounding box center [257, 28] width 395 height 22
click at [172, 36] on input "ZzzWumrKteCb0tQ1mGwGgHCp" at bounding box center [257, 28] width 395 height 22
paste input "aGllHGMahoxUYkyTgH7ZqUYm"
type input "aGllHGMahoxUYkyTgH7ZqUYm"
click at [438, 30] on icon "search-icon" at bounding box center [432, 28] width 13 height 13
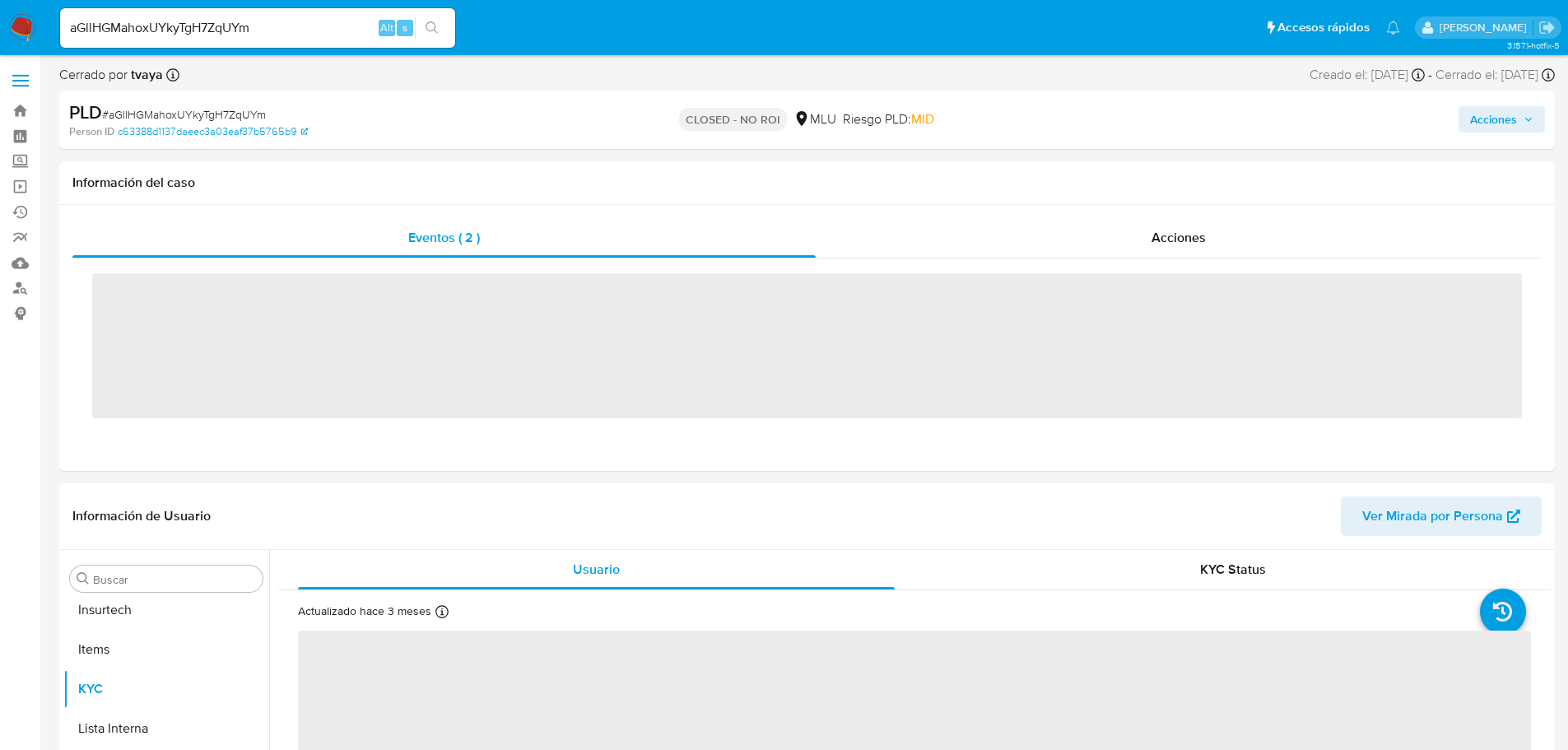
scroll to position [735, 0]
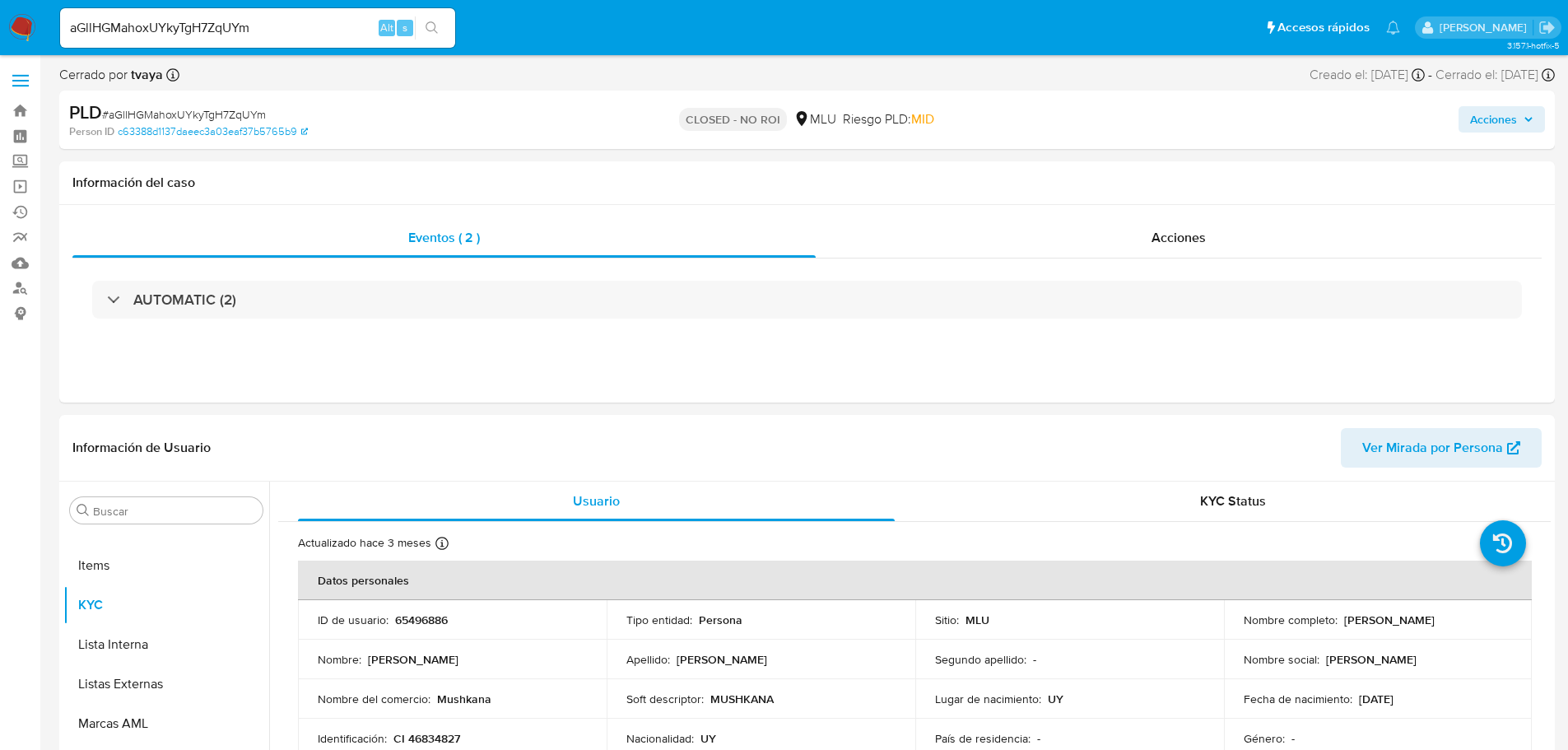
select select "10"
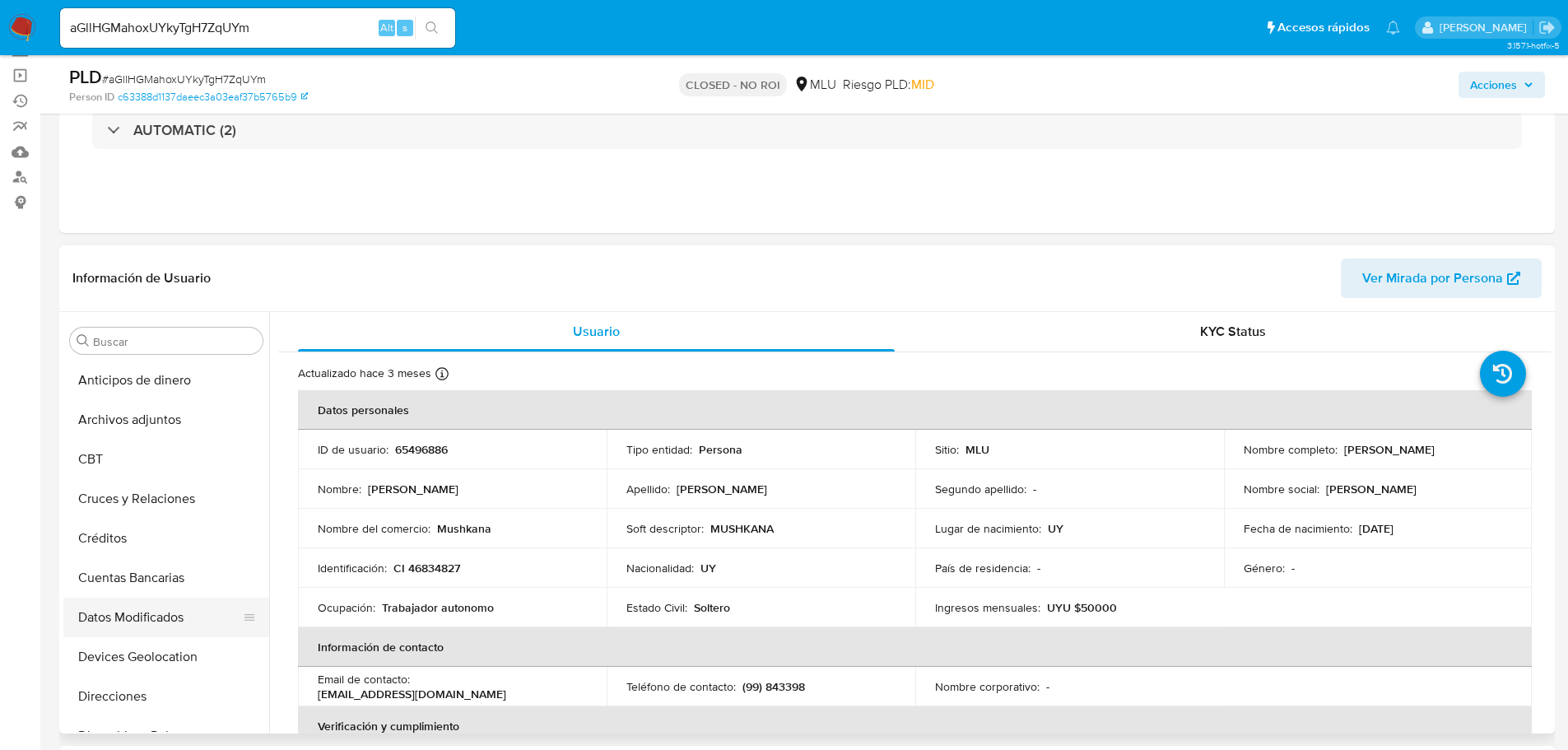
scroll to position [82, 0]
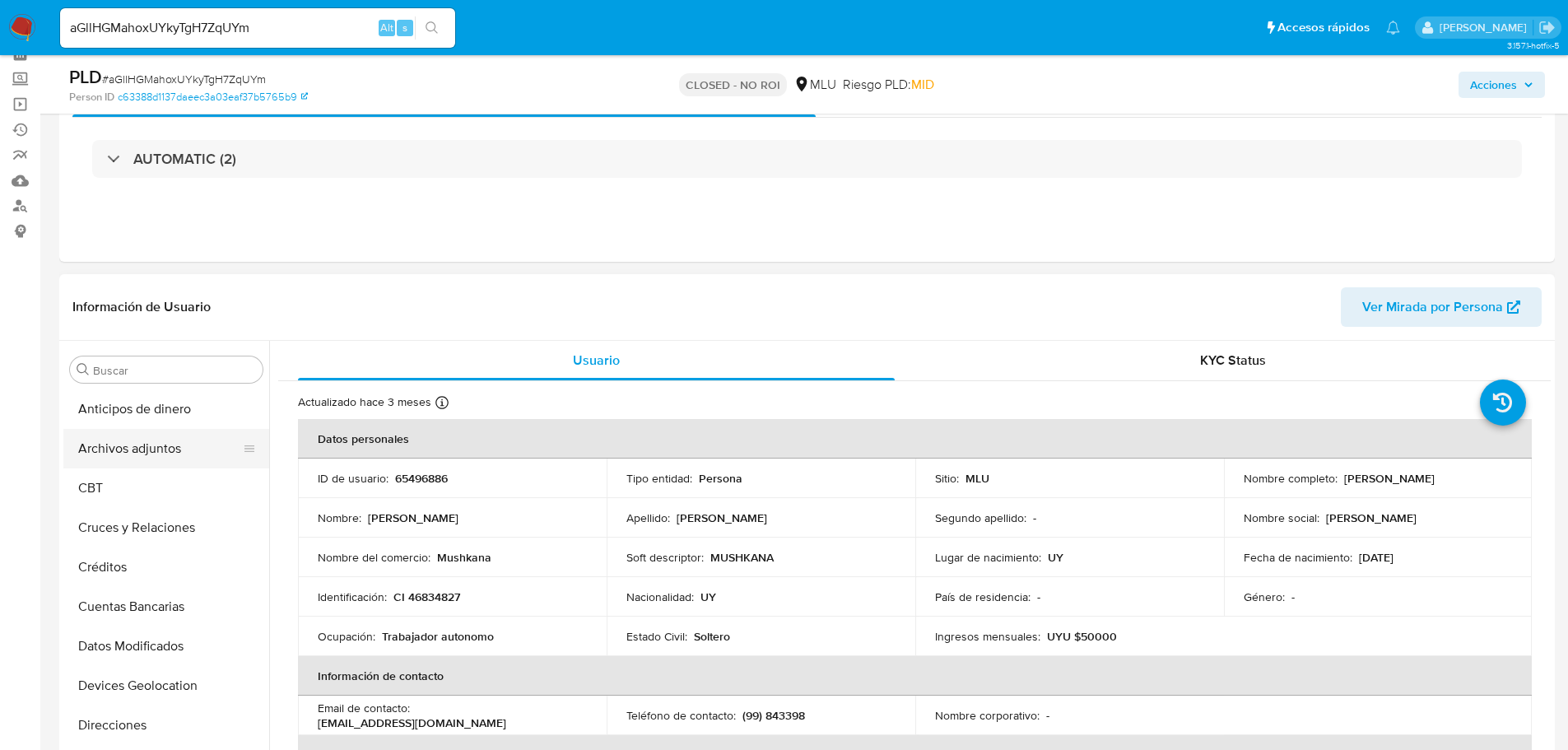
click at [154, 447] on button "Archivos adjuntos" at bounding box center [159, 448] width 192 height 39
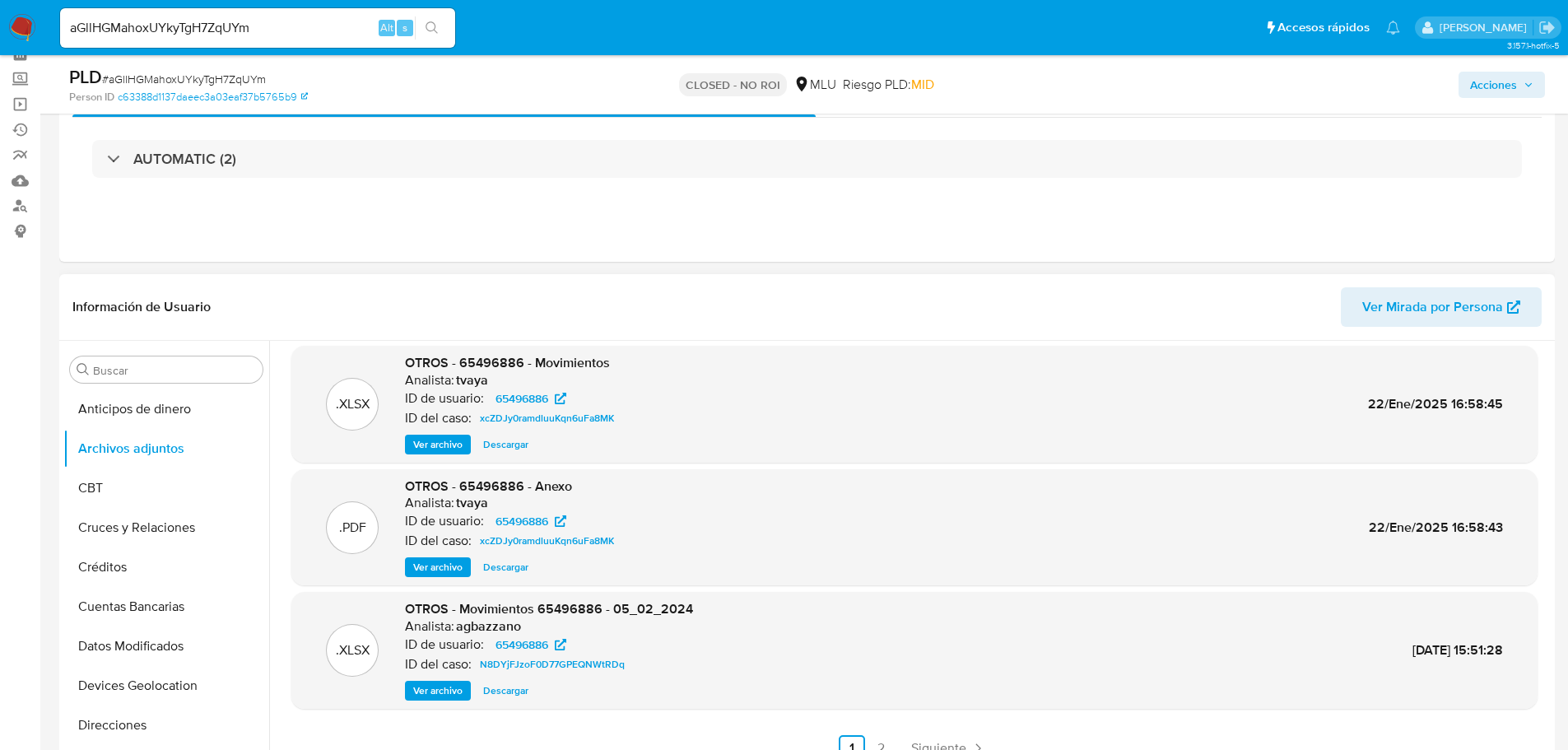
scroll to position [138, 0]
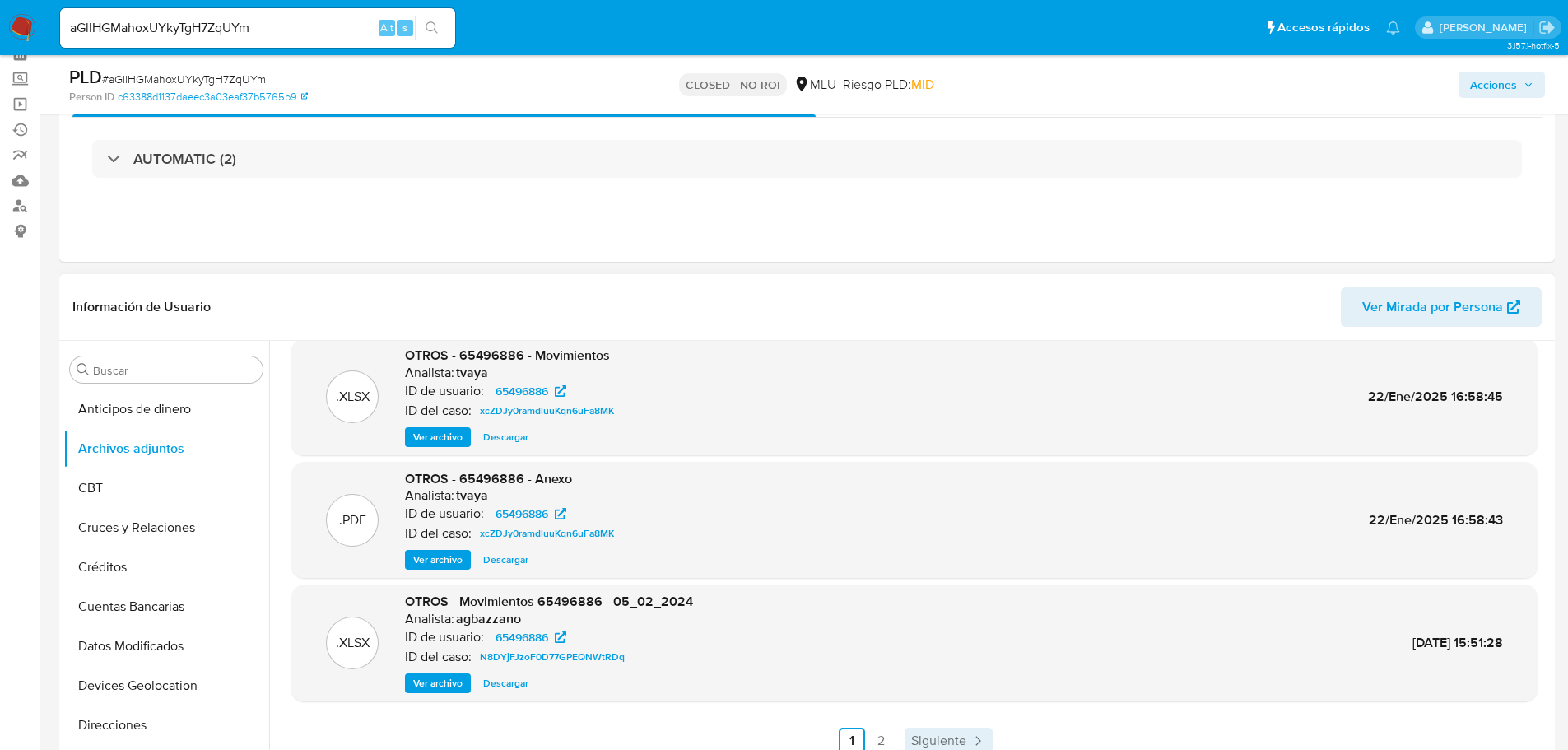
click at [939, 734] on span "Siguiente" at bounding box center [939, 741] width 55 height 13
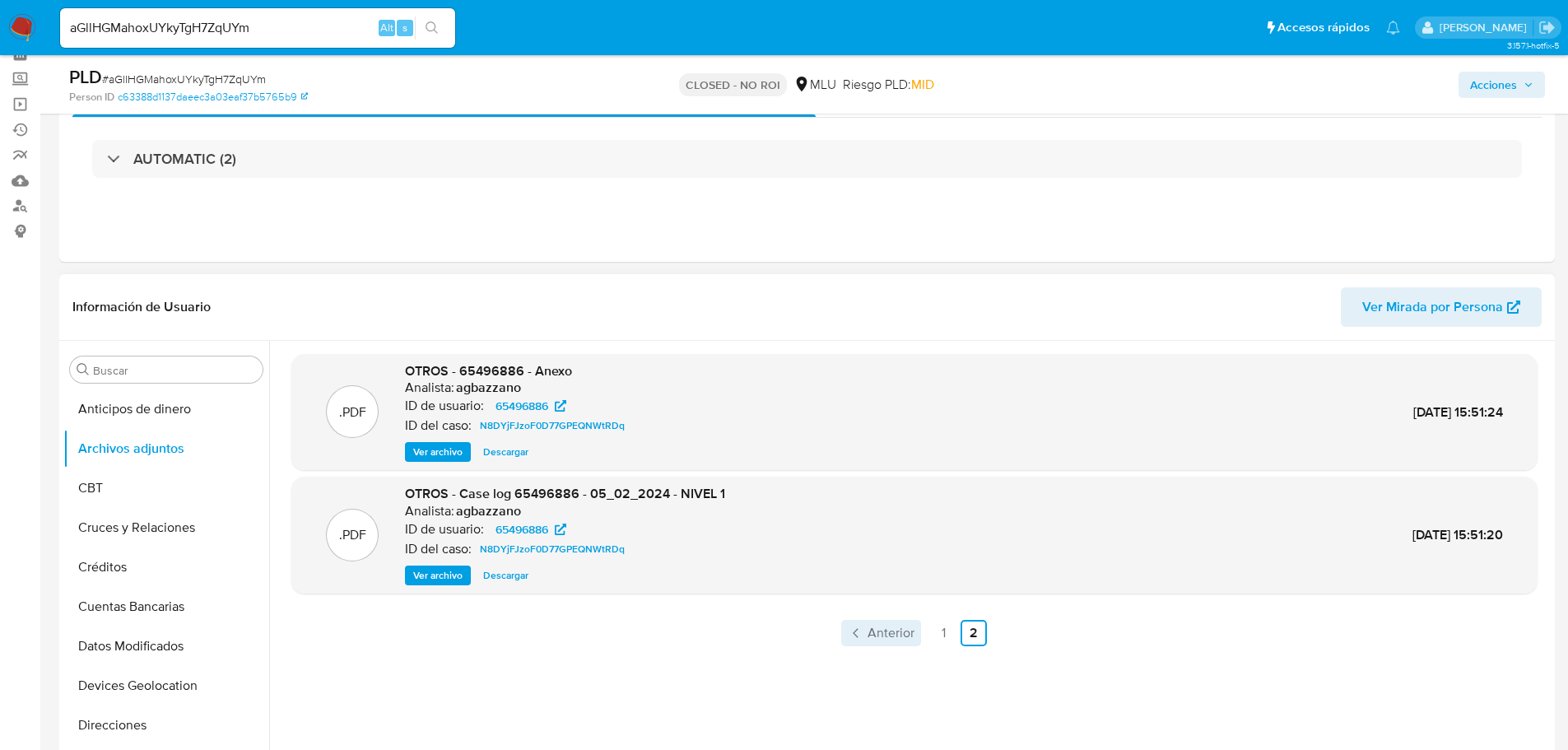
click at [903, 634] on span "Anterior" at bounding box center [891, 633] width 47 height 13
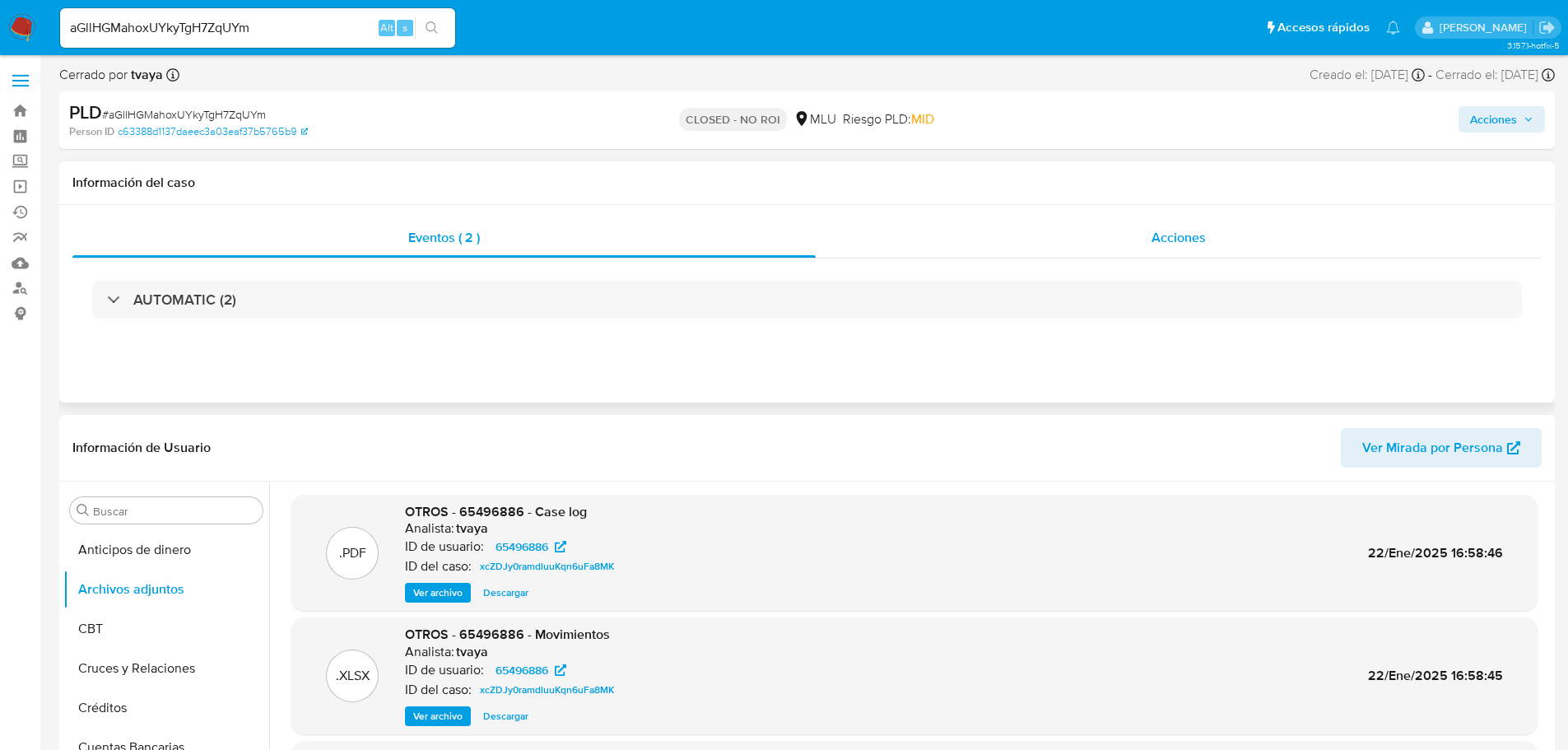
click at [1153, 224] on div "Acciones" at bounding box center [1179, 238] width 727 height 39
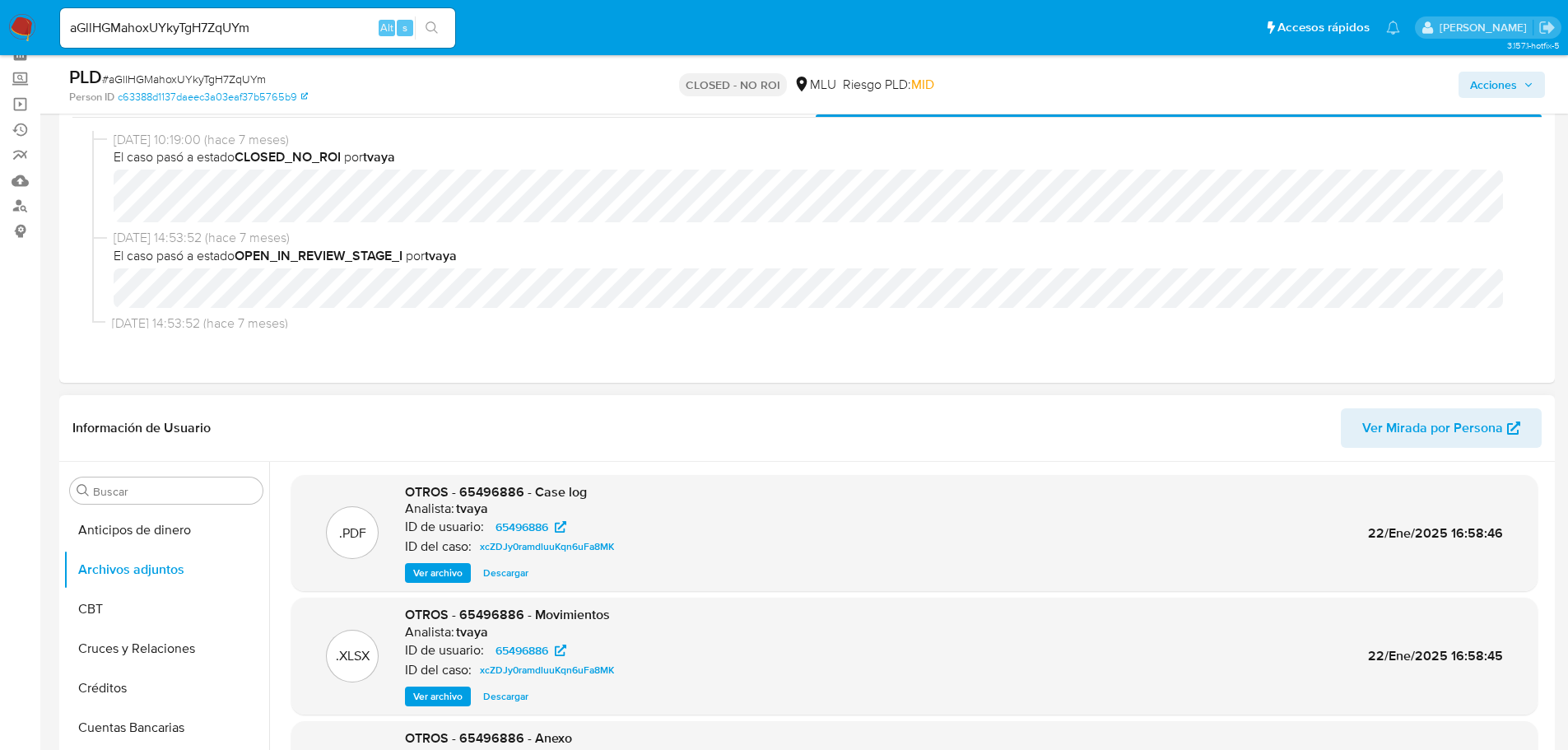
click at [433, 573] on span "Ver archivo" at bounding box center [437, 573] width 49 height 17
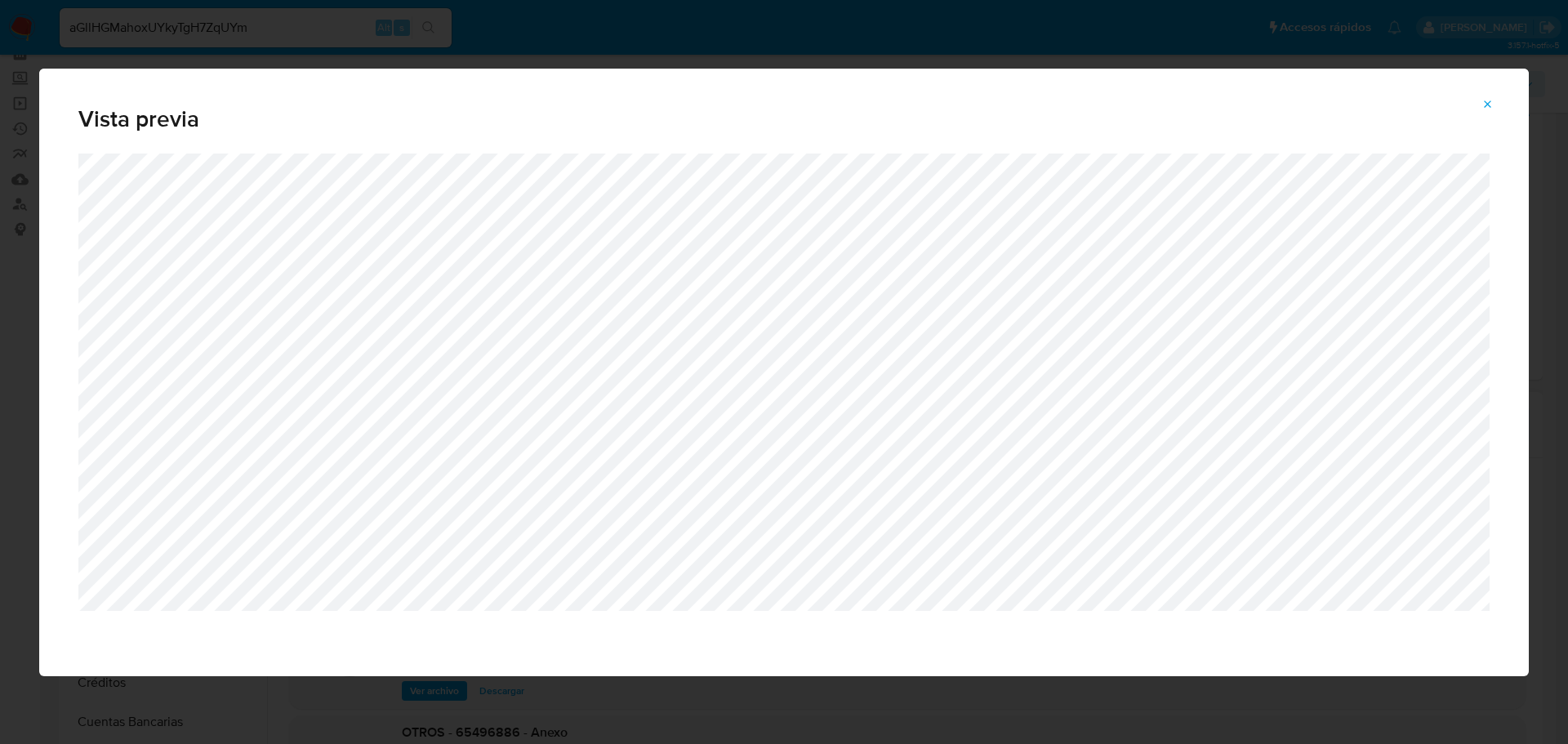
click at [1493, 97] on span "Attachment preview" at bounding box center [1489, 105] width 13 height 23
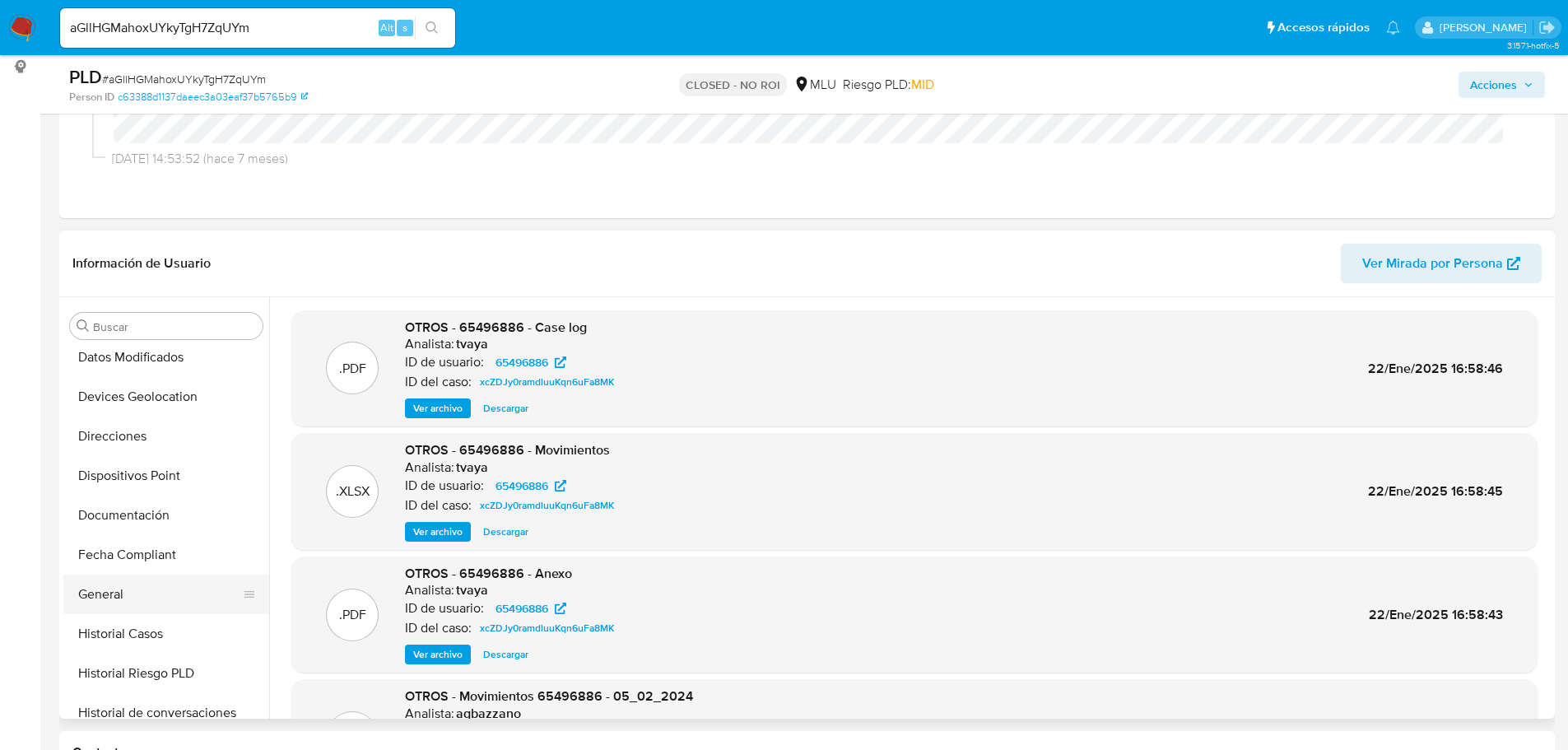
scroll to position [247, 0]
click at [136, 603] on button "General" at bounding box center [159, 592] width 192 height 39
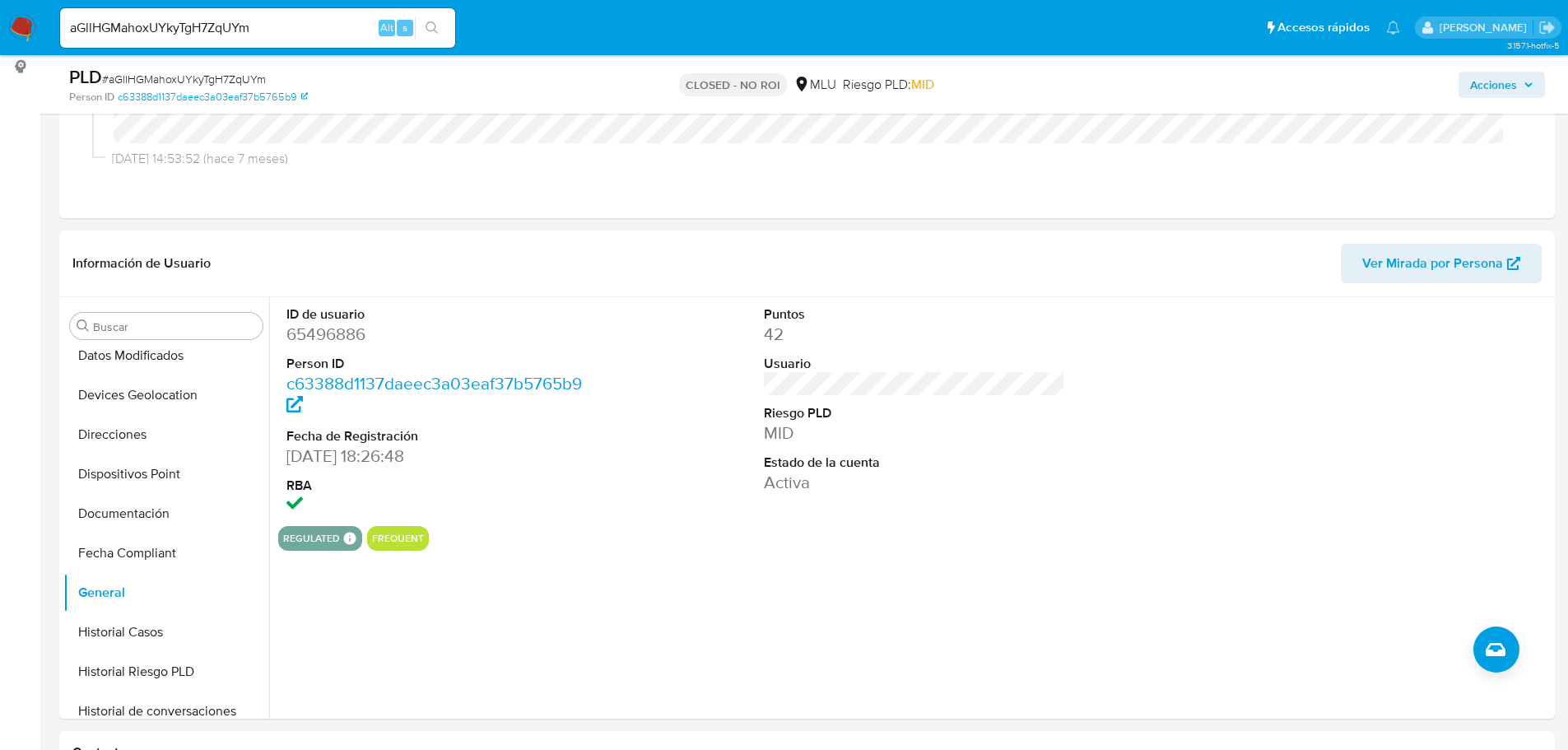
click at [187, 39] on div "aGllHGMahoxUYkyTgH7ZqUYm Alt s" at bounding box center [257, 28] width 395 height 39
click at [192, 30] on input "aGllHGMahoxUYkyTgH7ZqUYm" at bounding box center [257, 28] width 395 height 22
paste input "3YneHav4lAW8oki1rIwQn7sL"
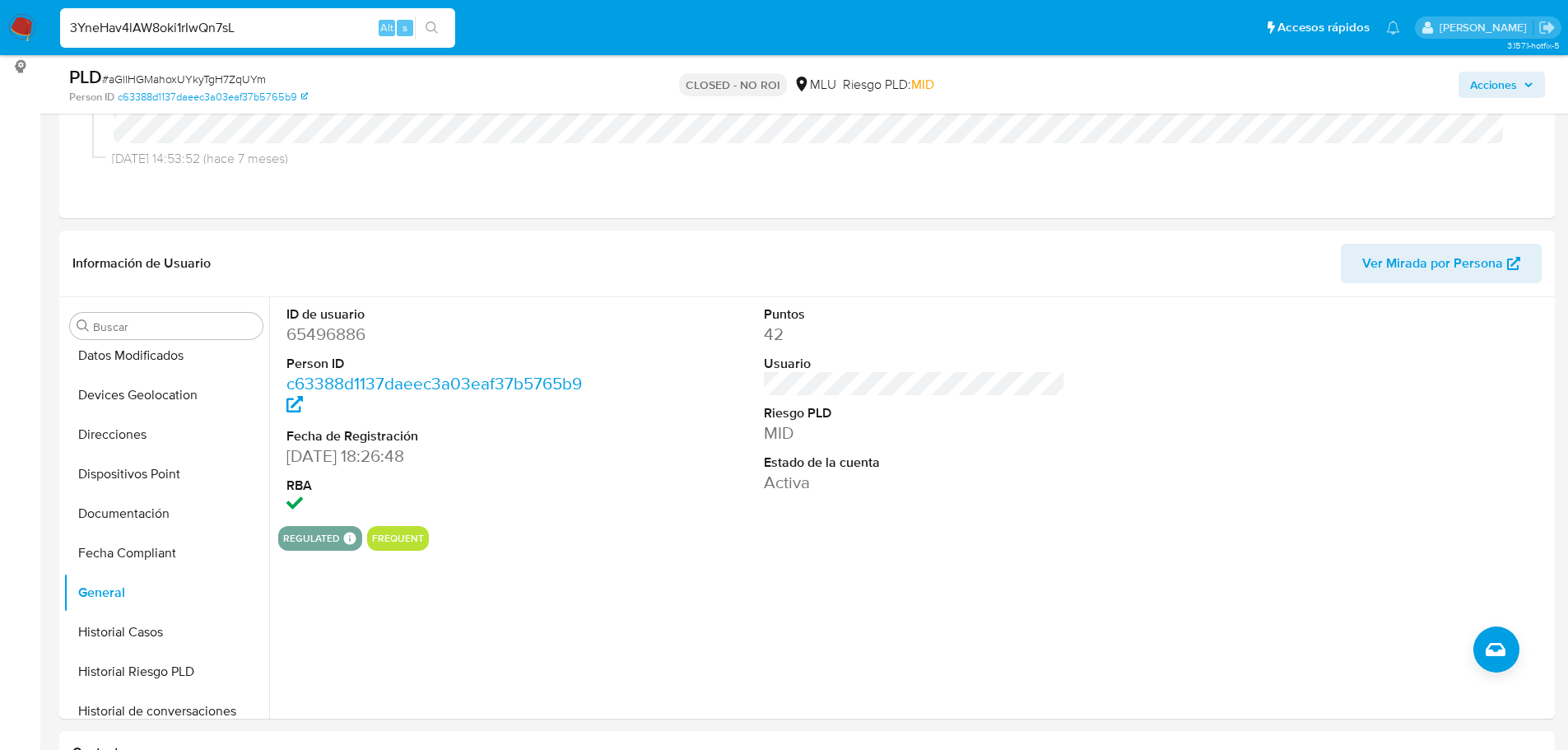
type input "3YneHav4lAW8oki1rIwQn7sL"
click at [432, 28] on icon "search-icon" at bounding box center [432, 28] width 13 height 13
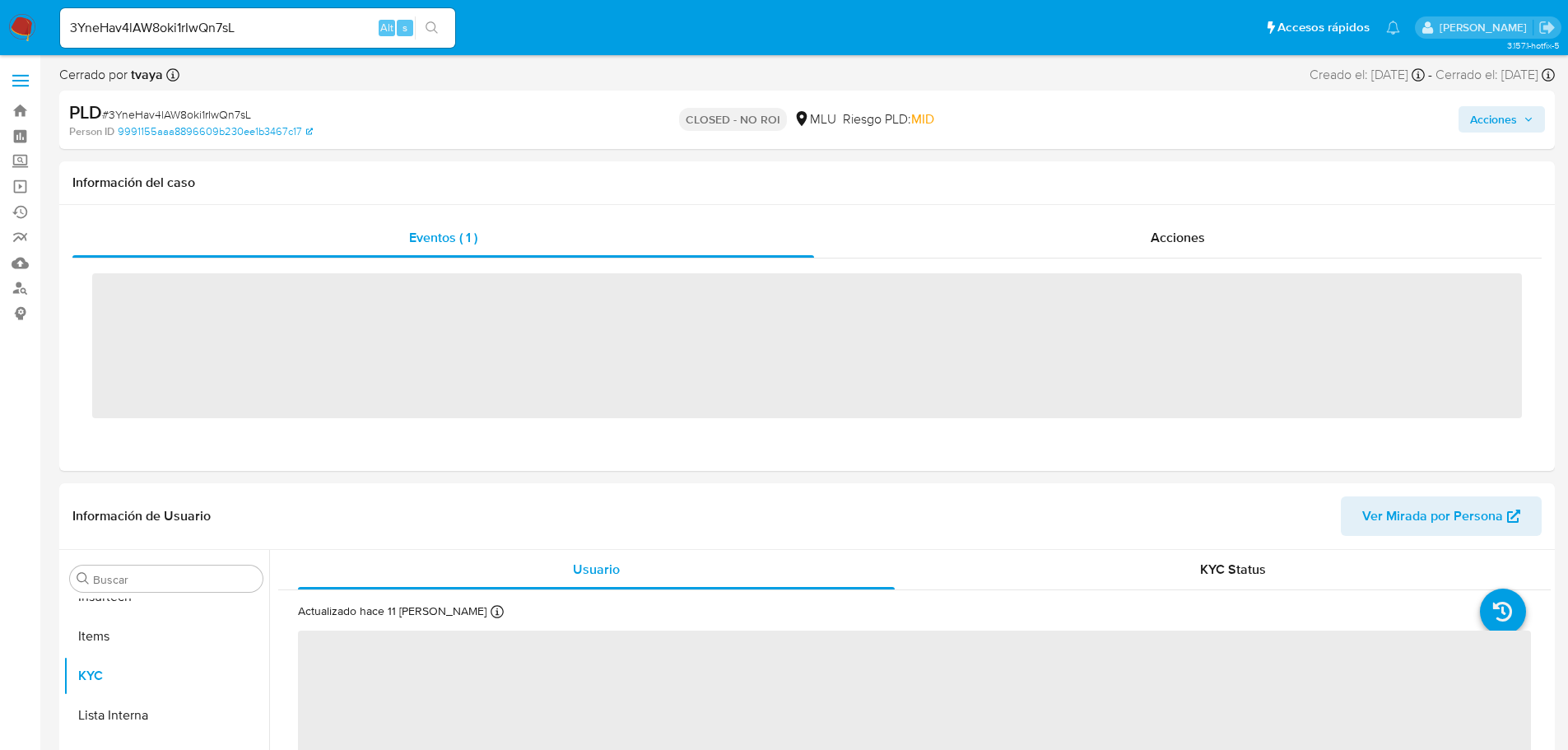
scroll to position [735, 0]
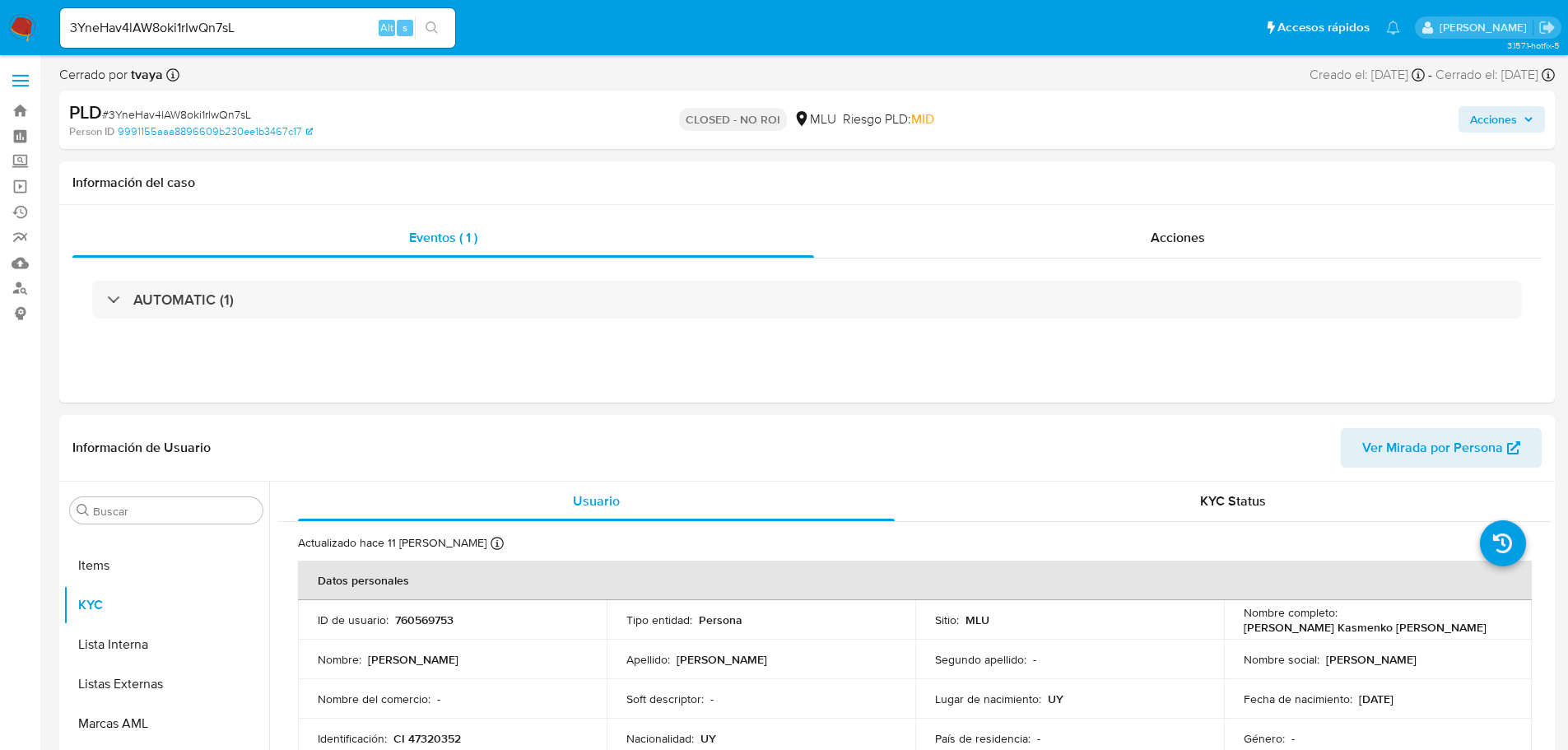
select select "10"
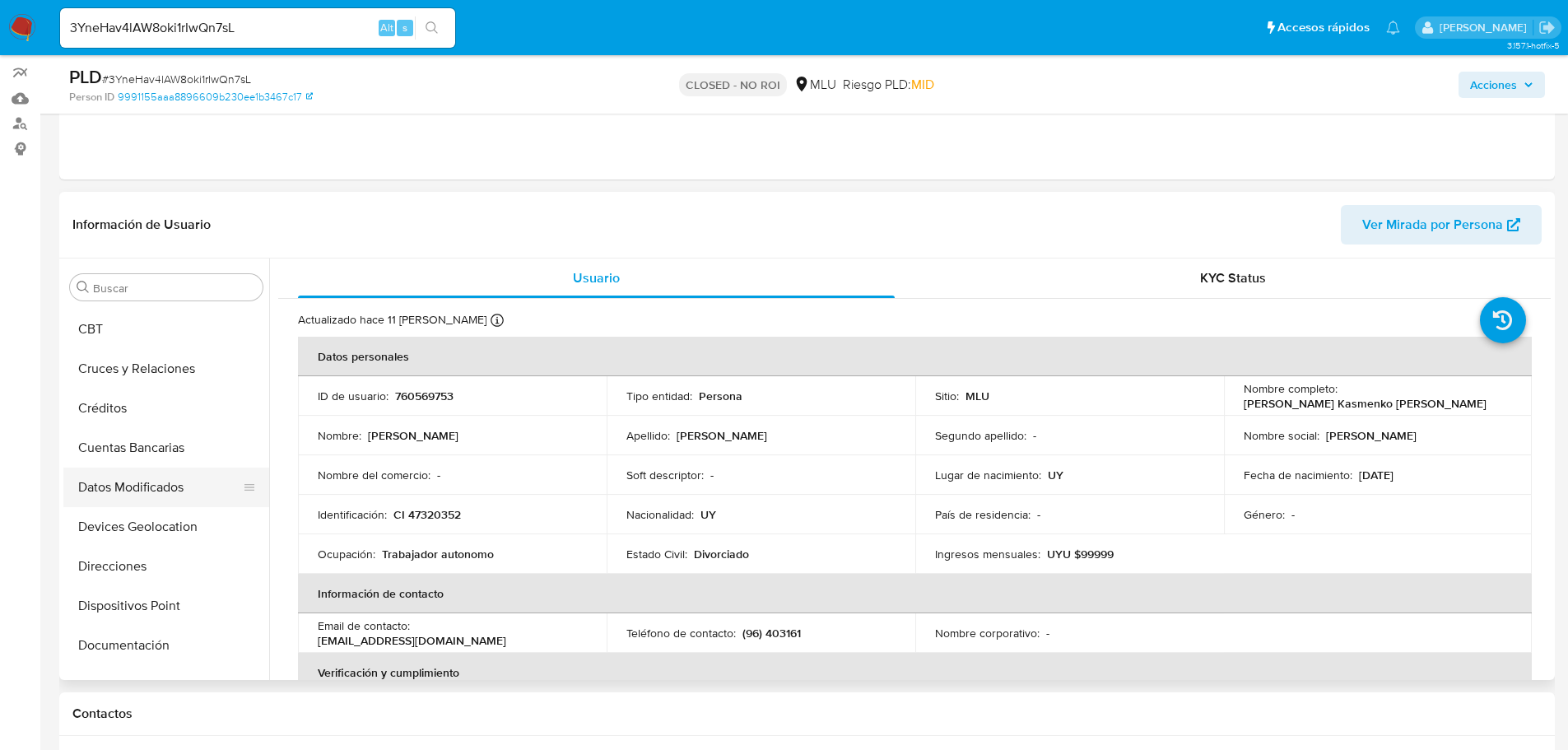
scroll to position [0, 0]
click at [169, 363] on button "Archivos adjuntos" at bounding box center [159, 366] width 192 height 39
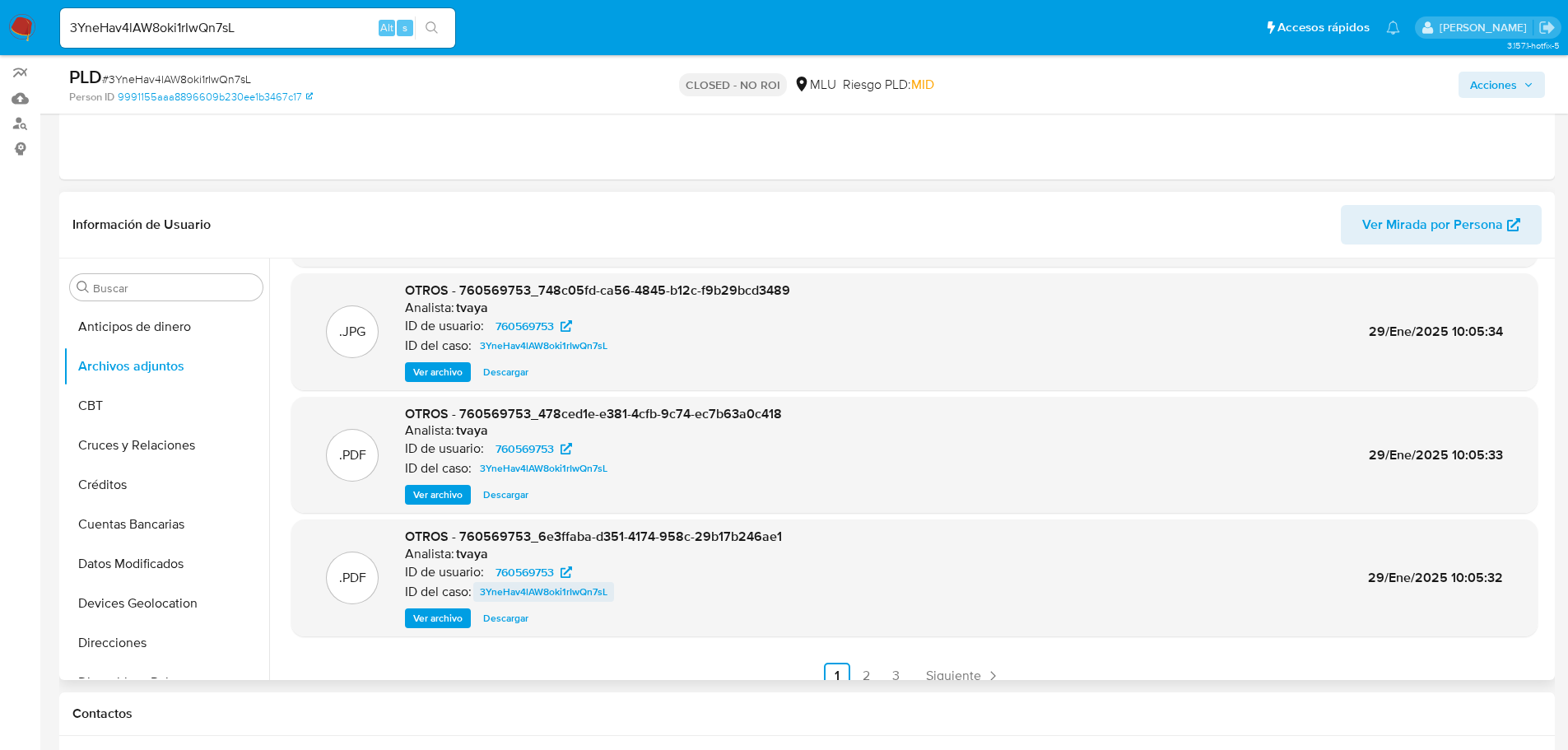
scroll to position [138, 0]
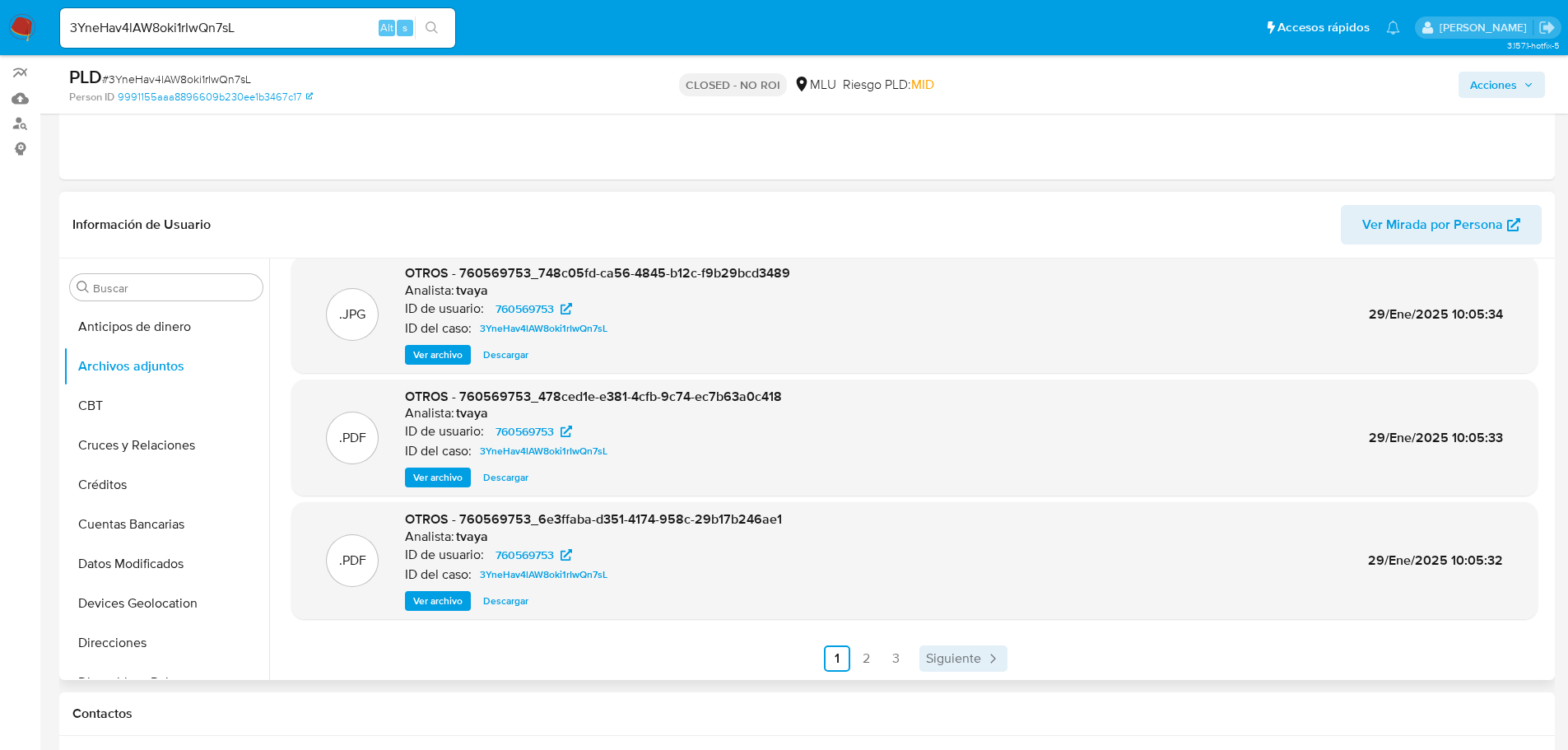
click at [977, 666] on link "Siguiente" at bounding box center [964, 659] width 88 height 27
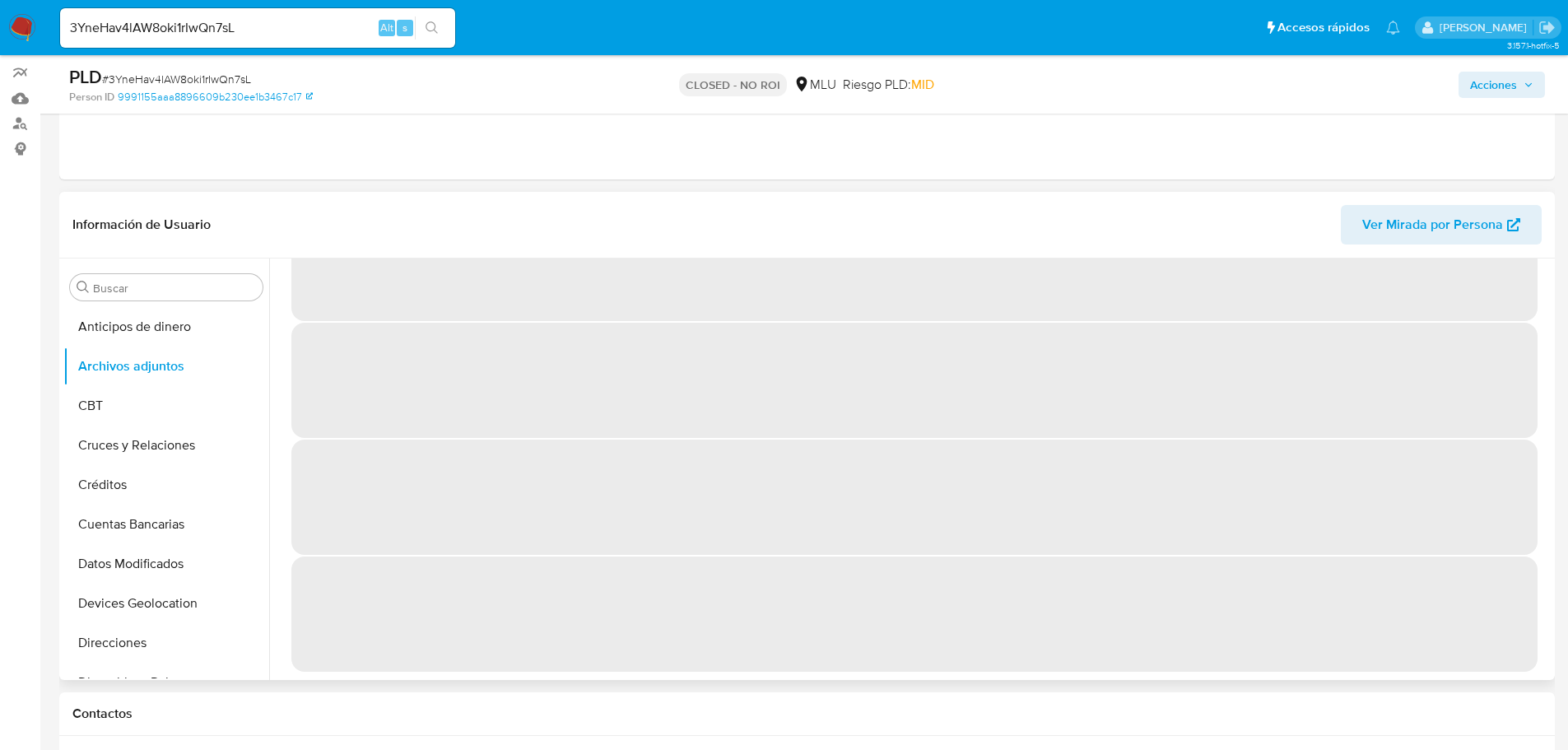
scroll to position [0, 0]
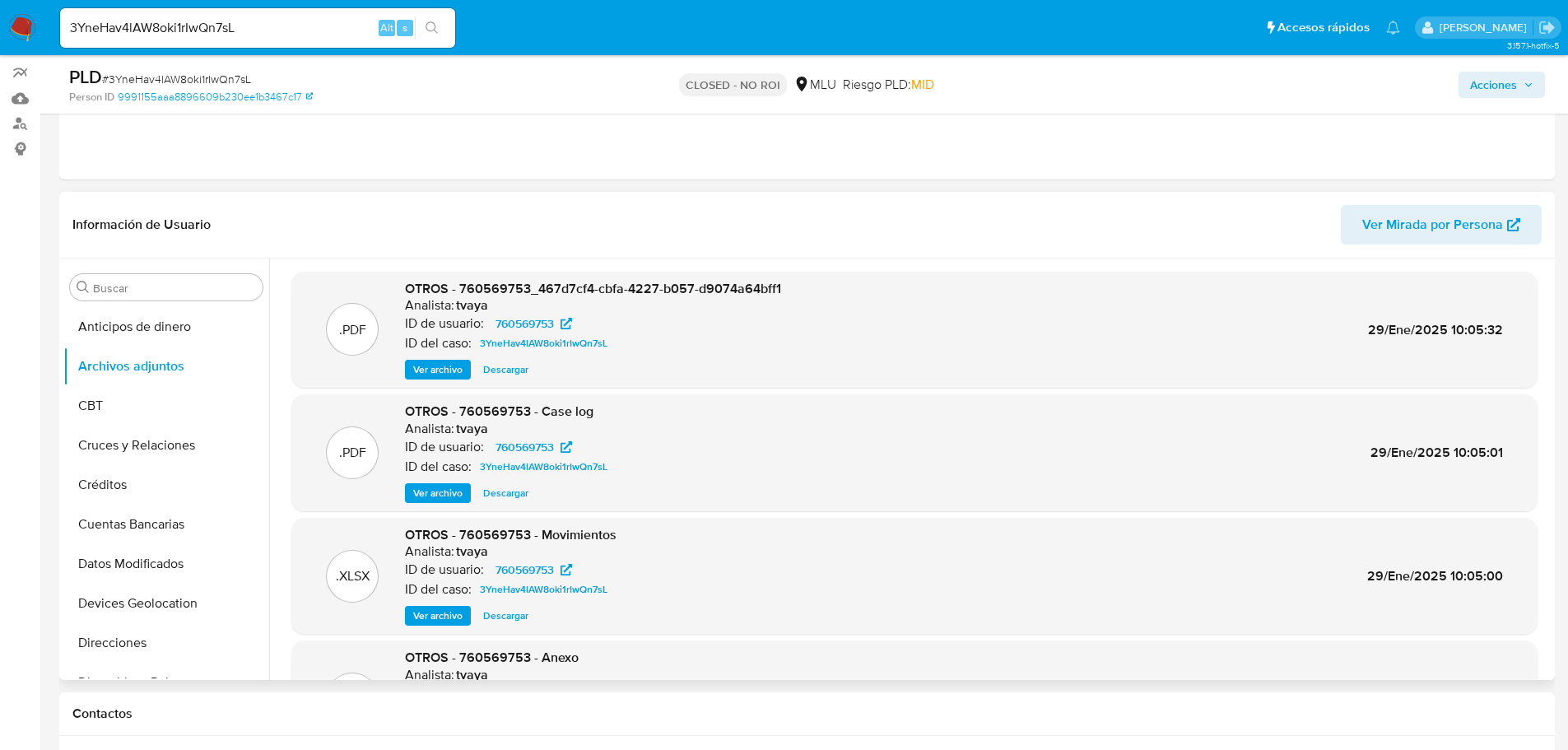
click at [446, 498] on span "Ver archivo" at bounding box center [437, 493] width 49 height 17
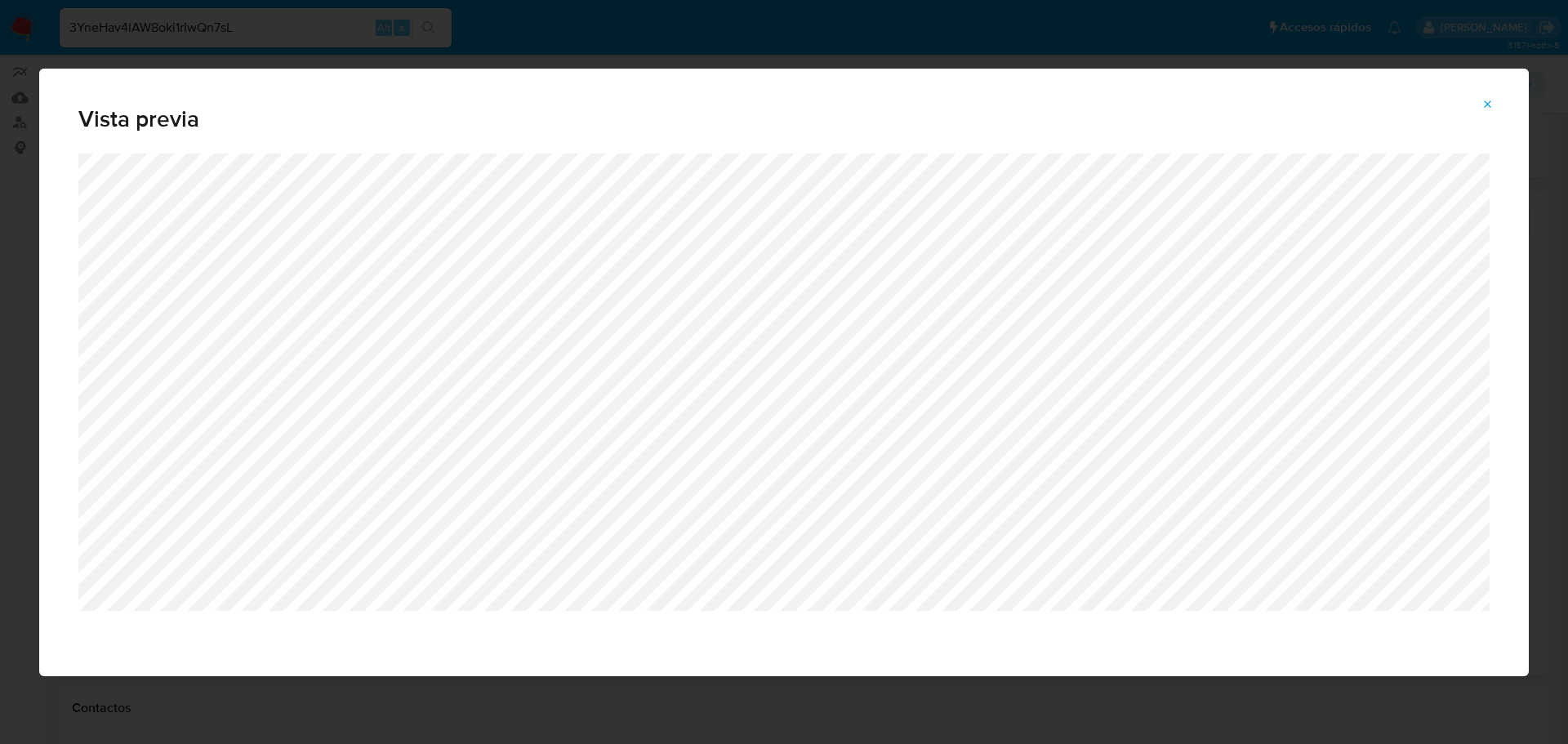
click at [1485, 111] on span "Attachment preview" at bounding box center [1489, 105] width 13 height 23
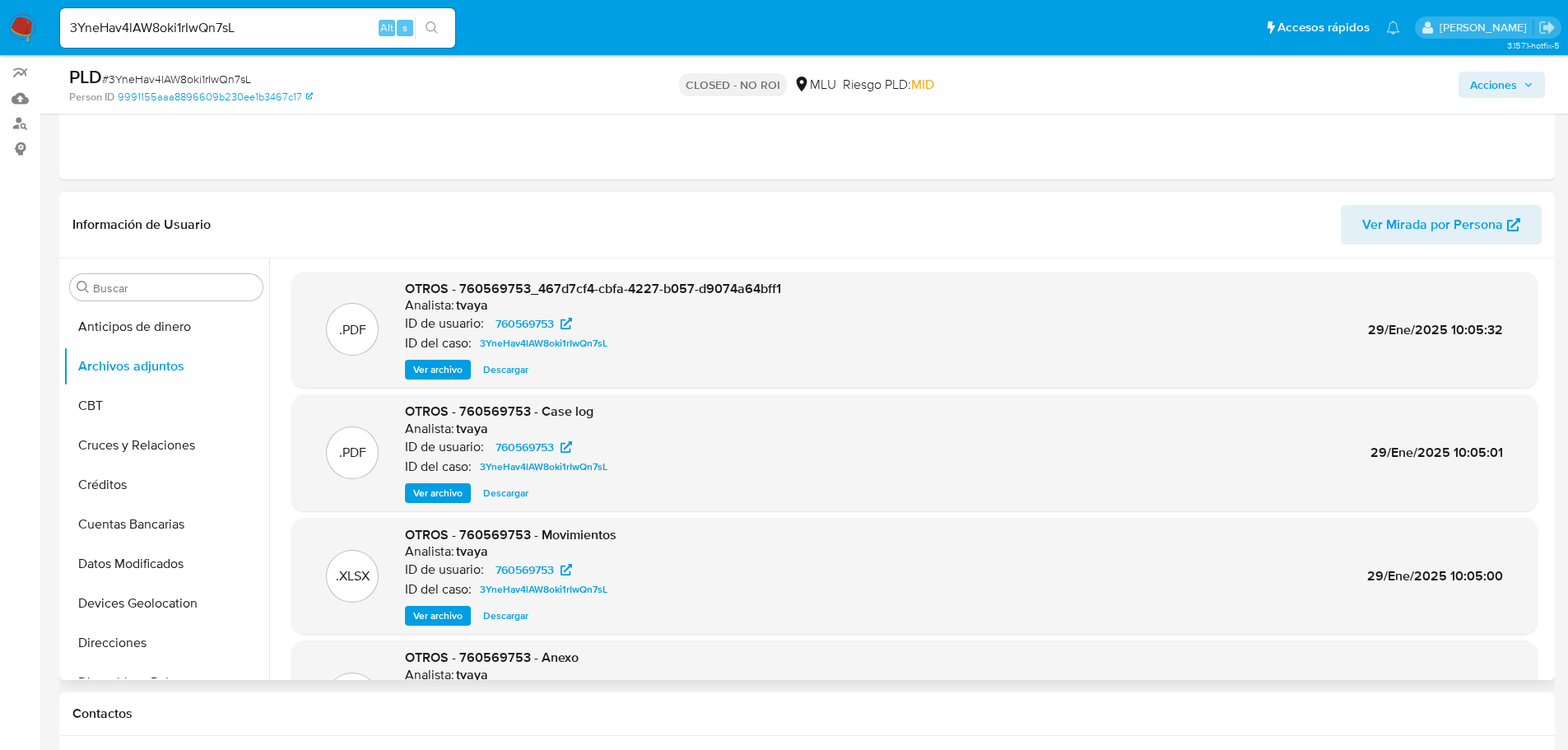
click at [431, 366] on span "Ver archivo" at bounding box center [437, 370] width 49 height 17
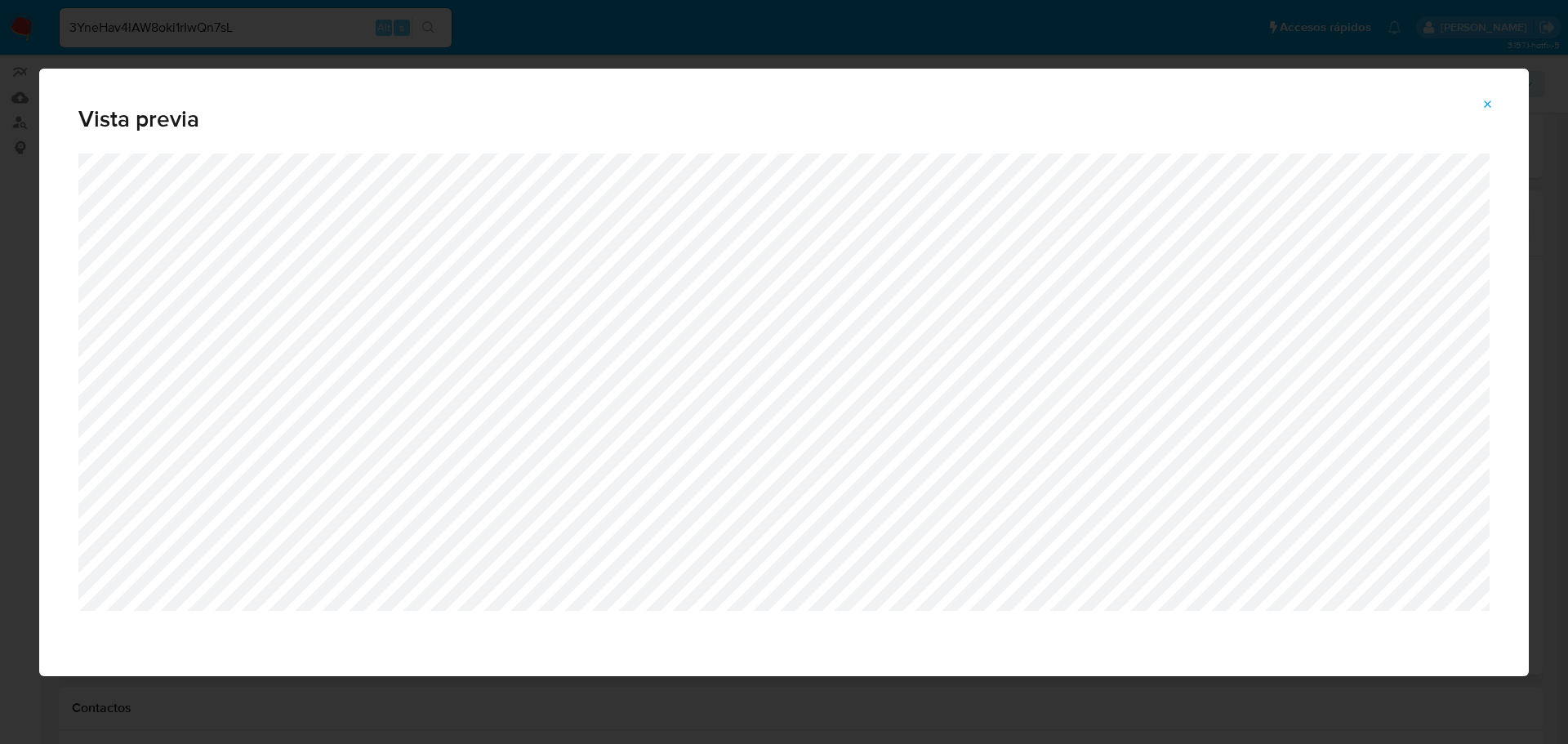
drag, startPoint x: 1485, startPoint y: 97, endPoint x: 1458, endPoint y: 109, distance: 29.5
click at [1485, 97] on span "Attachment preview" at bounding box center [1489, 105] width 13 height 23
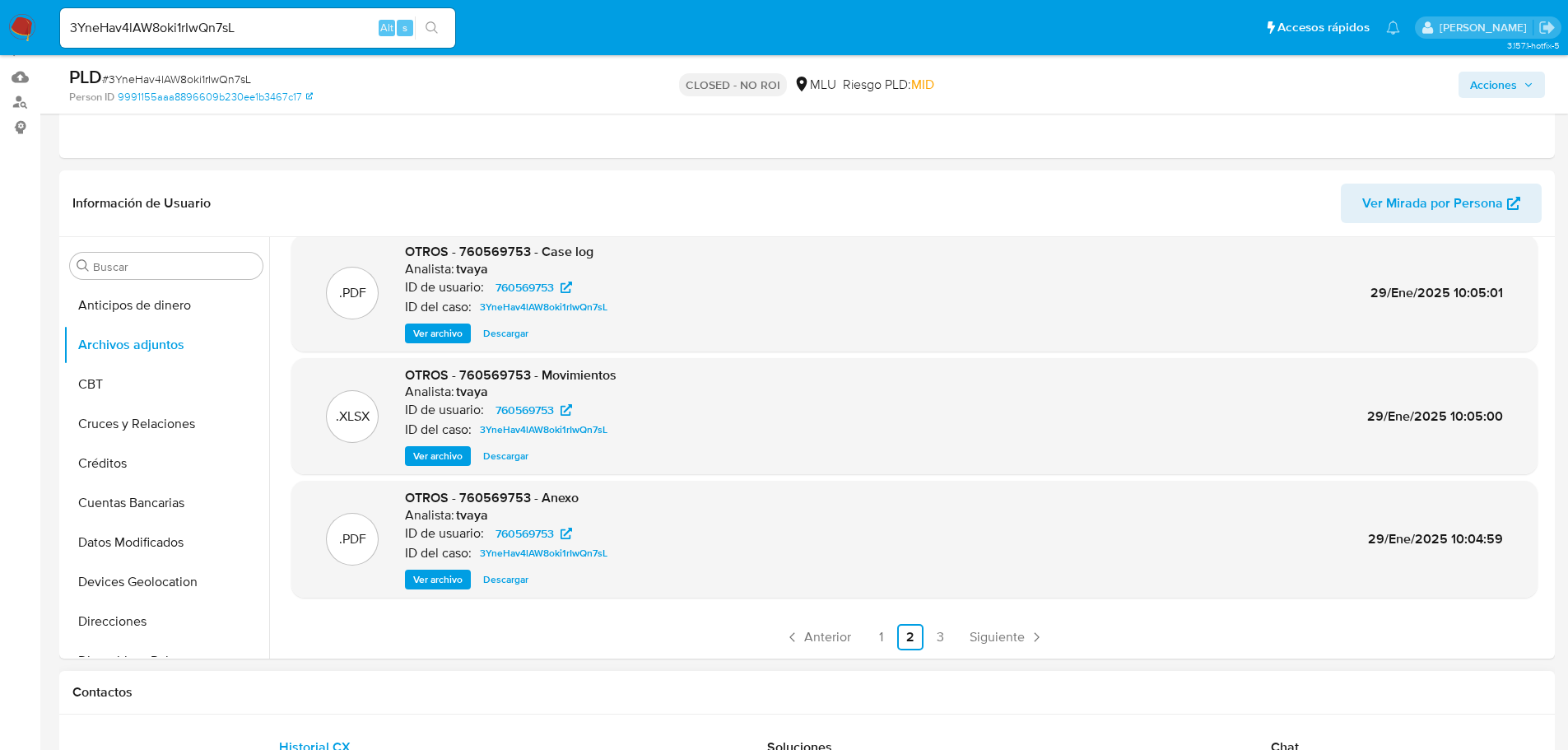
scroll to position [247, 0]
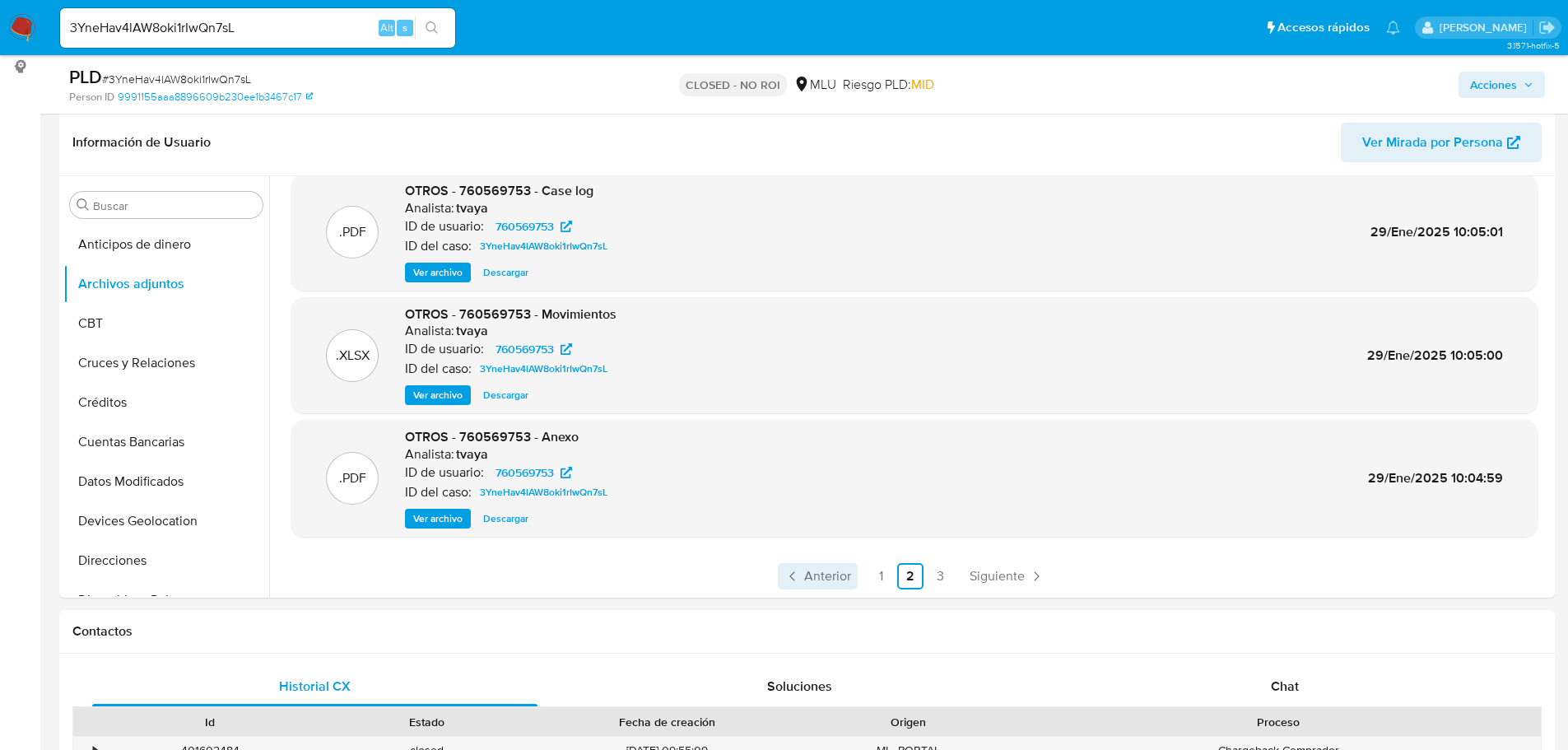
click at [855, 573] on link "Anterior" at bounding box center [818, 577] width 80 height 27
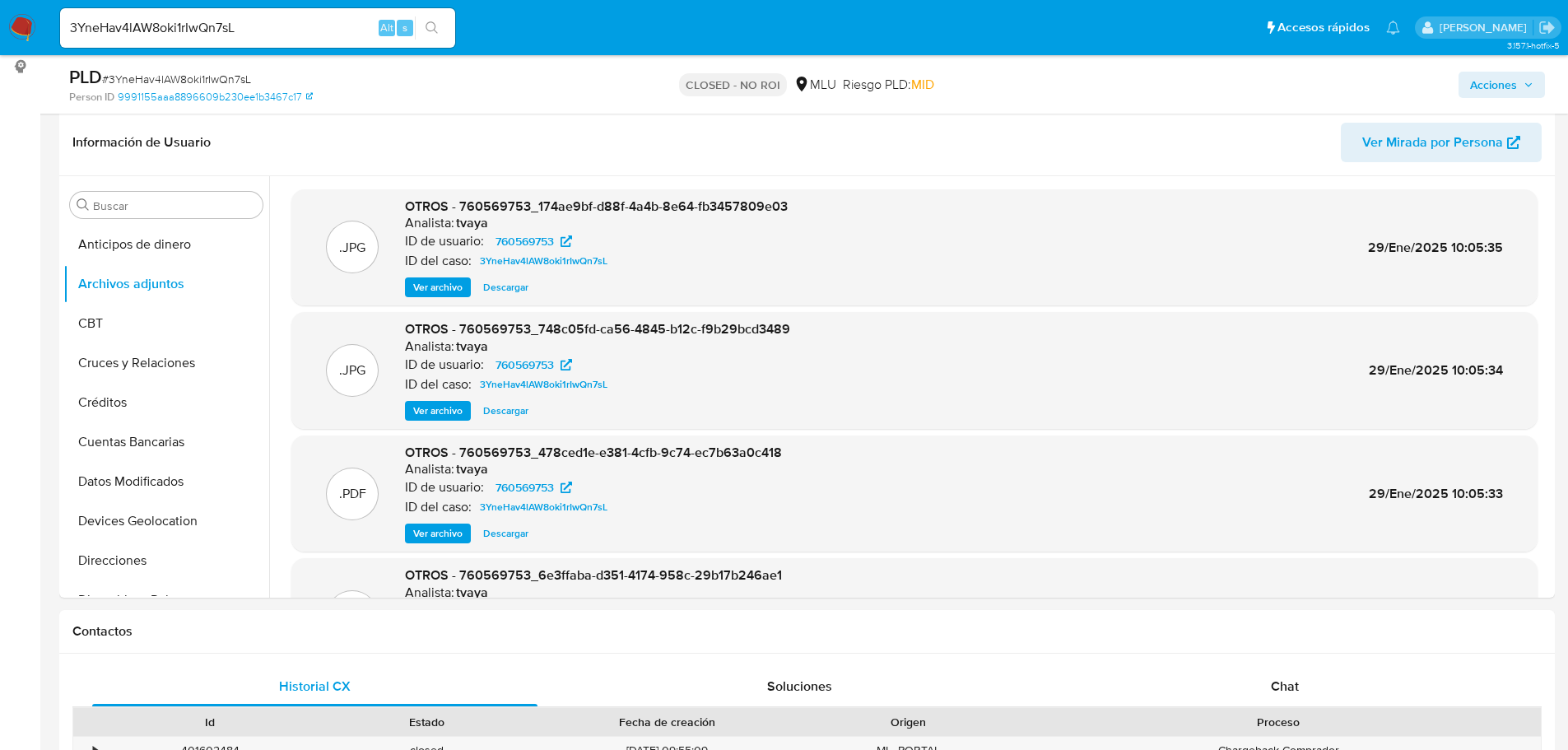
click at [445, 284] on span "Ver archivo" at bounding box center [437, 288] width 49 height 17
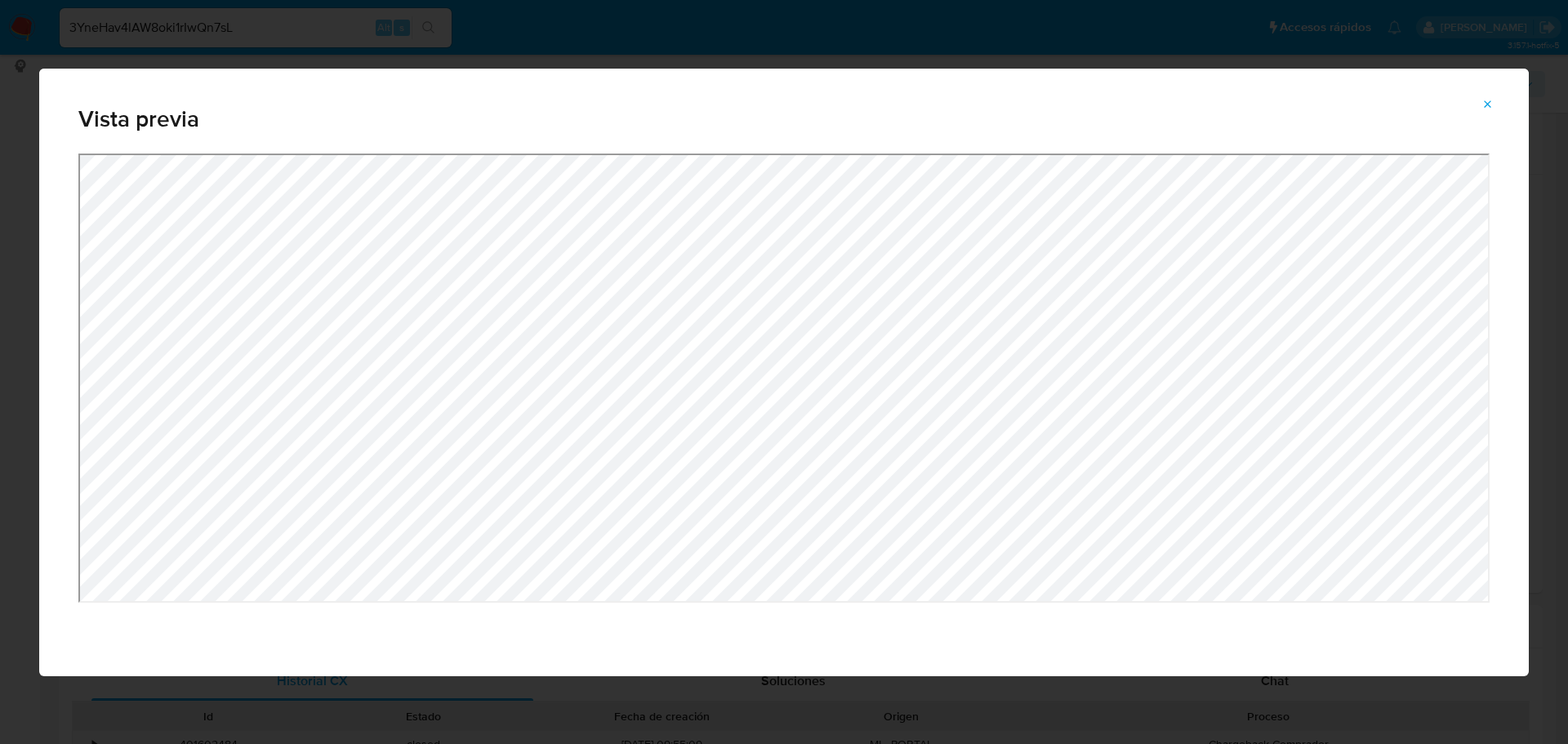
click at [828, 612] on div "Attachment preview" at bounding box center [784, 415] width 1489 height 522
click at [1489, 103] on icon "Attachment preview" at bounding box center [1489, 104] width 7 height 7
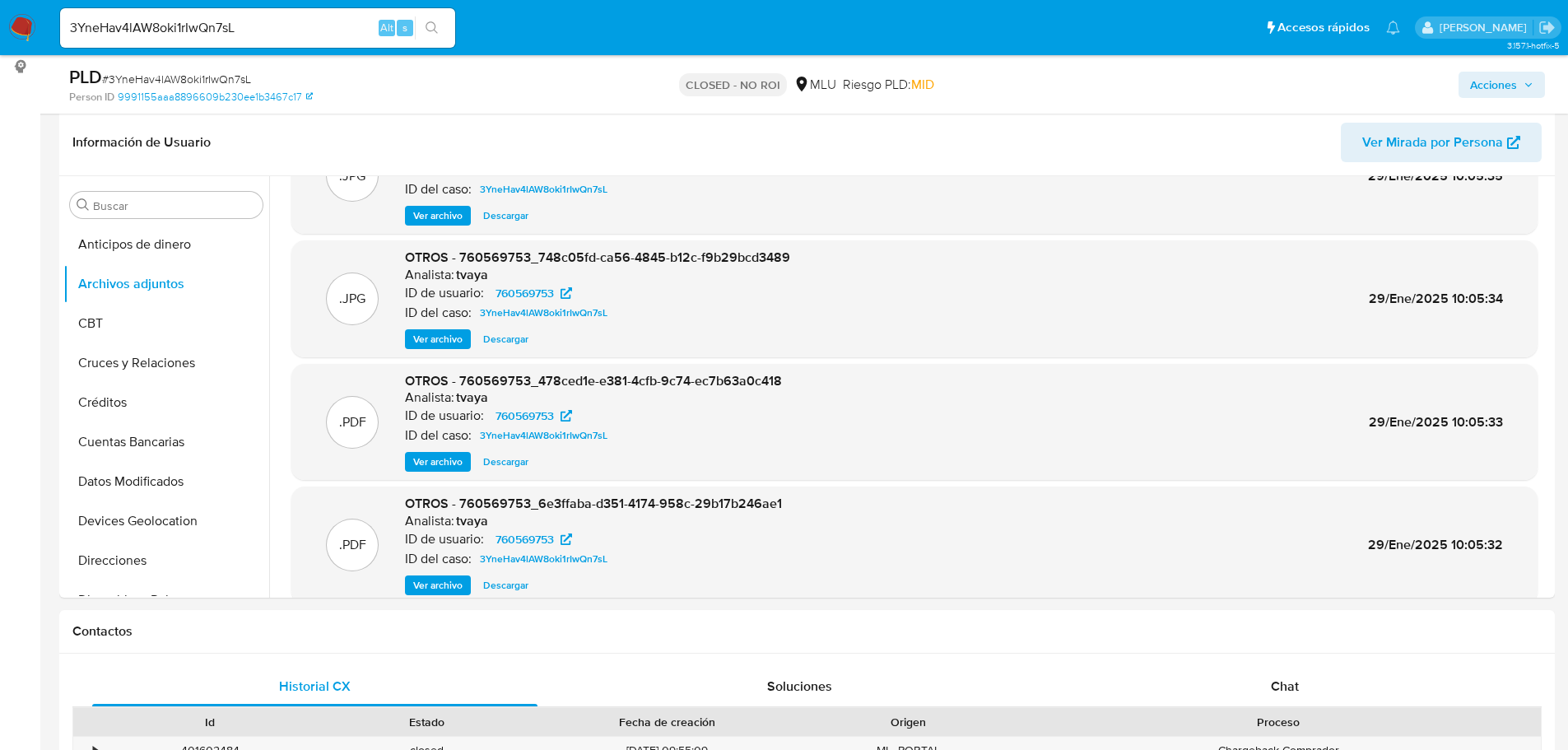
scroll to position [138, 0]
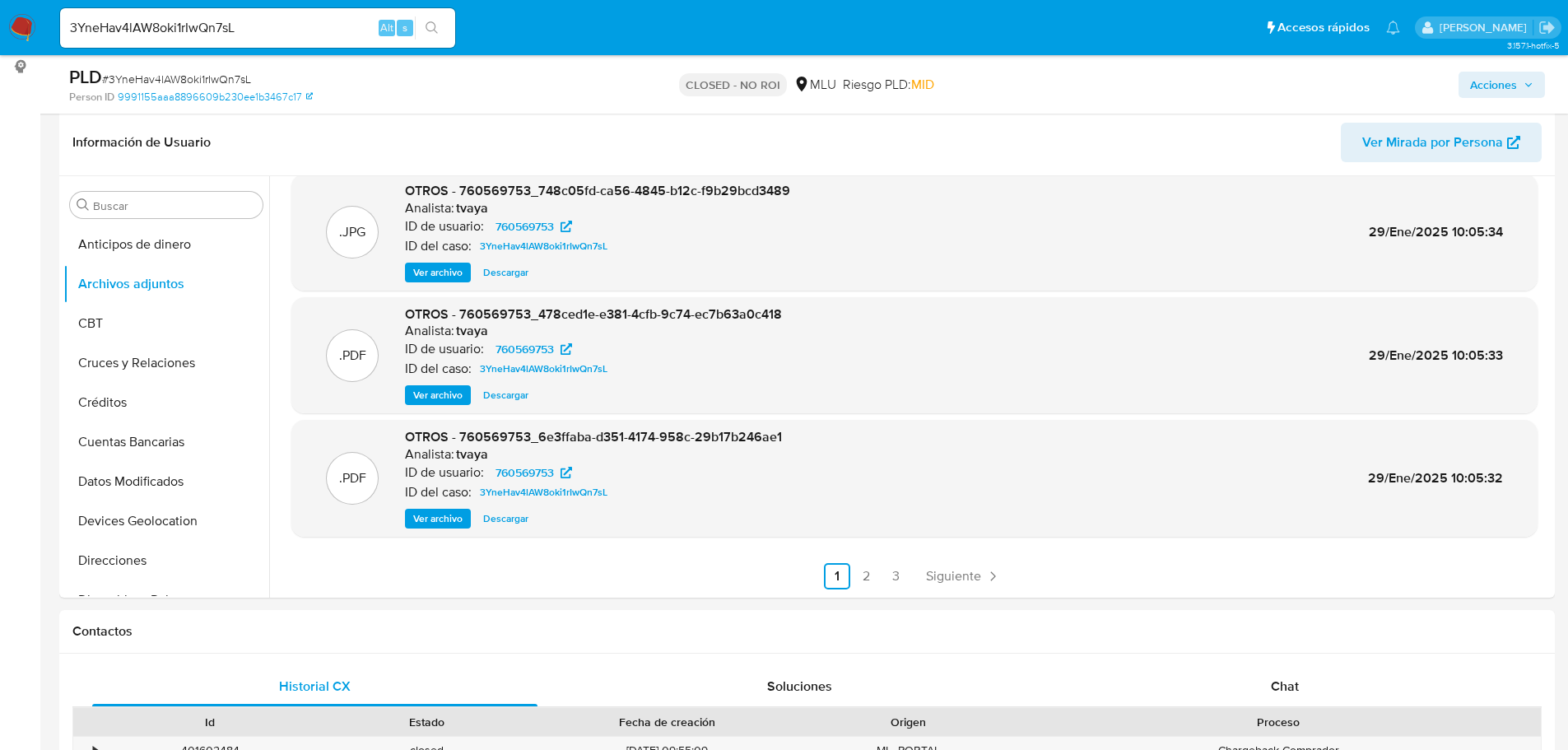
click at [450, 512] on span "Ver archivo" at bounding box center [437, 519] width 49 height 17
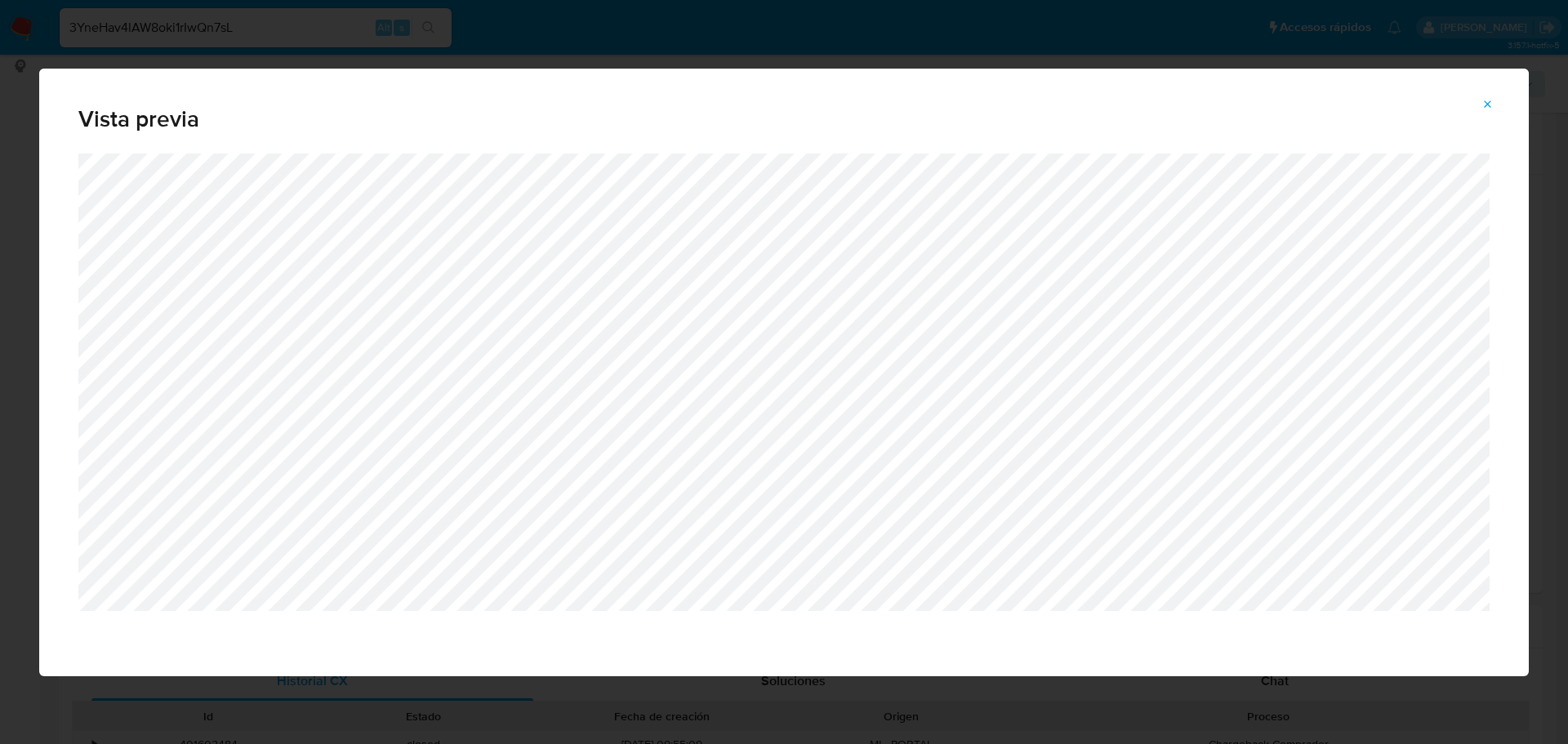
click at [1494, 109] on button "Attachment preview" at bounding box center [1488, 105] width 36 height 26
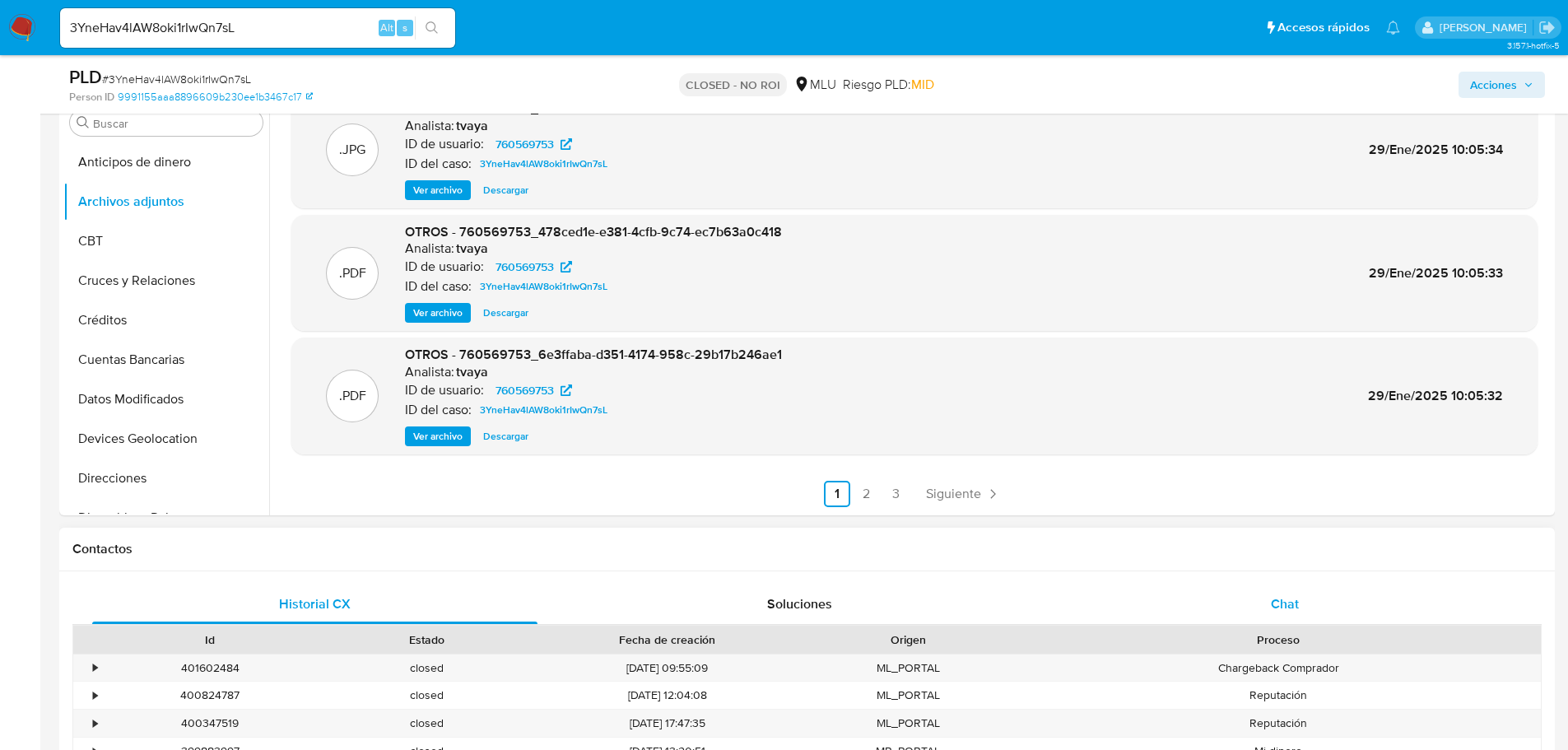
click at [1311, 612] on div "Chat" at bounding box center [1285, 604] width 446 height 39
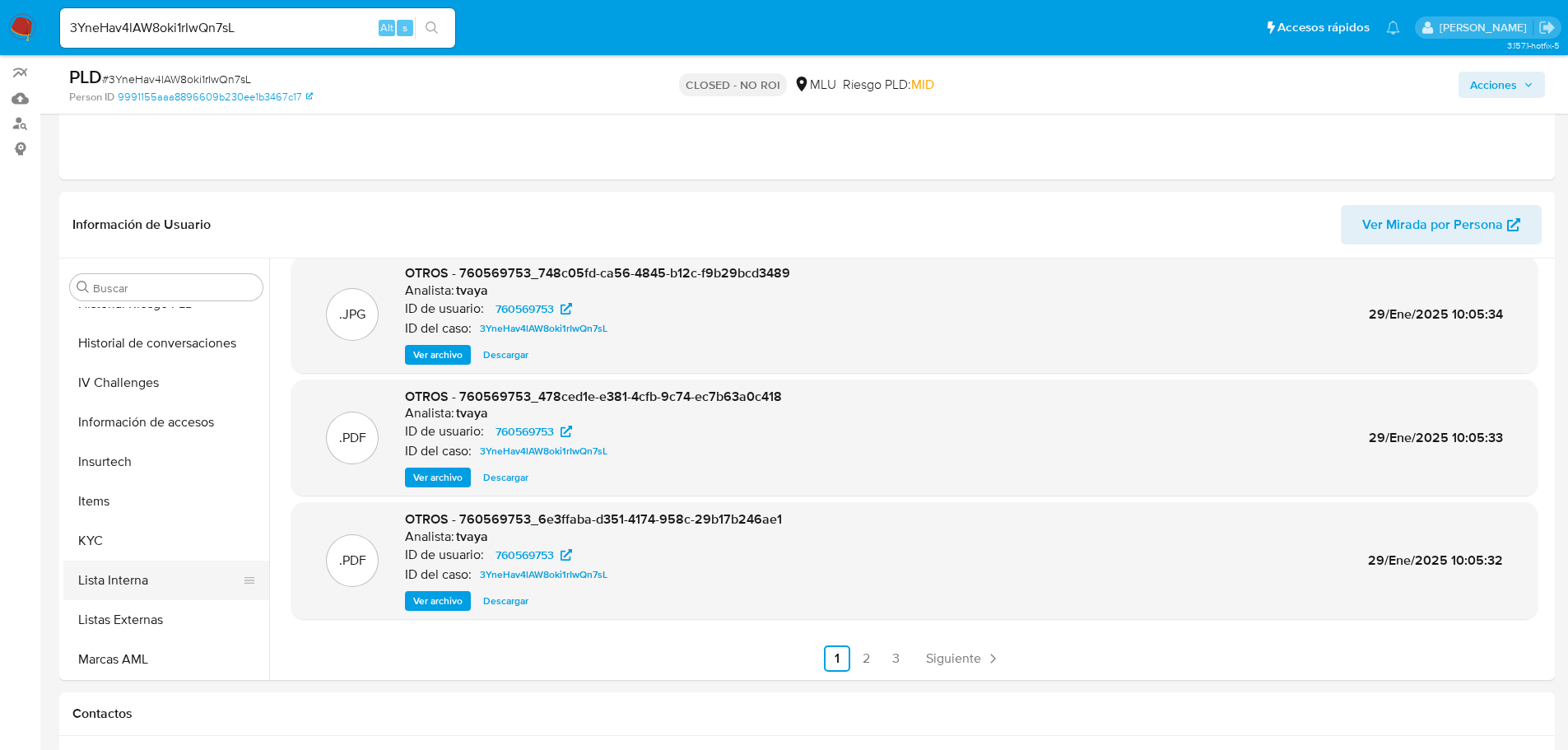
scroll to position [659, 0]
click at [147, 462] on button "KYC" at bounding box center [159, 458] width 192 height 39
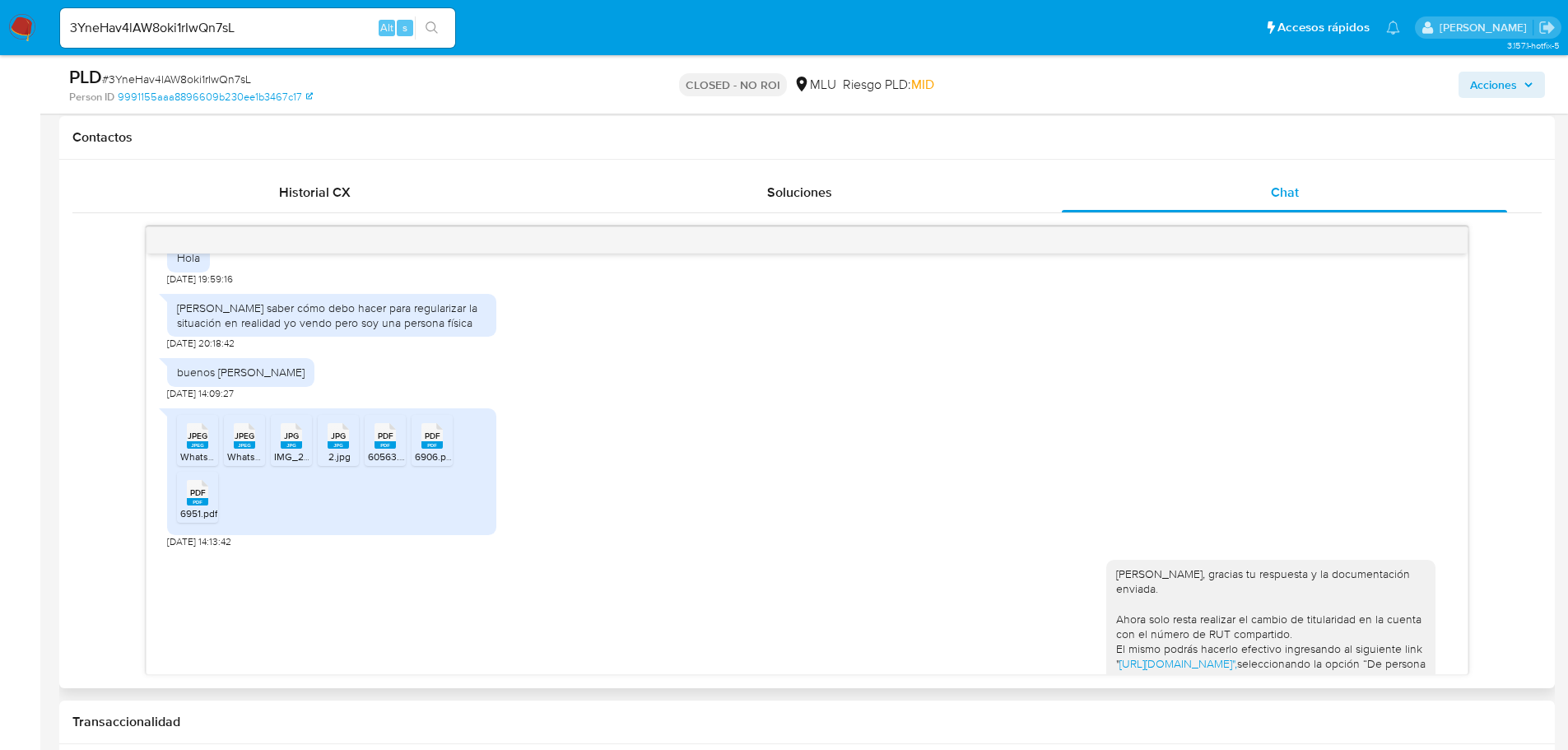
scroll to position [648, 0]
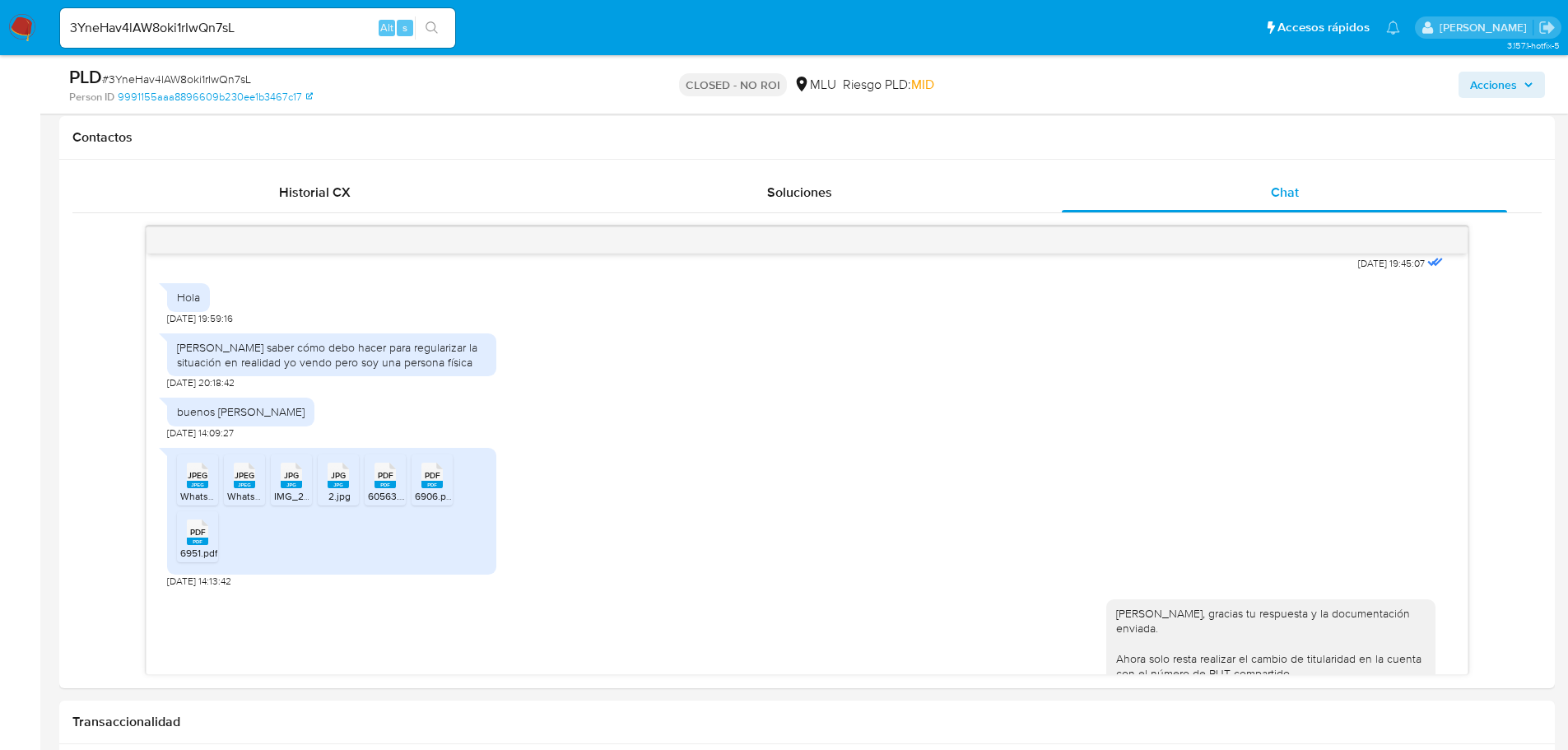
click at [301, 24] on input "3YneHav4lAW8oki1rIwQn7sL" at bounding box center [257, 28] width 395 height 22
paste input "VZJXTA45zHvww6tCXQeSm5c9"
click at [452, 27] on input "VZJXTA45zHvww6tCXQeSm5c9" at bounding box center [257, 28] width 395 height 22
type input "VZJXTA45zHvww6tCXQeSm5c9"
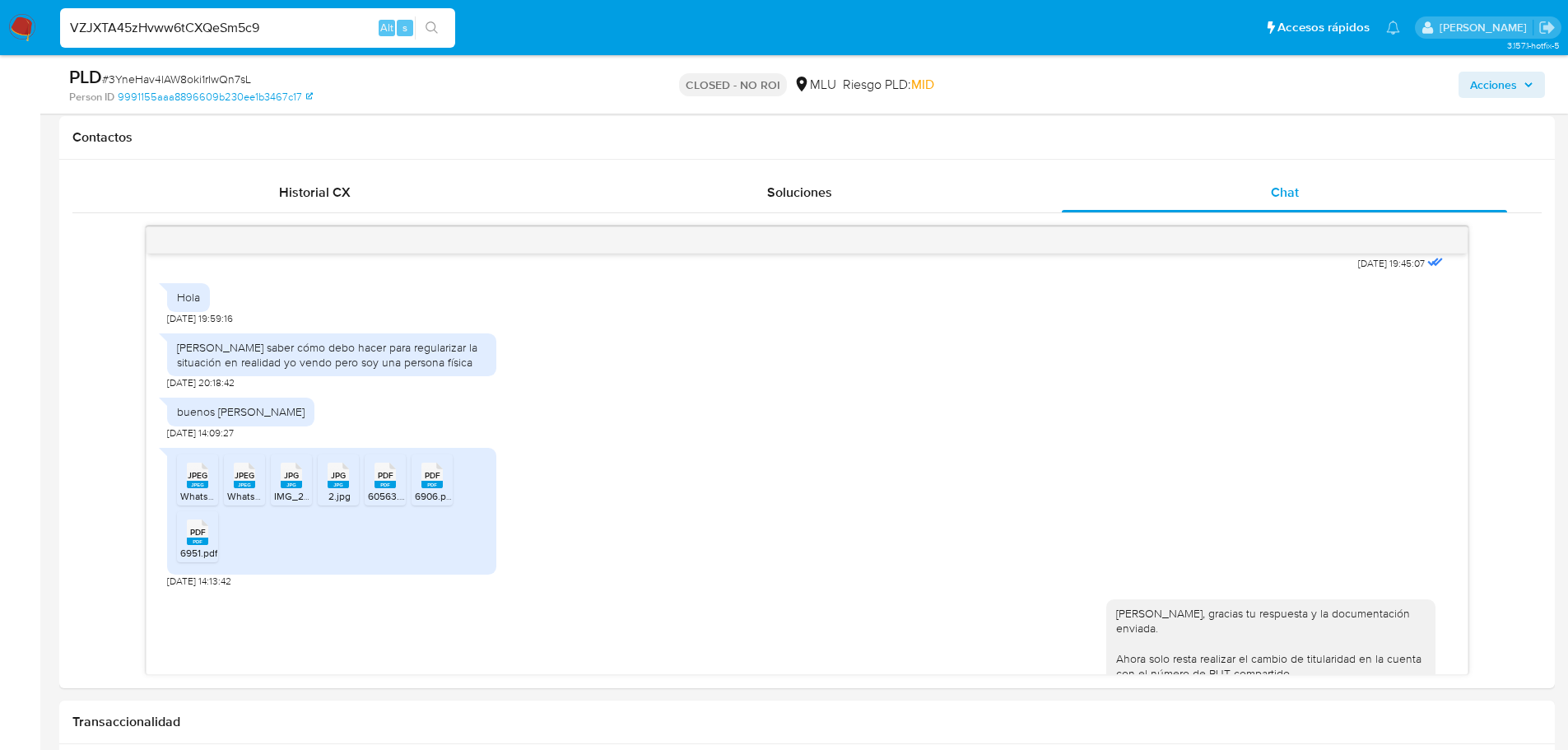
click at [436, 27] on icon "search-icon" at bounding box center [432, 28] width 12 height 12
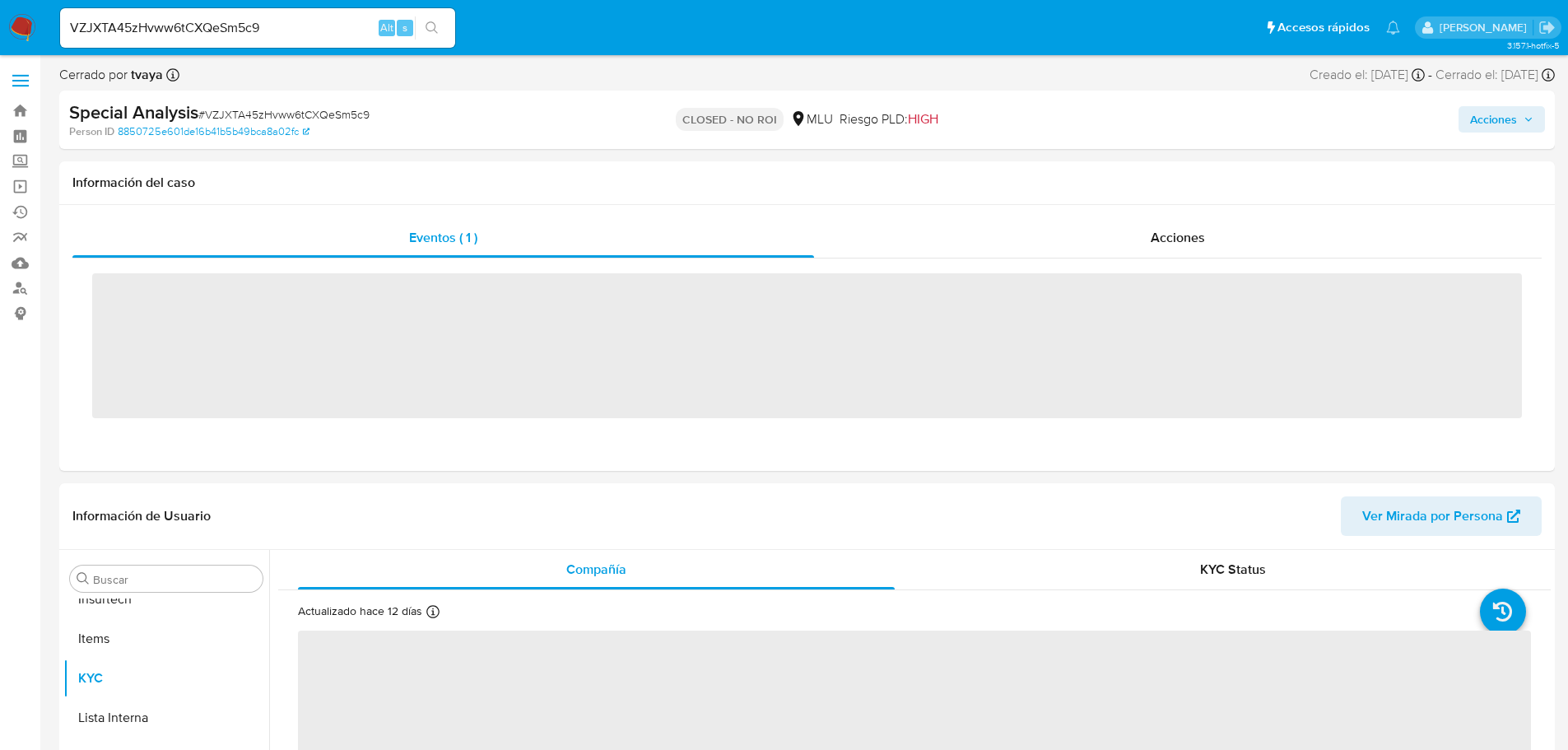
scroll to position [735, 0]
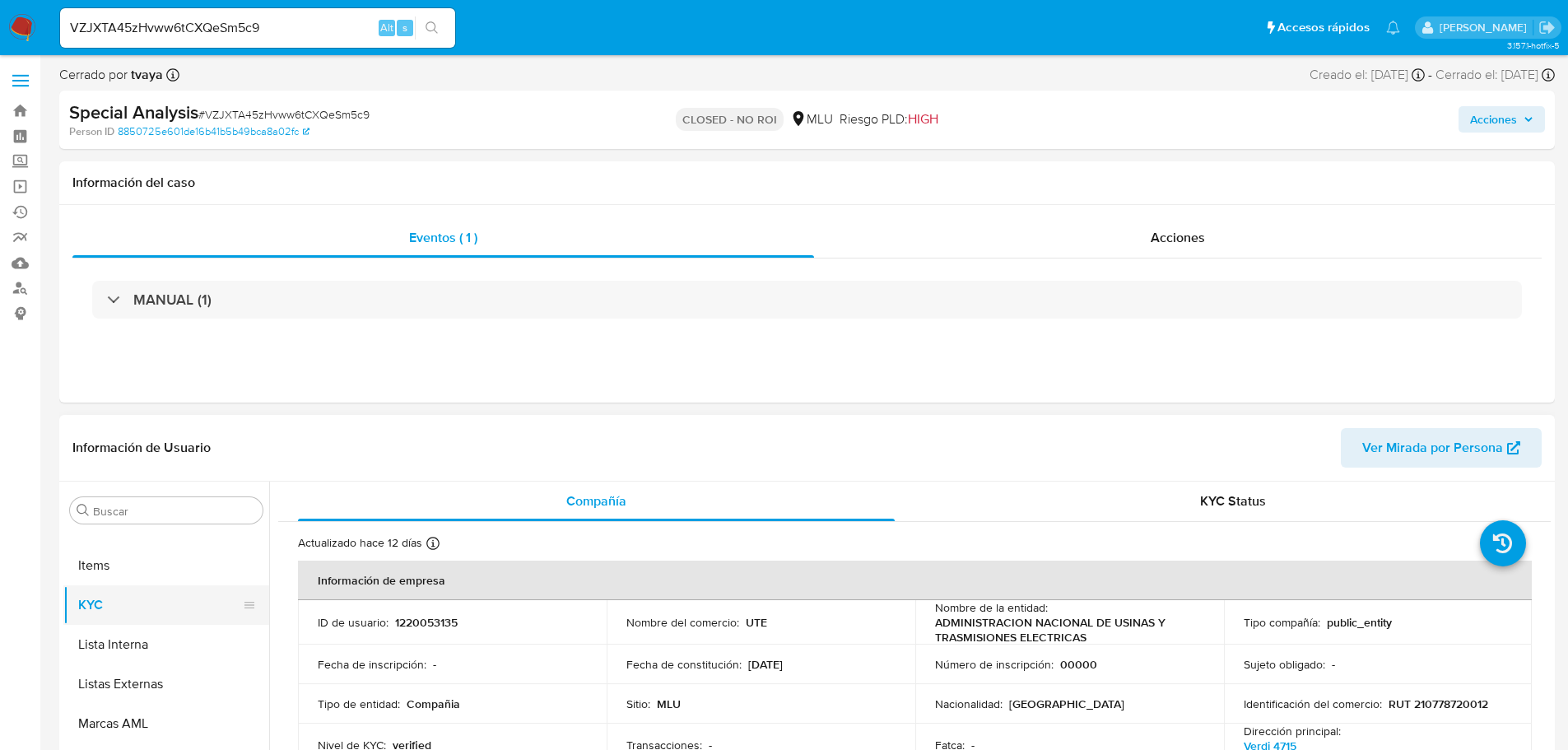
select select "10"
click at [318, 37] on input "VZJXTA45zHvww6tCXQeSm5c9" at bounding box center [257, 28] width 395 height 22
paste input "ulMmRi9GMhyLSpUl1fIq4aW1"
type input "ulMmRi9GMhyLSpUl1fIq4aW1"
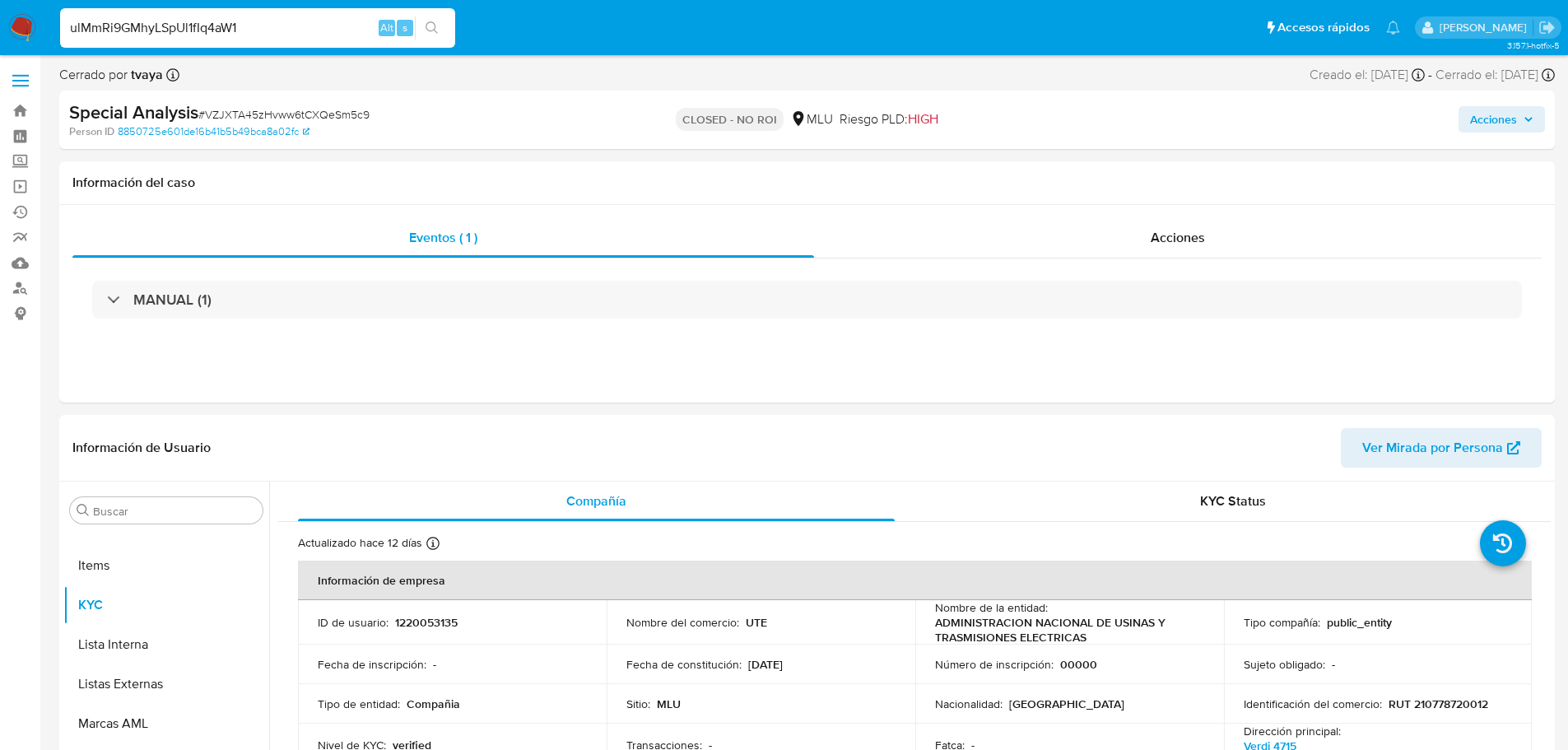
click at [429, 28] on icon "search-icon" at bounding box center [432, 28] width 13 height 13
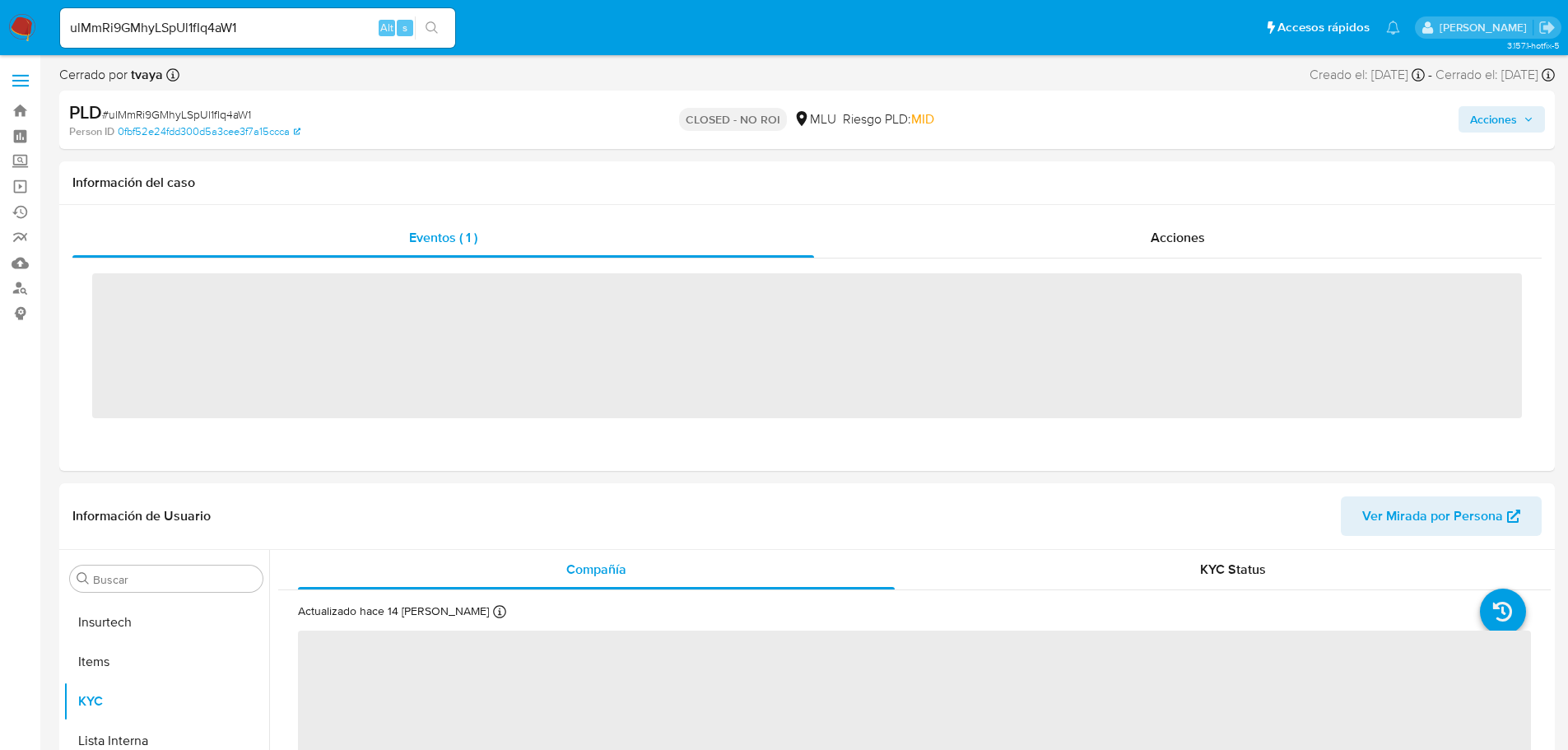
scroll to position [735, 0]
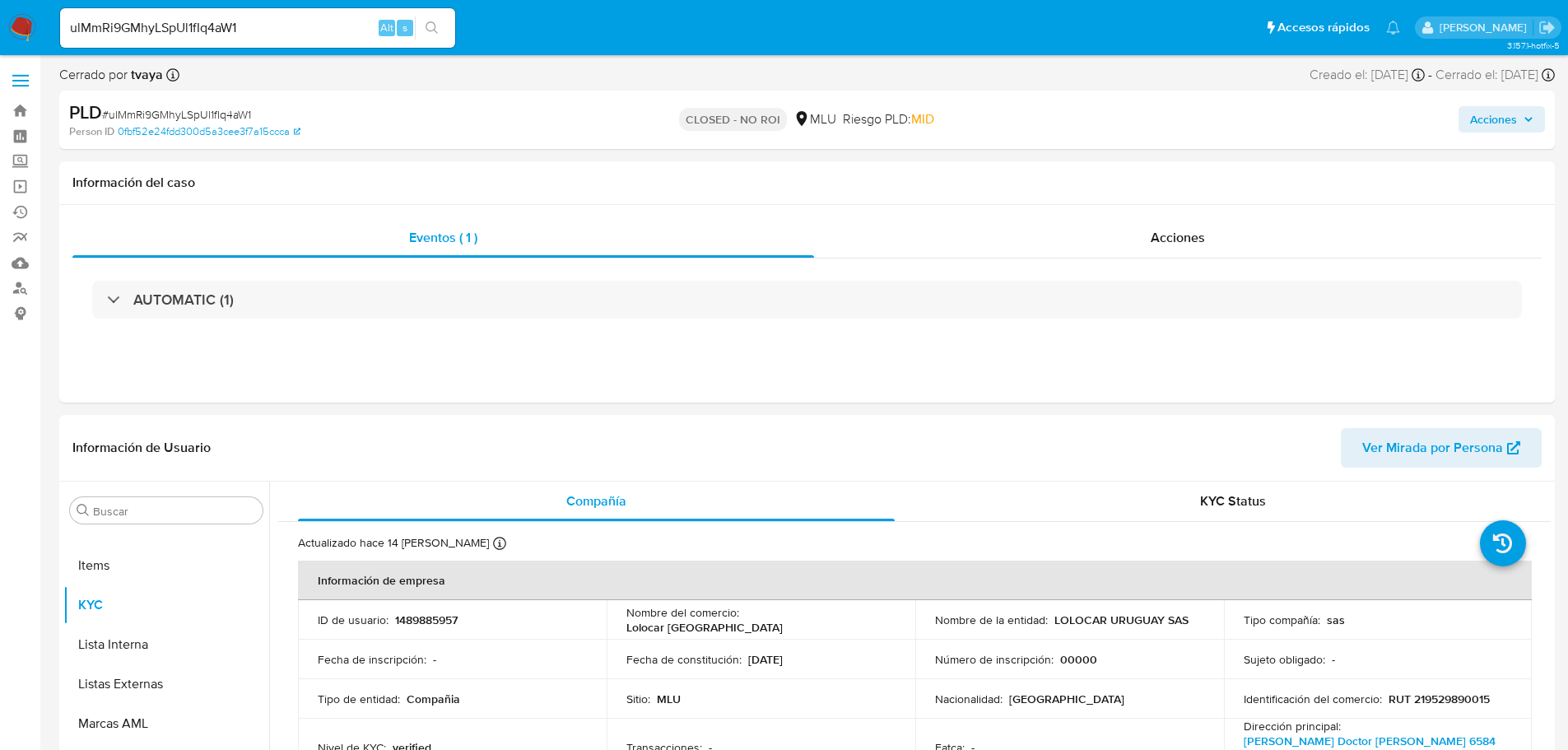
select select "10"
click at [1111, 252] on div "Acciones" at bounding box center [1178, 238] width 728 height 39
